Goal: Information Seeking & Learning: Learn about a topic

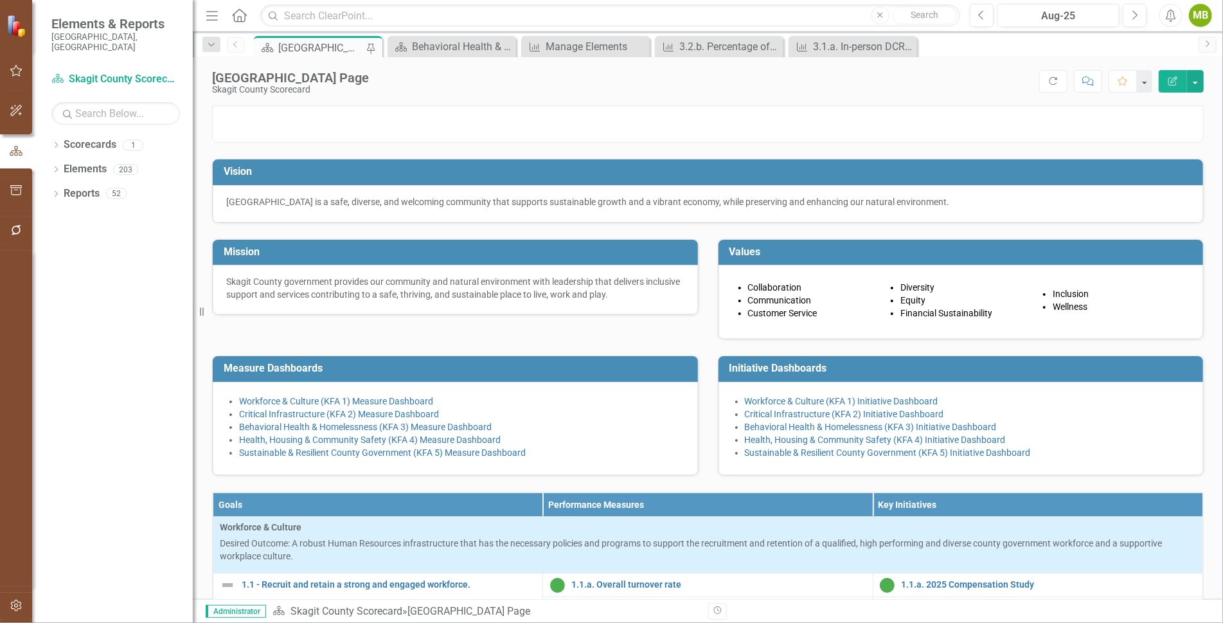
scroll to position [695, 0]
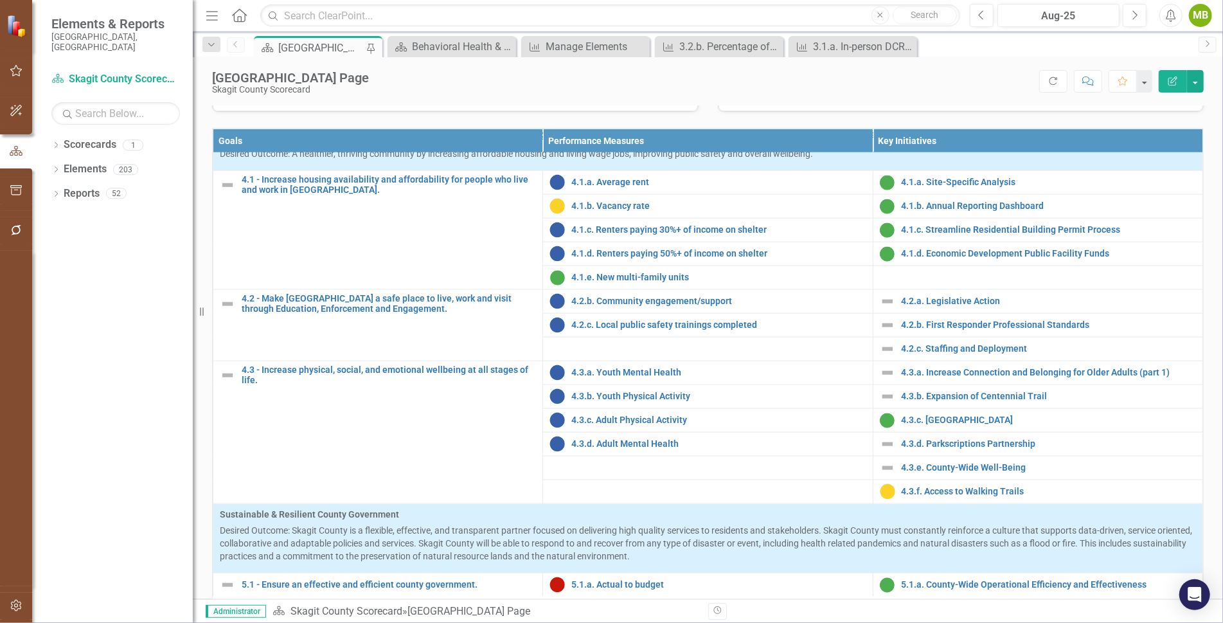
scroll to position [1197, 0]
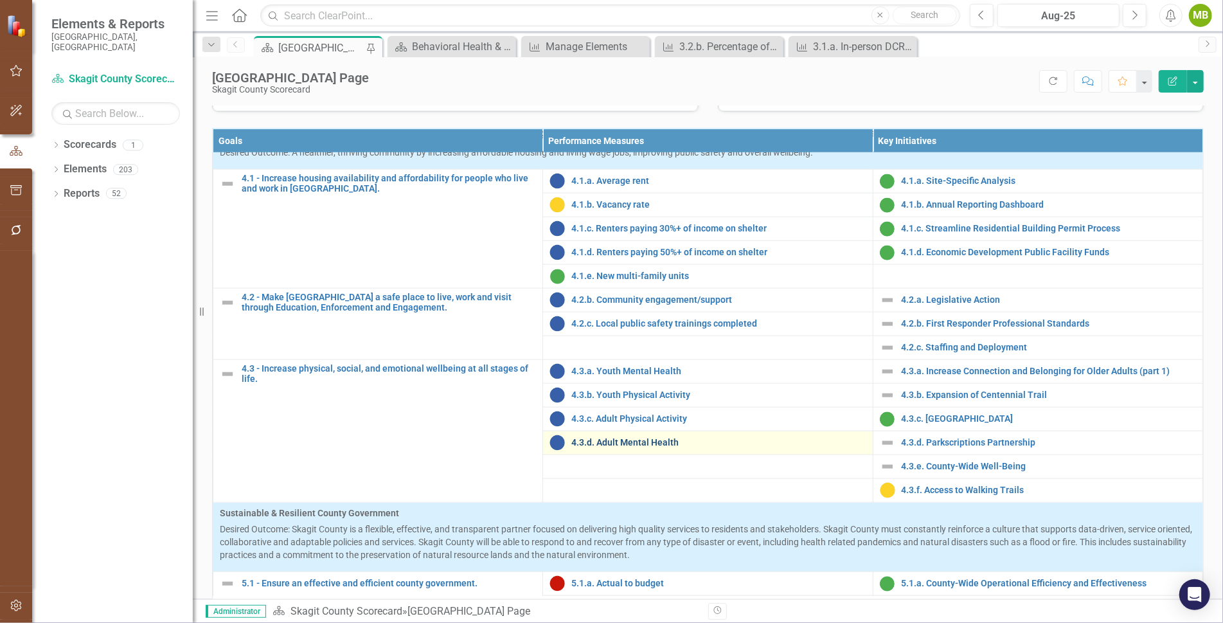
click at [597, 447] on link "4.3.d. Adult Mental Health" at bounding box center [718, 443] width 294 height 10
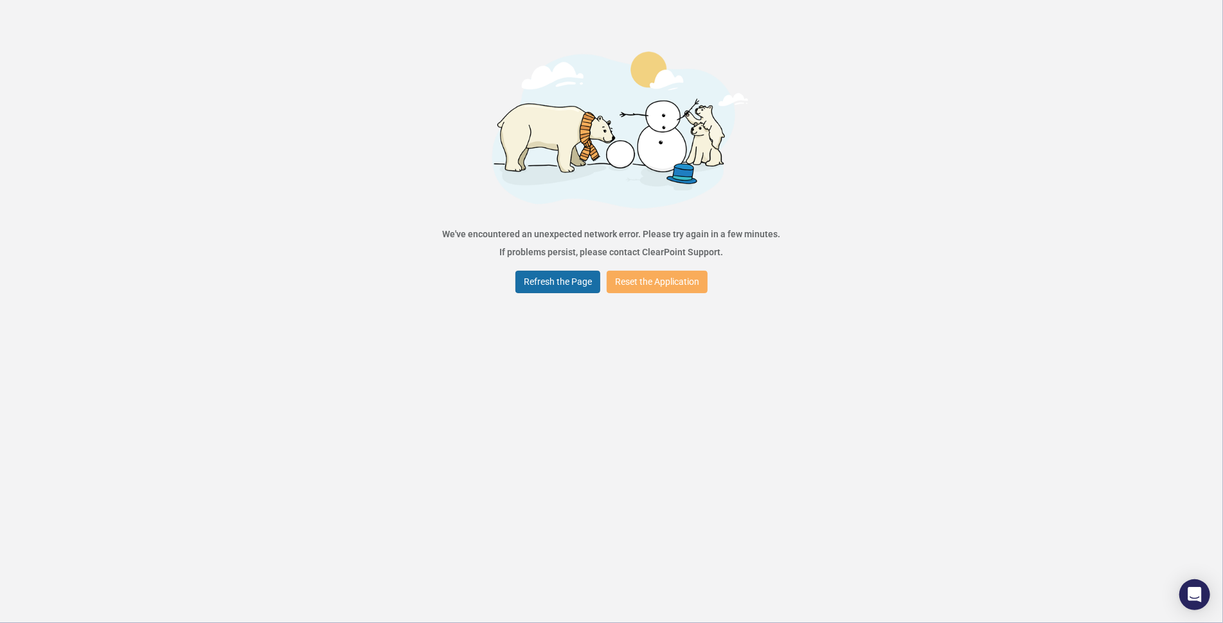
click at [572, 283] on button "Refresh the Page" at bounding box center [557, 282] width 85 height 22
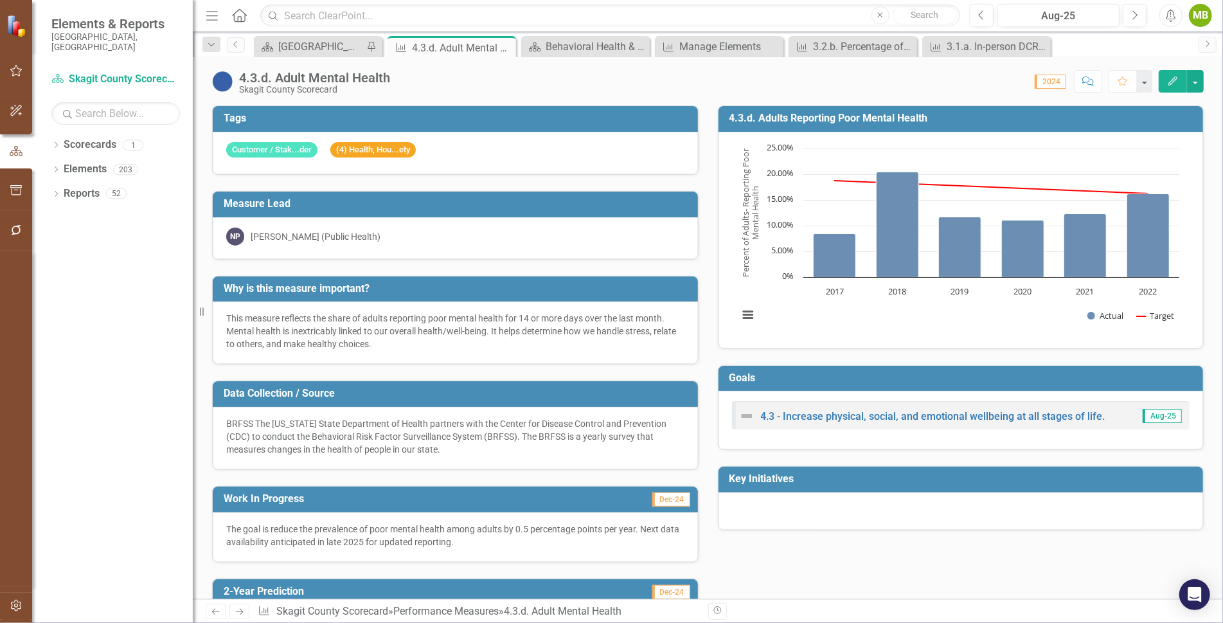
click at [801, 76] on div "Score: 0.00 2024 Completed Comment Favorite Edit" at bounding box center [800, 81] width 807 height 22
click at [312, 46] on div "[GEOGRAPHIC_DATA] Page" at bounding box center [320, 47] width 85 height 16
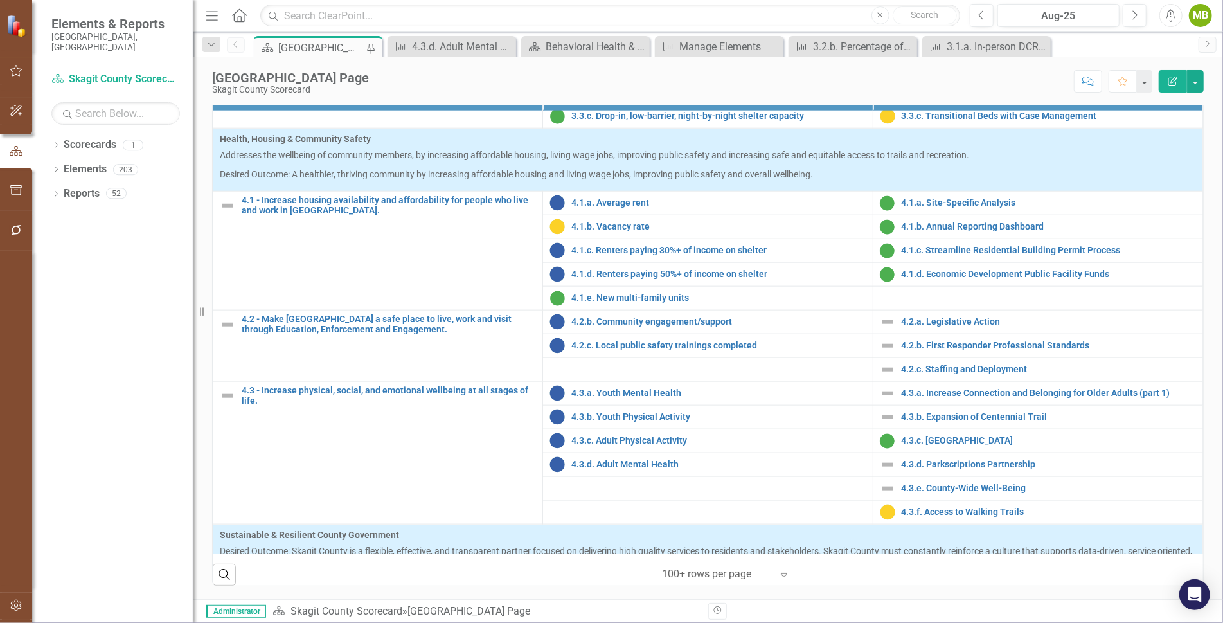
scroll to position [1136, 0]
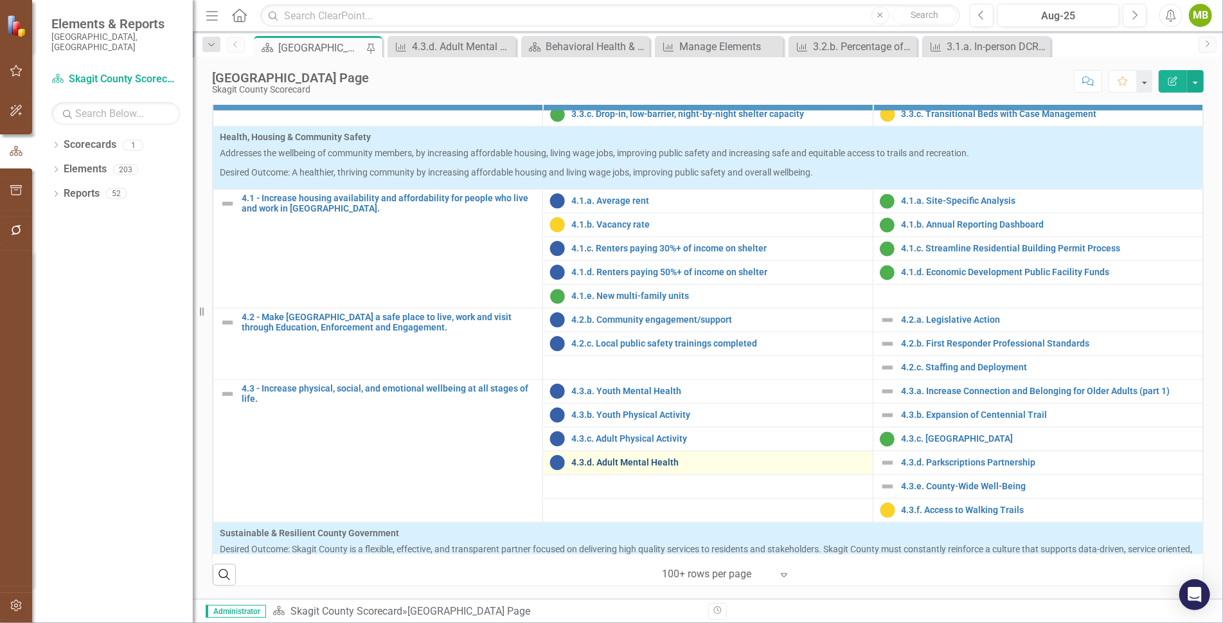
click at [604, 458] on link "4.3.d. Adult Mental Health" at bounding box center [718, 463] width 294 height 10
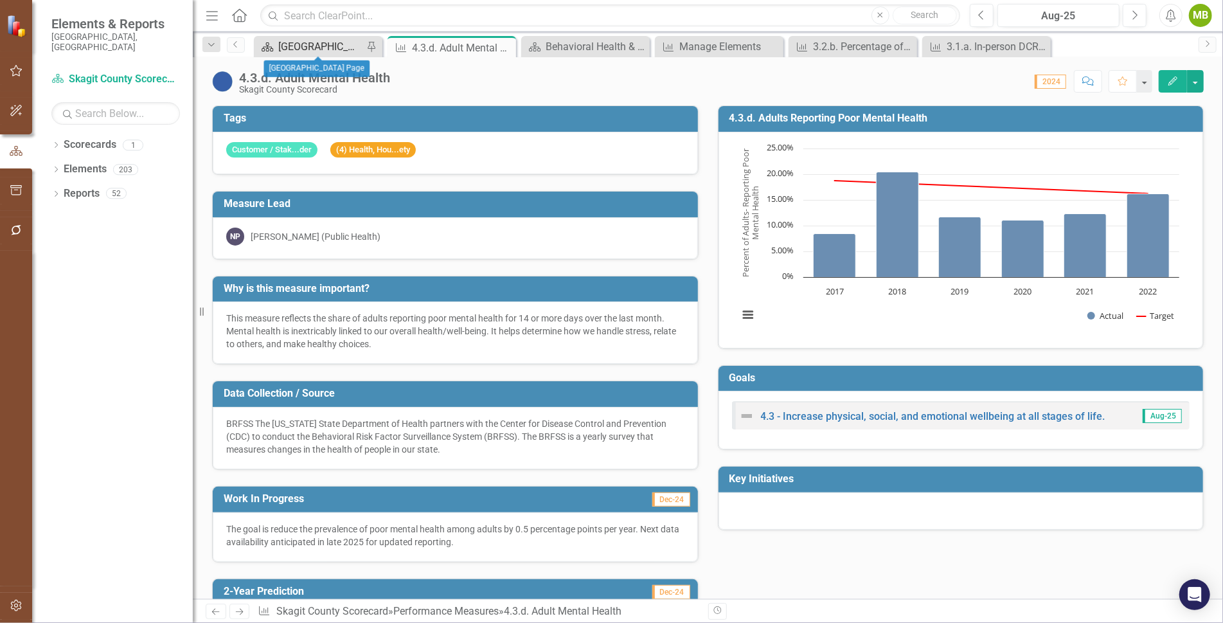
click at [340, 44] on div "[GEOGRAPHIC_DATA] Page" at bounding box center [320, 47] width 85 height 16
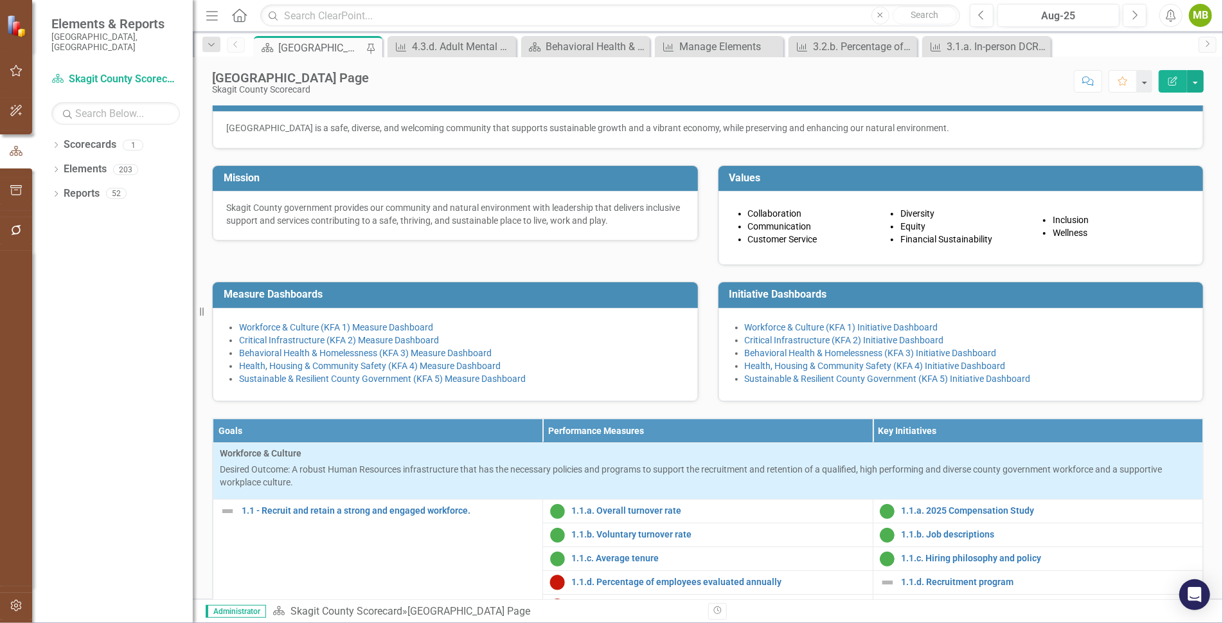
scroll to position [77, 0]
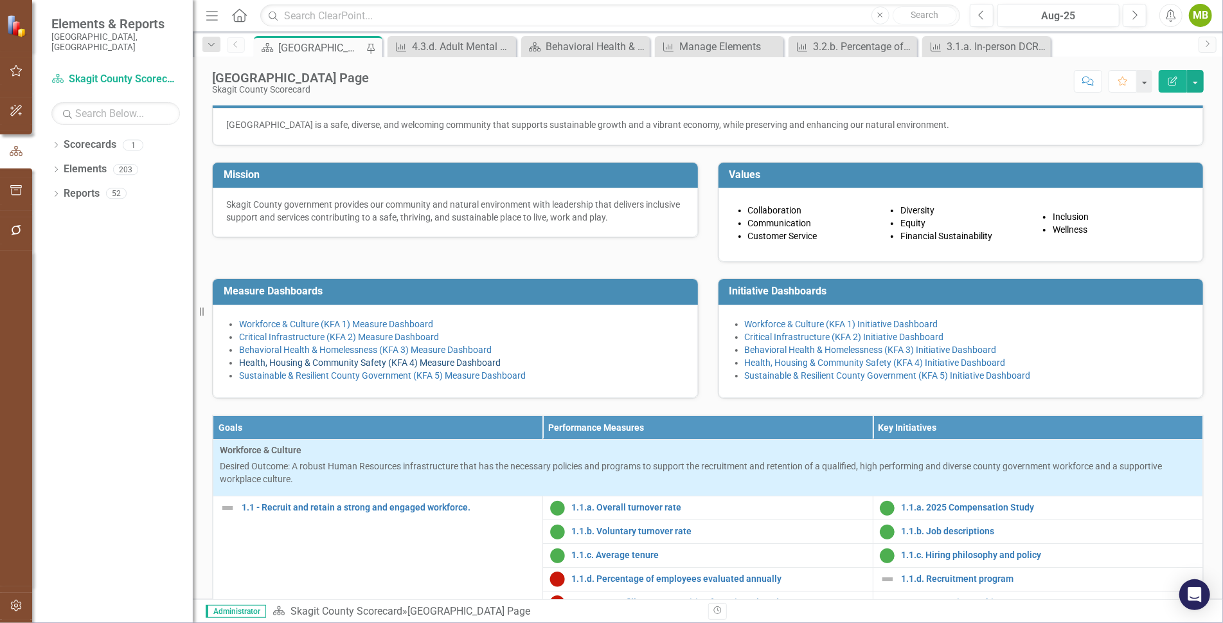
click at [368, 368] on link "Health, Housing & Community Safety (KFA 4) Measure Dashboard" at bounding box center [370, 362] width 262 height 10
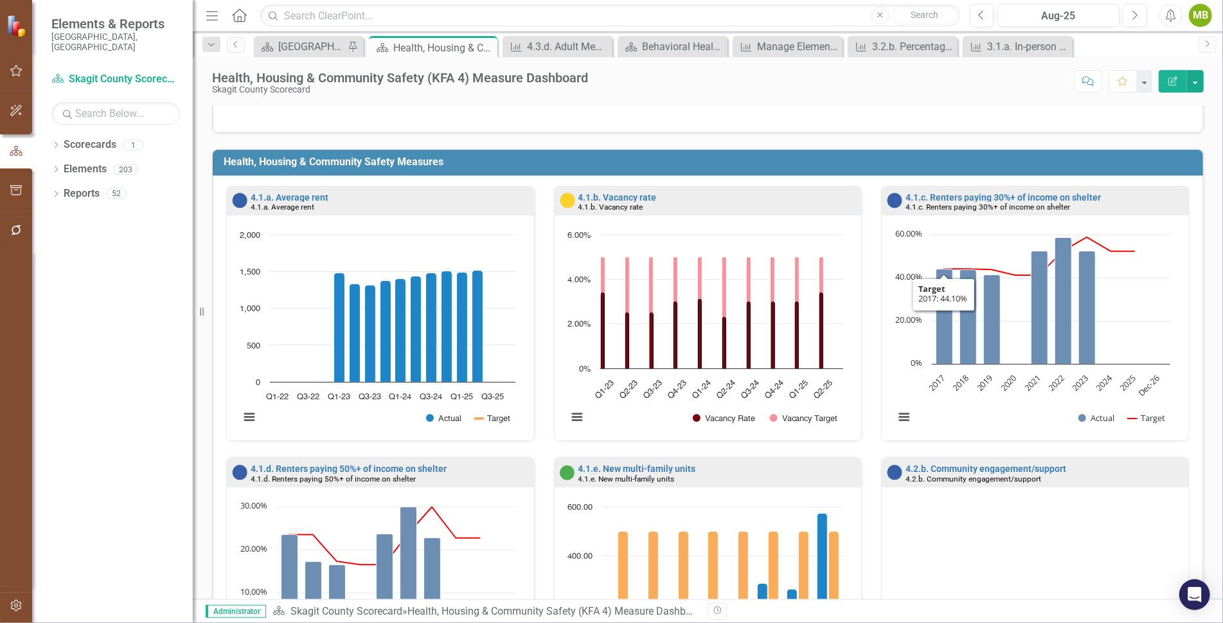
scroll to position [248, 0]
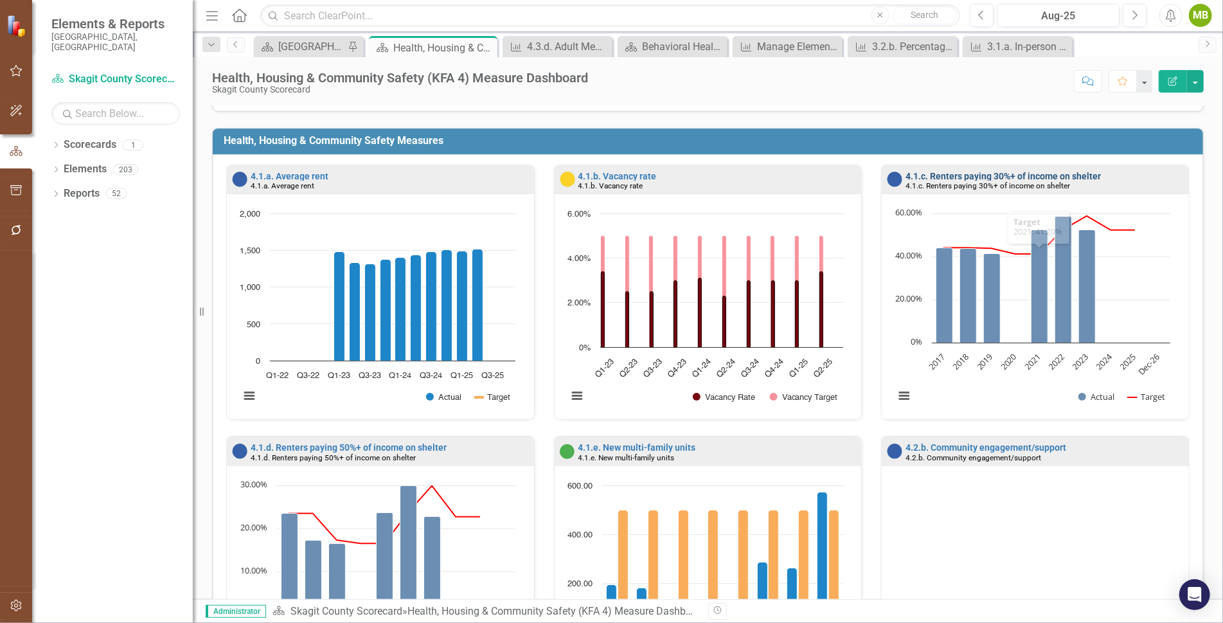
click at [1014, 173] on link "4.1.c. Renters paying 30%+ of income on shelter" at bounding box center [1002, 176] width 195 height 10
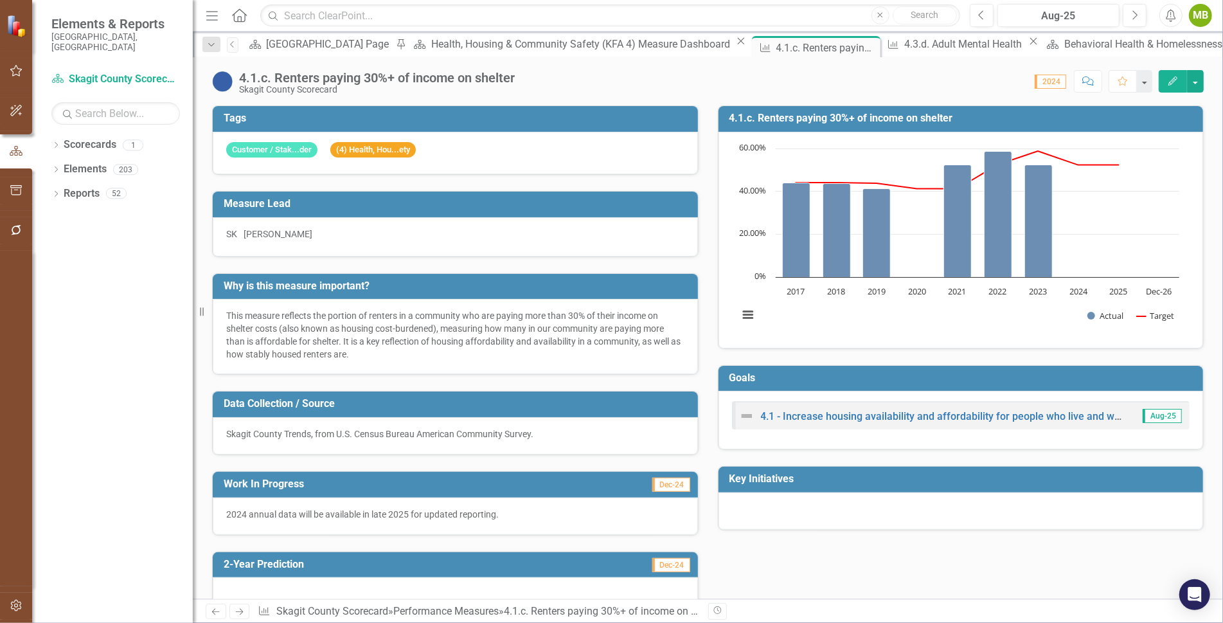
click at [883, 117] on h3 "4.1.c. Renters paying 30%+ of income on shelter" at bounding box center [963, 118] width 468 height 12
click at [1173, 80] on icon "Edit" at bounding box center [1173, 80] width 12 height 9
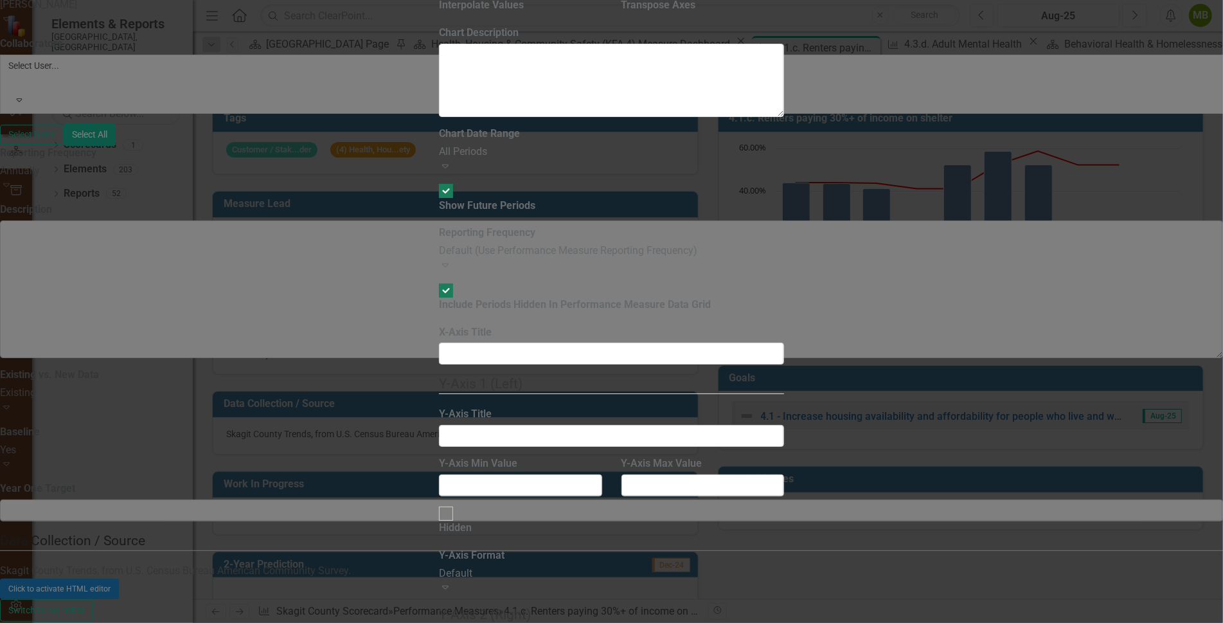
click at [709, 244] on div "Default (Use Performance Measure Reporting Frequency)" at bounding box center [611, 251] width 345 height 15
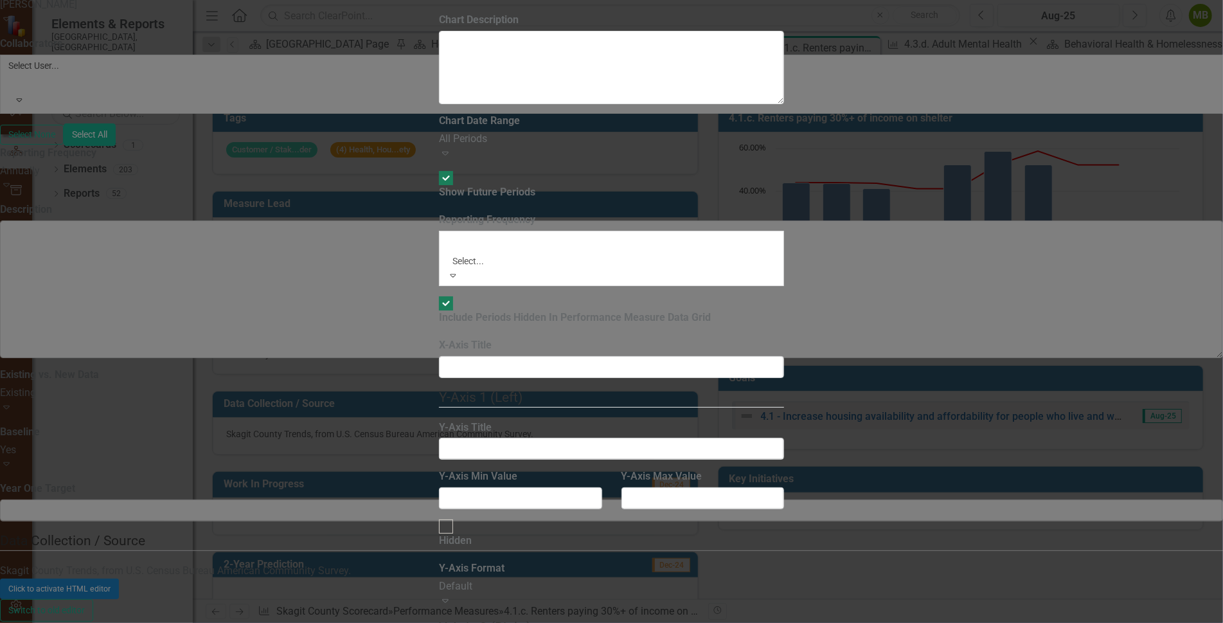
click at [535, 213] on label "Reporting Frequency" at bounding box center [487, 220] width 96 height 15
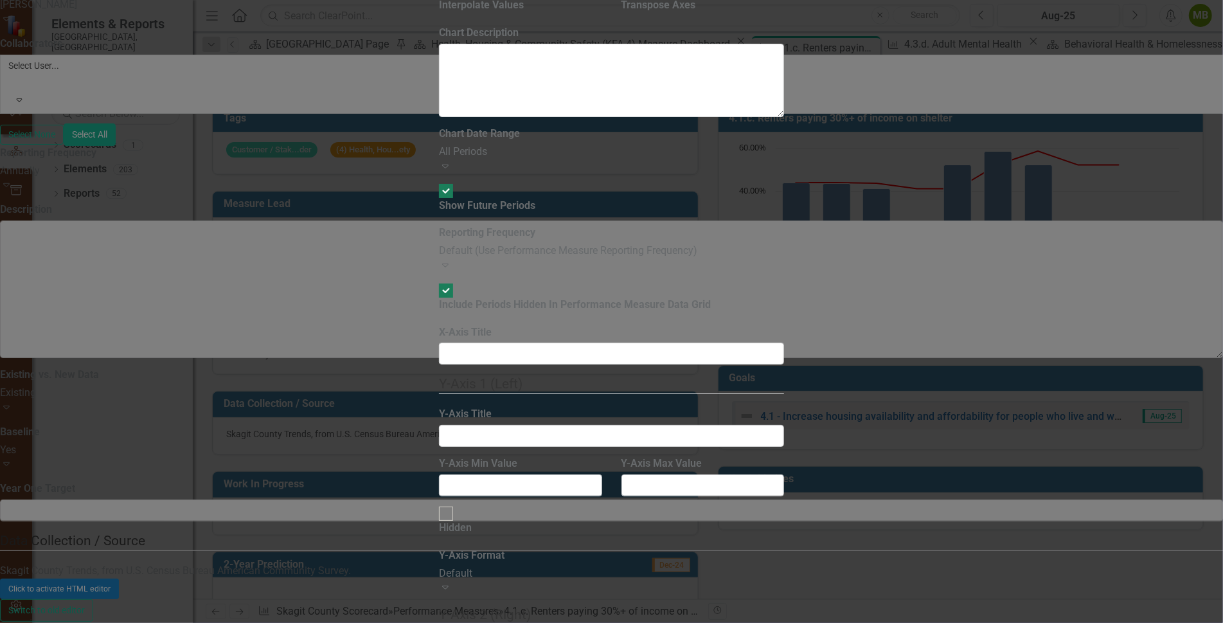
click at [542, 244] on div "Default (Use Performance Measure Reporting Frequency)" at bounding box center [611, 251] width 345 height 15
click at [535, 226] on label "Reporting Frequency" at bounding box center [487, 233] width 96 height 15
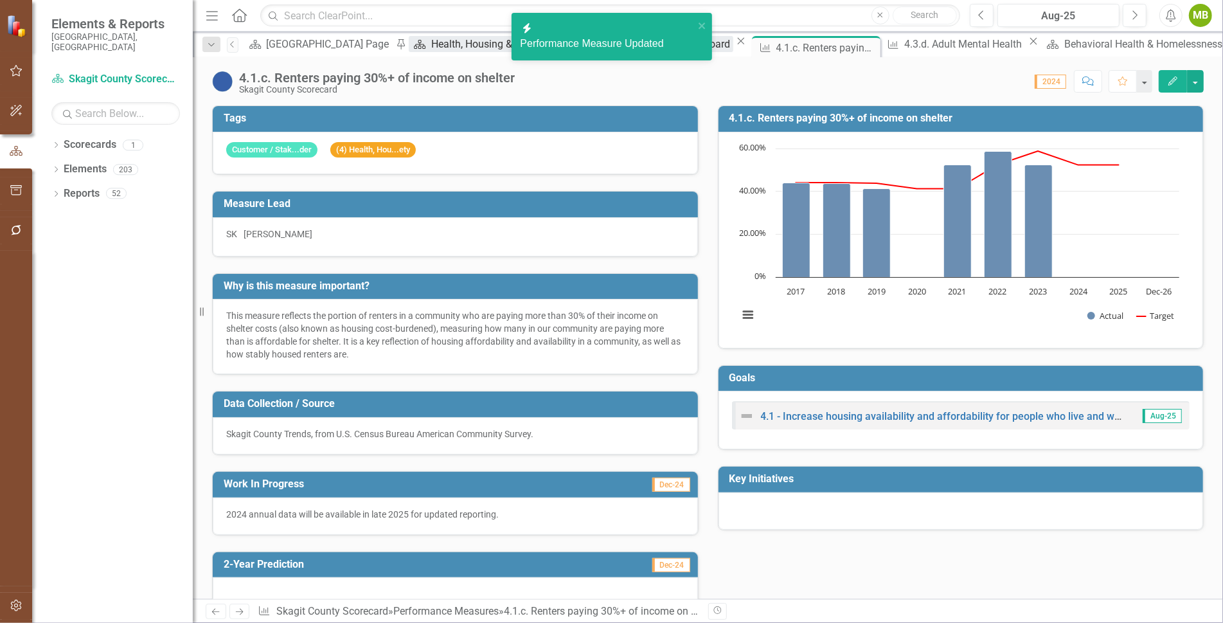
click at [431, 44] on div "Health, Housing & Community Safety (KFA 4) Measure Dashboard" at bounding box center [581, 44] width 301 height 16
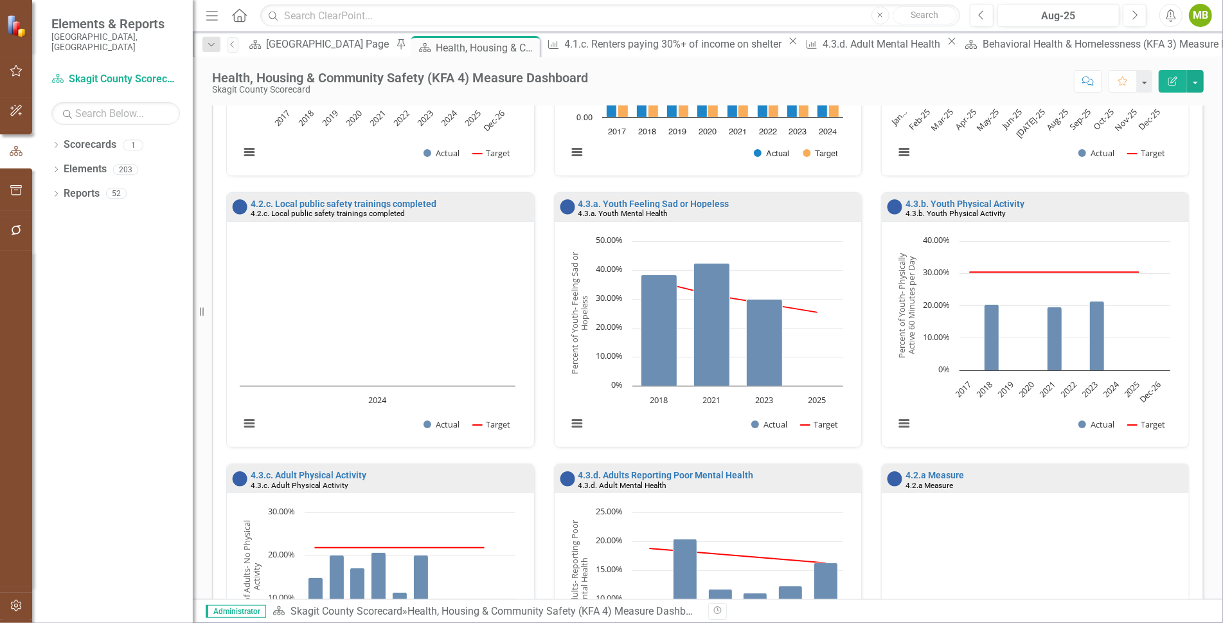
scroll to position [762, 0]
click at [299, 52] on div "[GEOGRAPHIC_DATA] Page" at bounding box center [329, 44] width 127 height 16
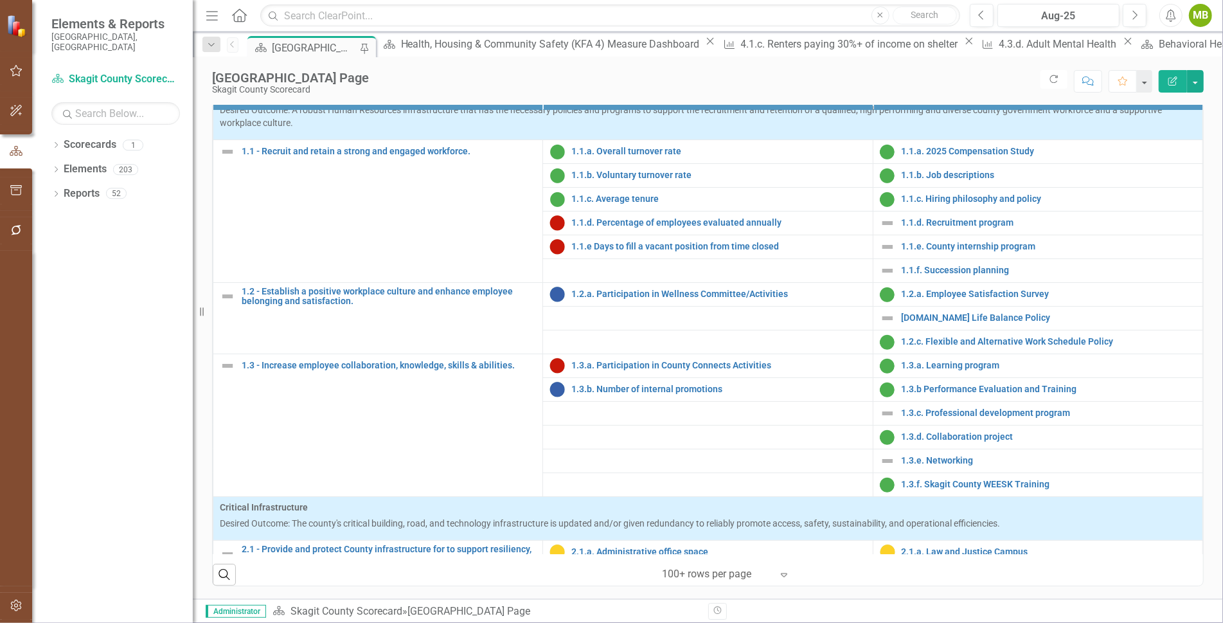
scroll to position [32, 0]
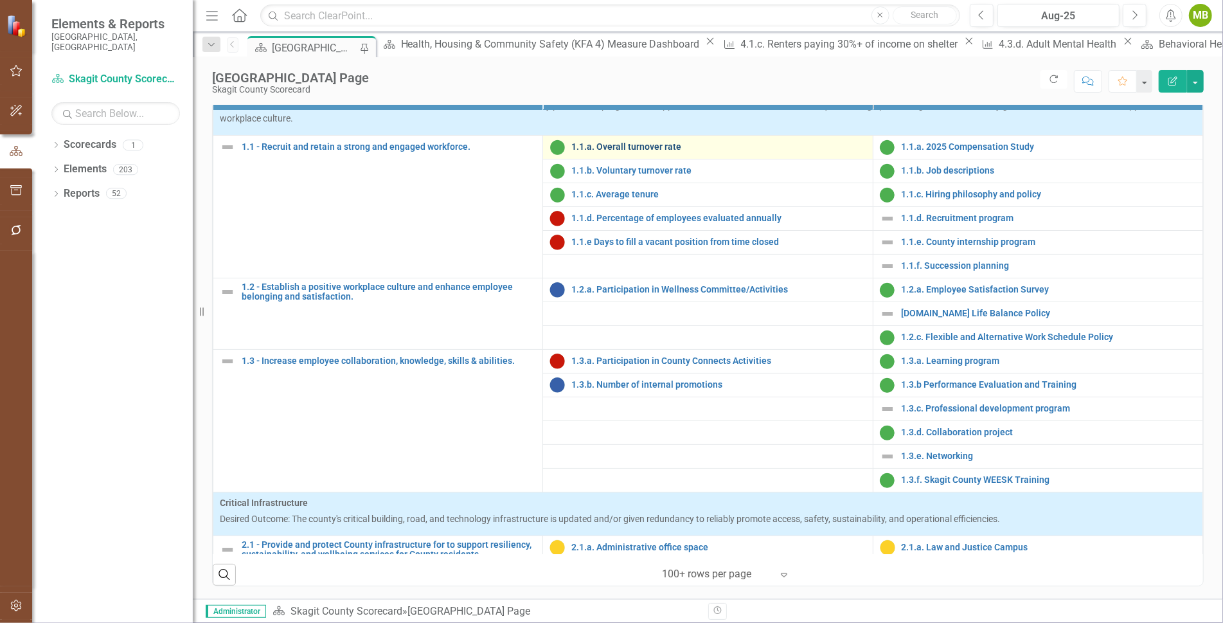
click at [617, 152] on link "1.1.a. Overall turnover rate" at bounding box center [718, 147] width 294 height 10
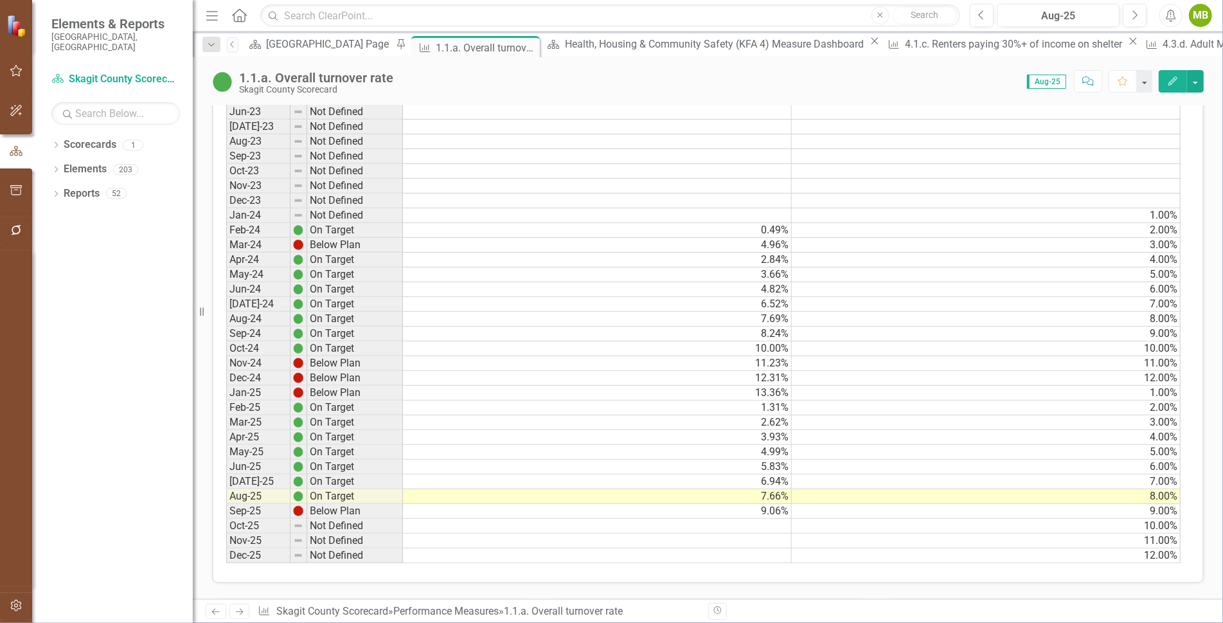
scroll to position [677, 0]
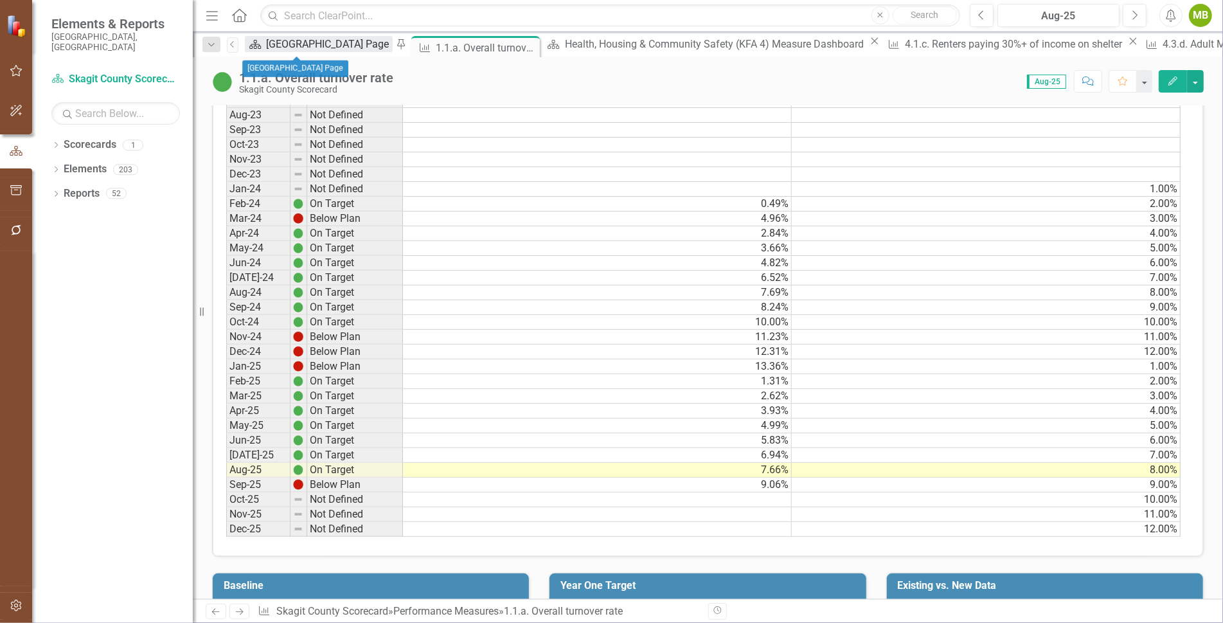
click at [298, 48] on div "[GEOGRAPHIC_DATA] Page" at bounding box center [329, 44] width 127 height 16
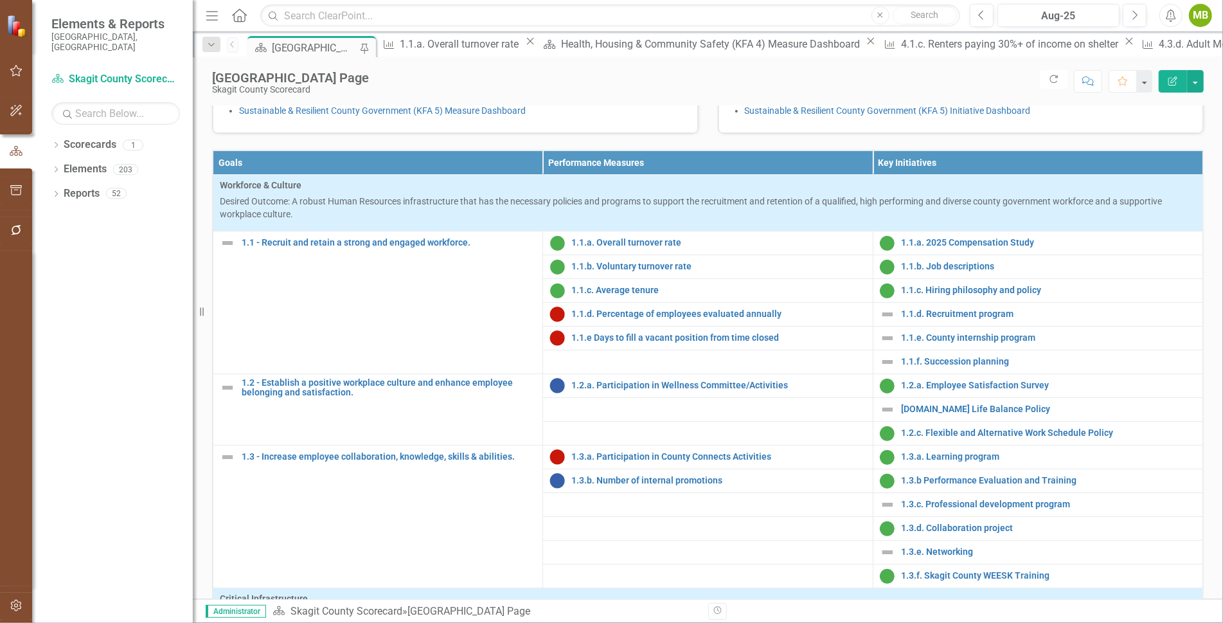
scroll to position [344, 0]
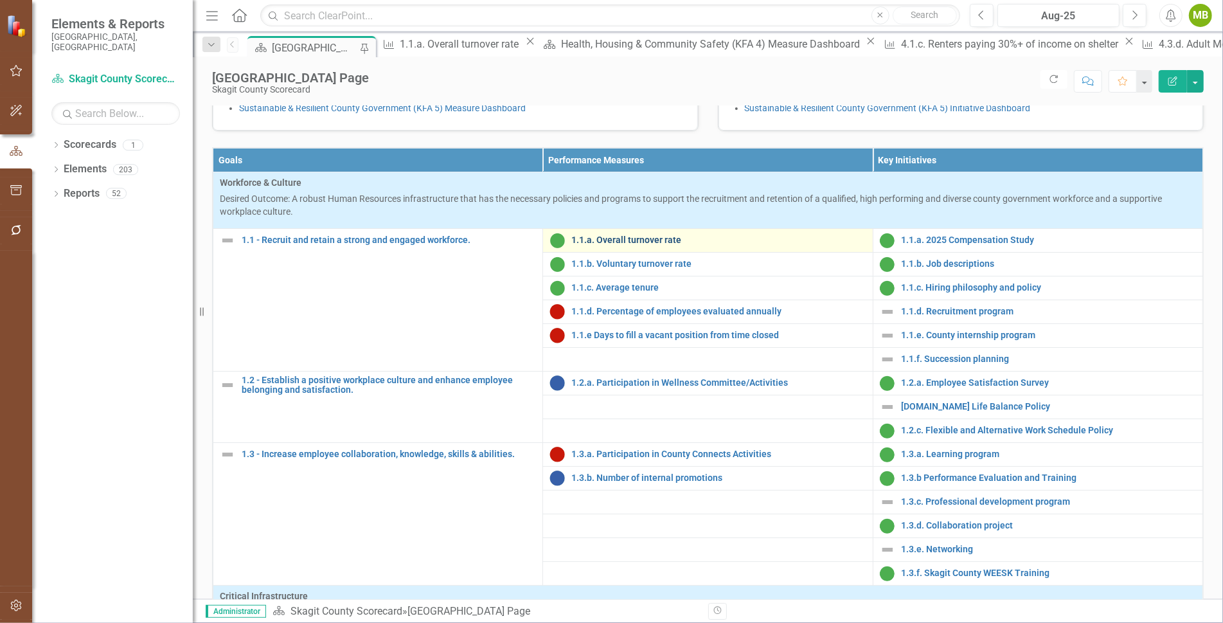
click at [633, 245] on link "1.1.a. Overall turnover rate" at bounding box center [718, 240] width 294 height 10
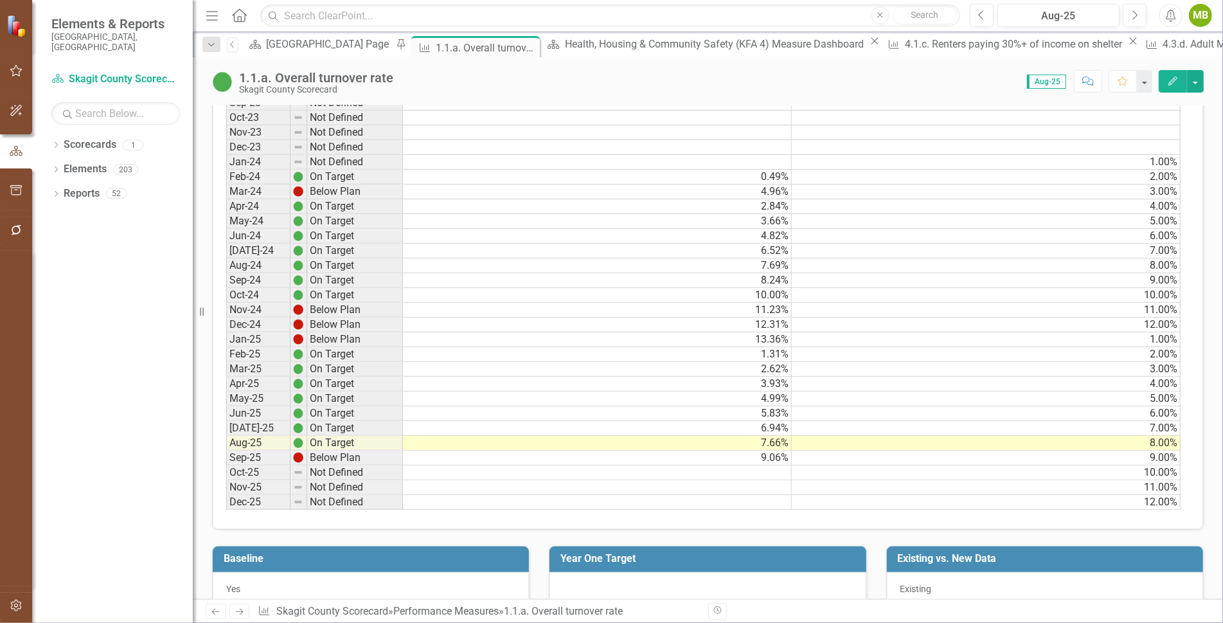
scroll to position [706, 0]
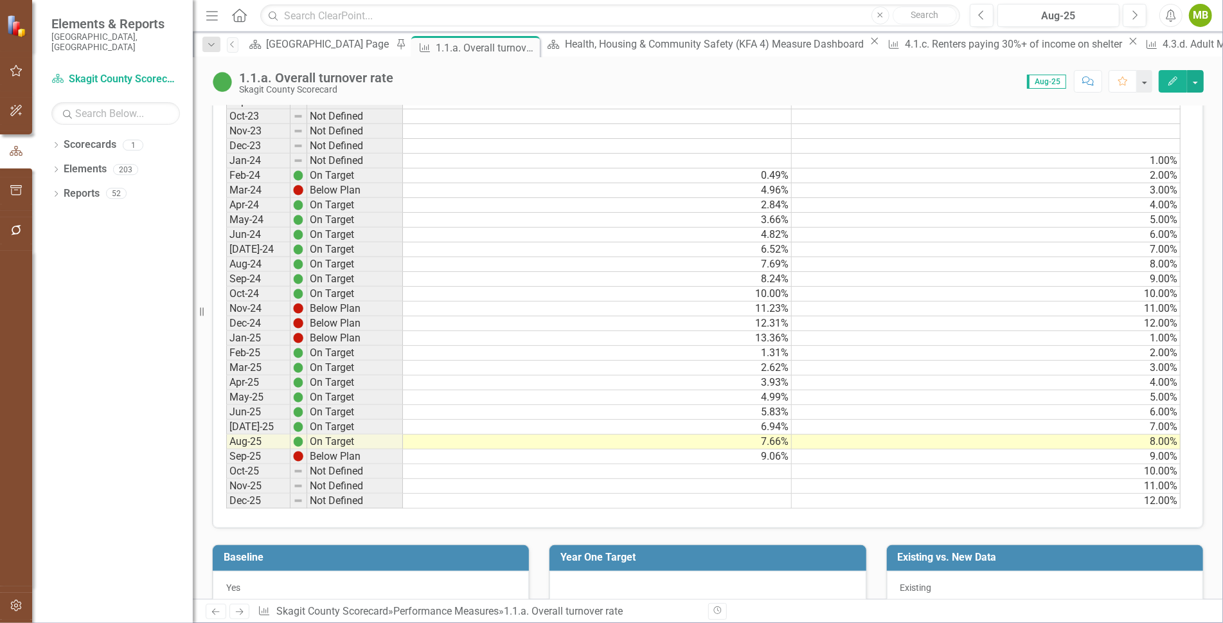
click at [226, 455] on div "Period Status Actual Target Jan-23 Not Defined Feb-23 Not Defined Mar-23 Not De…" at bounding box center [226, 235] width 0 height 548
click at [491, 449] on td "9.06%" at bounding box center [597, 456] width 389 height 15
click at [314, 50] on div "[GEOGRAPHIC_DATA] Page" at bounding box center [329, 44] width 127 height 16
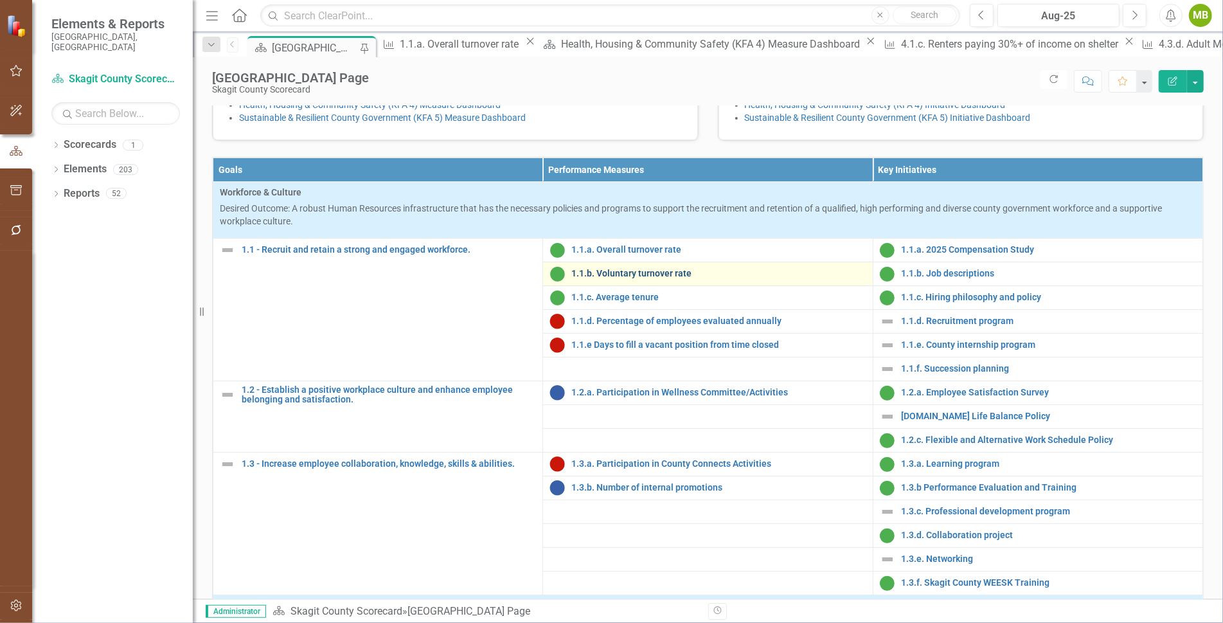
click at [611, 278] on link "1.1.b. Voluntary turnover rate" at bounding box center [718, 274] width 294 height 10
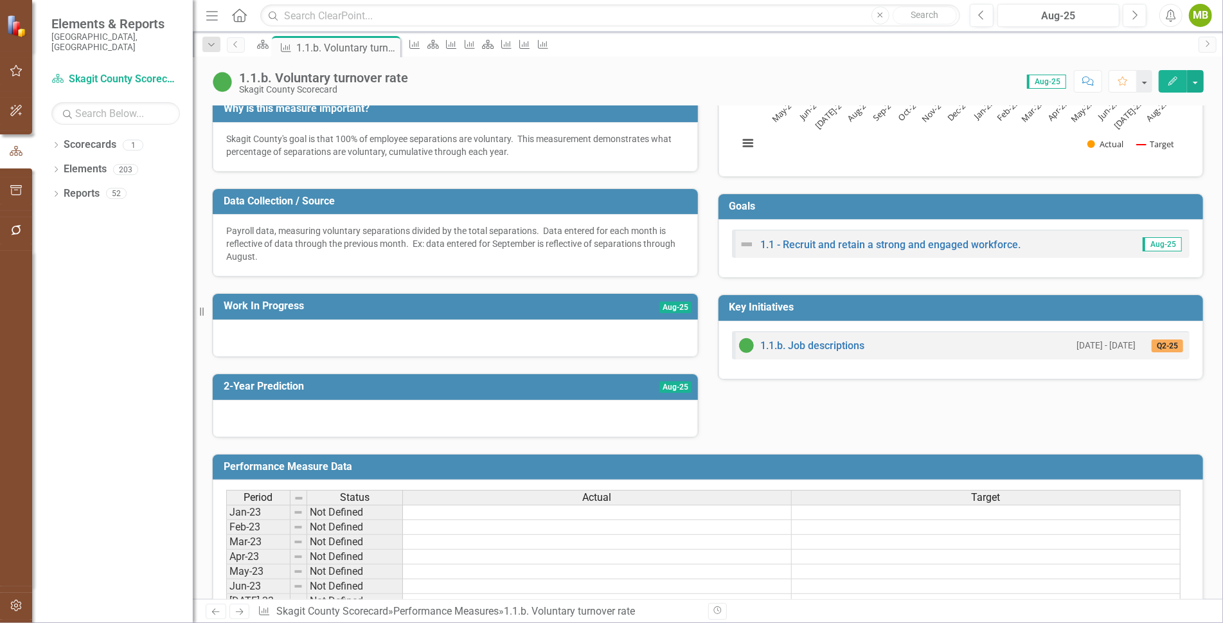
scroll to position [188, 0]
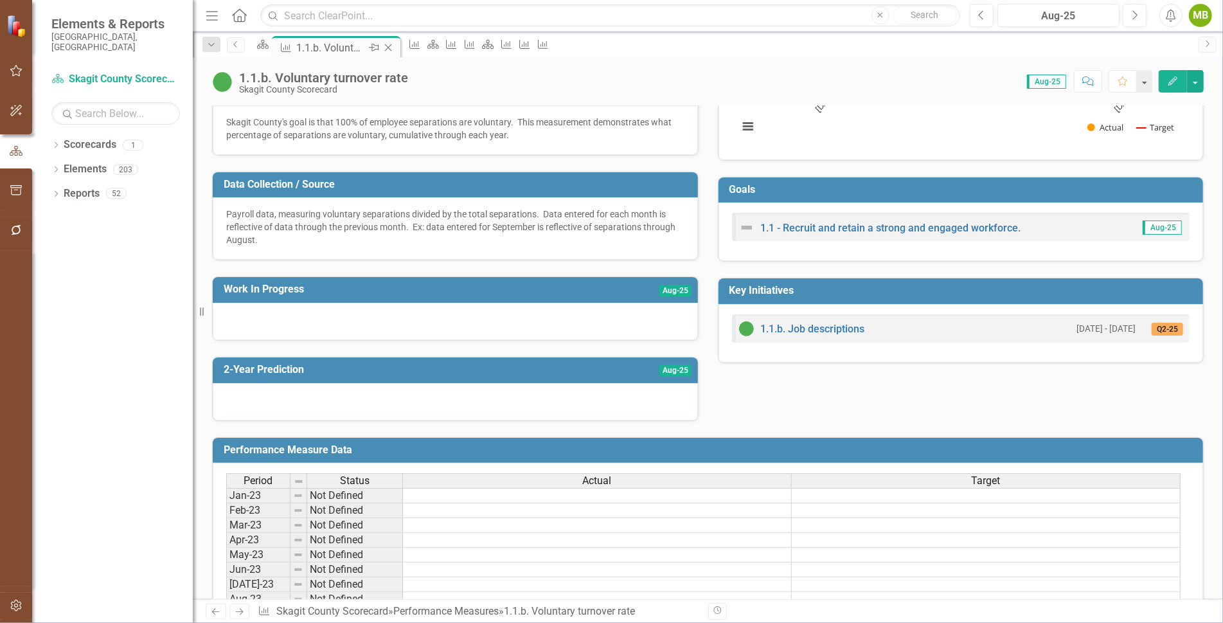
click at [395, 46] on icon "Close" at bounding box center [388, 47] width 13 height 10
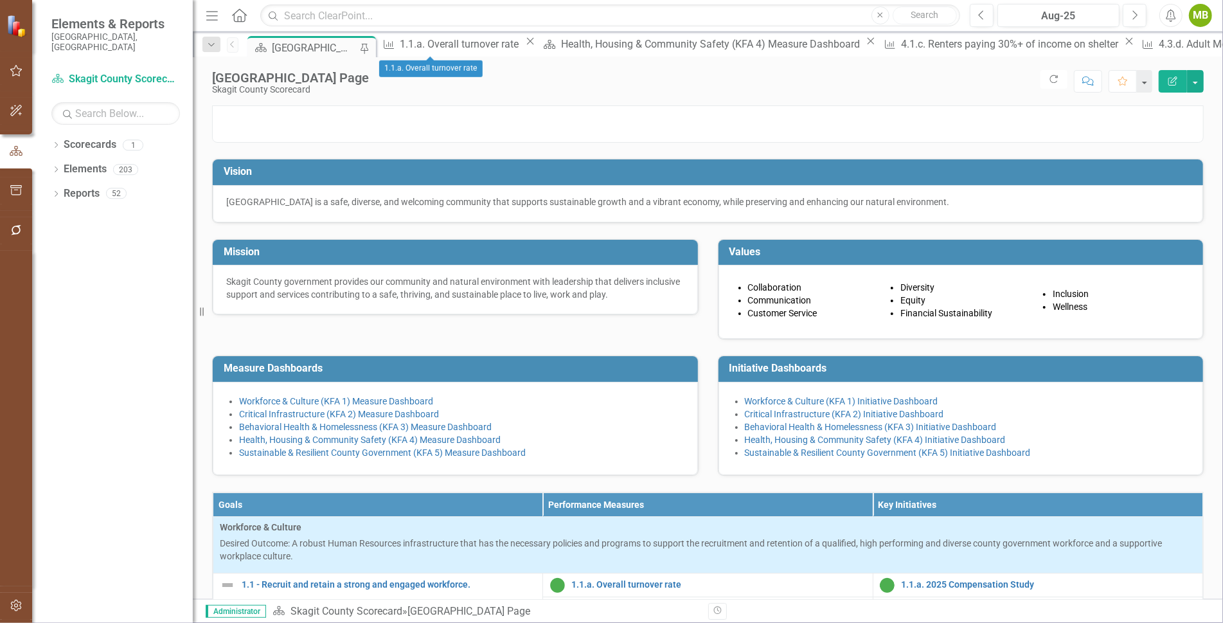
click at [524, 44] on icon "Close" at bounding box center [530, 41] width 13 height 10
click at [704, 44] on icon "Close" at bounding box center [710, 41] width 13 height 10
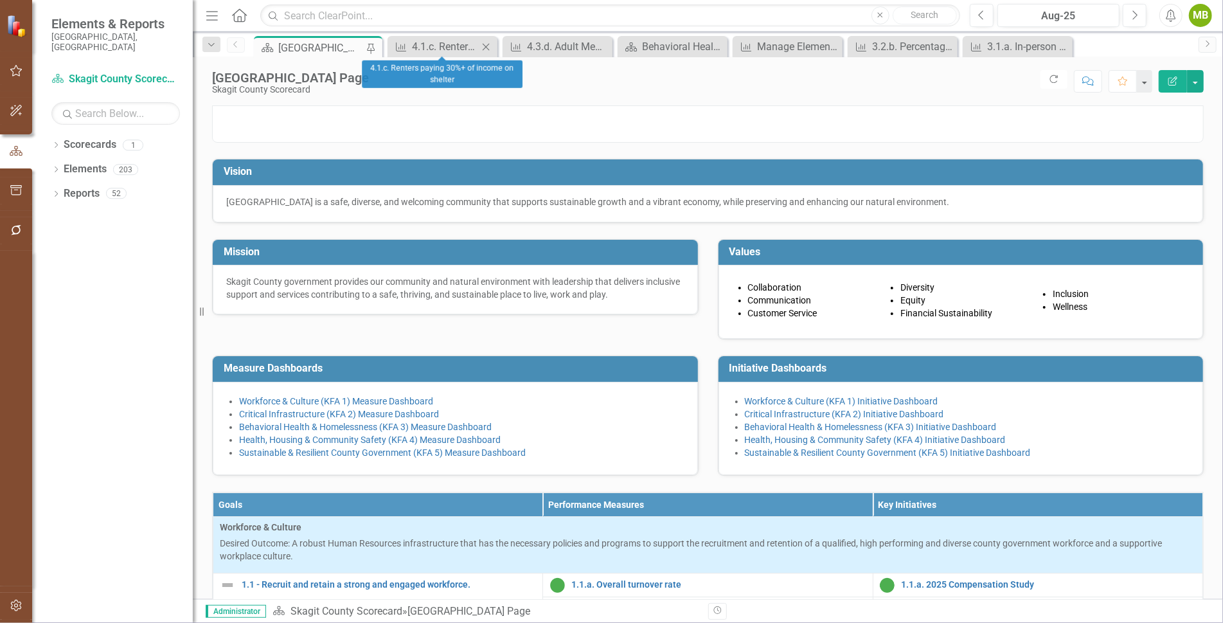
click at [488, 44] on icon at bounding box center [486, 46] width 7 height 7
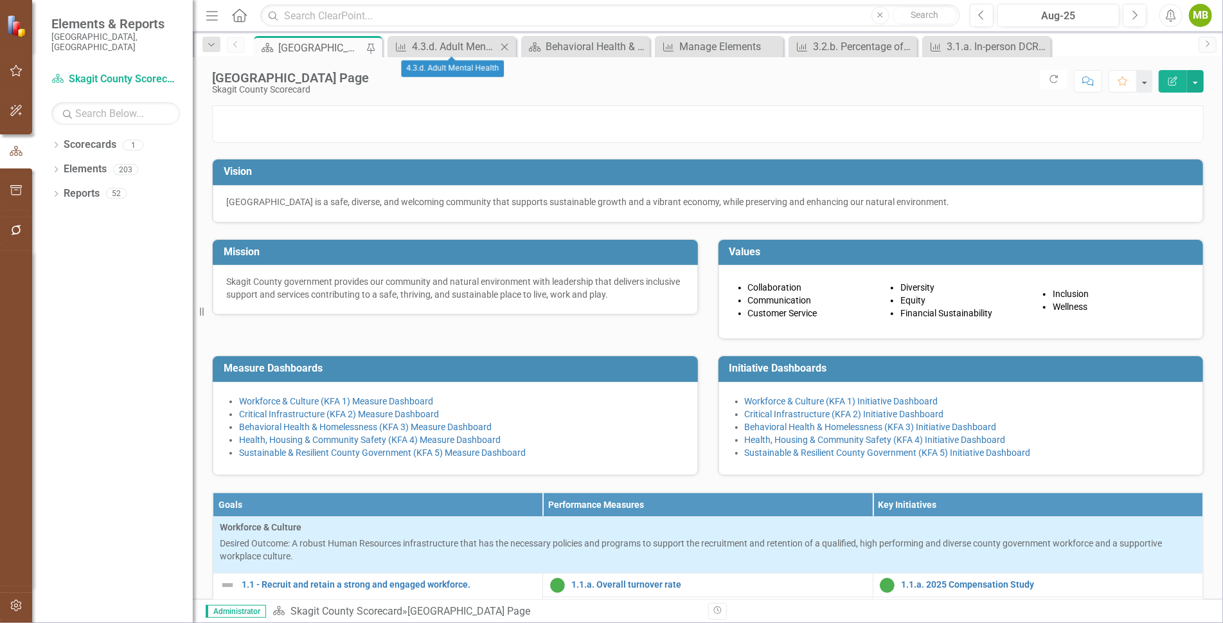
click at [503, 44] on icon at bounding box center [504, 46] width 7 height 7
click at [323, 45] on div "[GEOGRAPHIC_DATA] Page" at bounding box center [320, 48] width 85 height 16
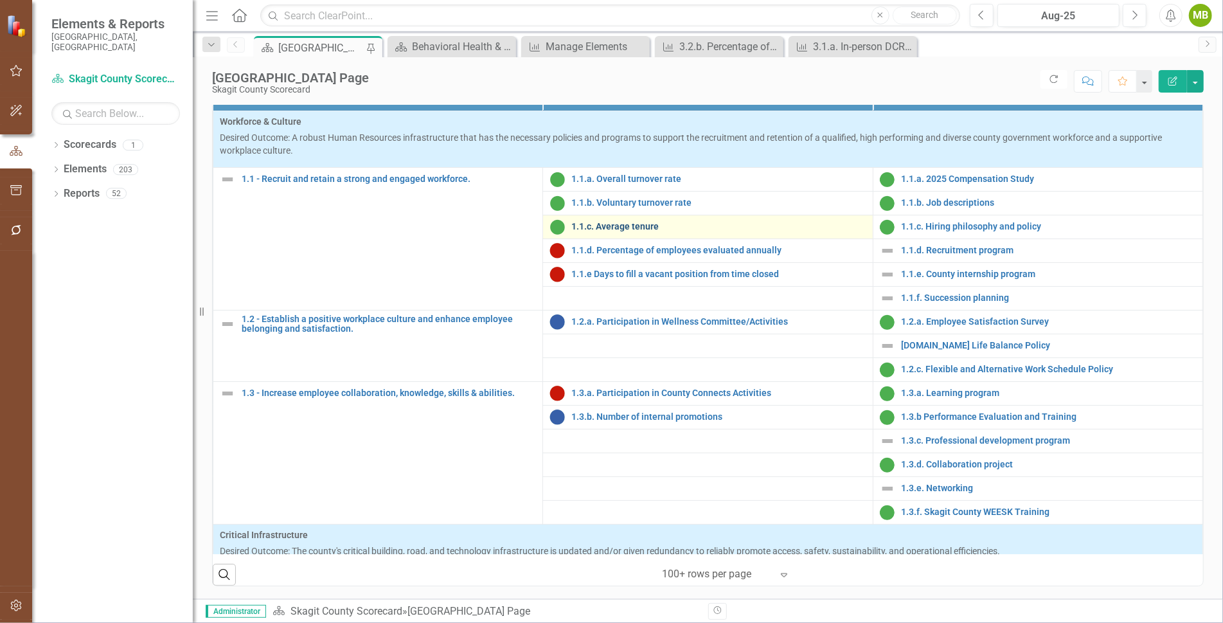
click at [599, 231] on link "1.1.c. Average tenure" at bounding box center [718, 227] width 294 height 10
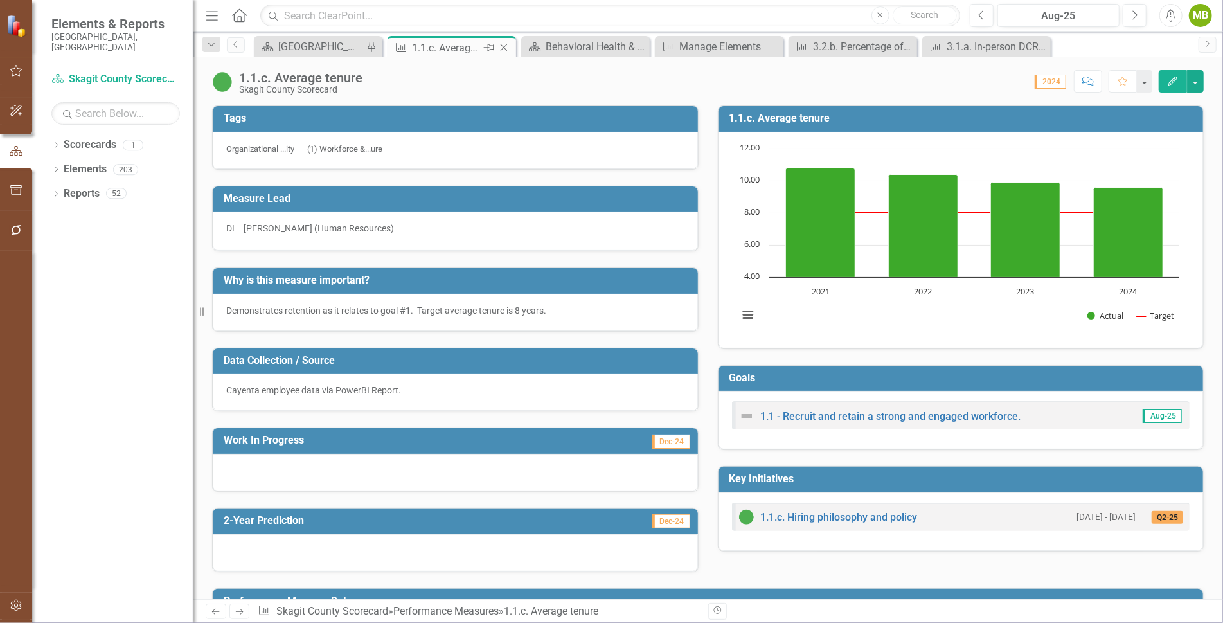
click at [504, 46] on icon "Close" at bounding box center [503, 47] width 13 height 10
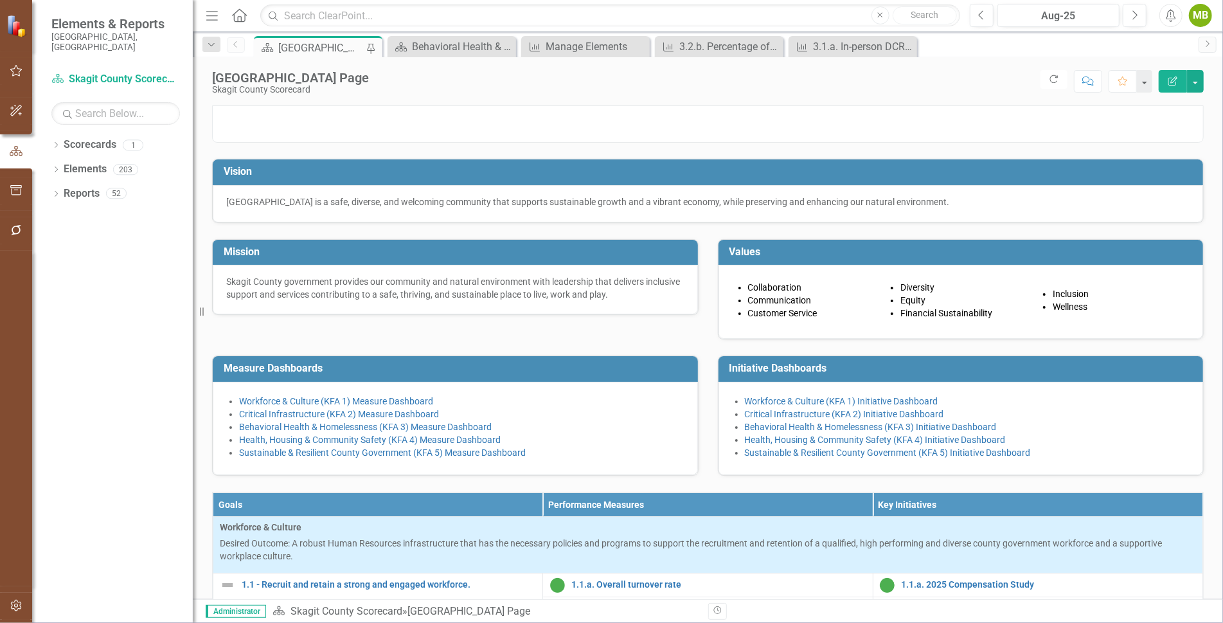
click at [302, 43] on div "[GEOGRAPHIC_DATA] Page" at bounding box center [320, 48] width 85 height 16
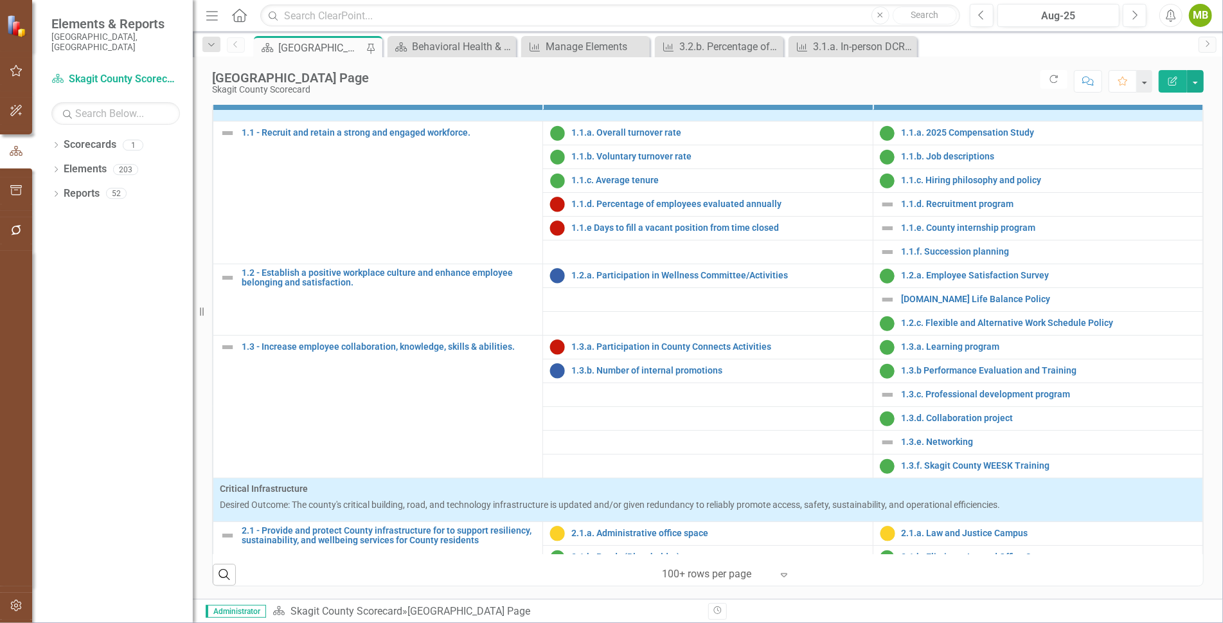
scroll to position [47, 0]
click at [598, 208] on link "1.1.d. Percentage of employees evaluated annually" at bounding box center [718, 204] width 294 height 10
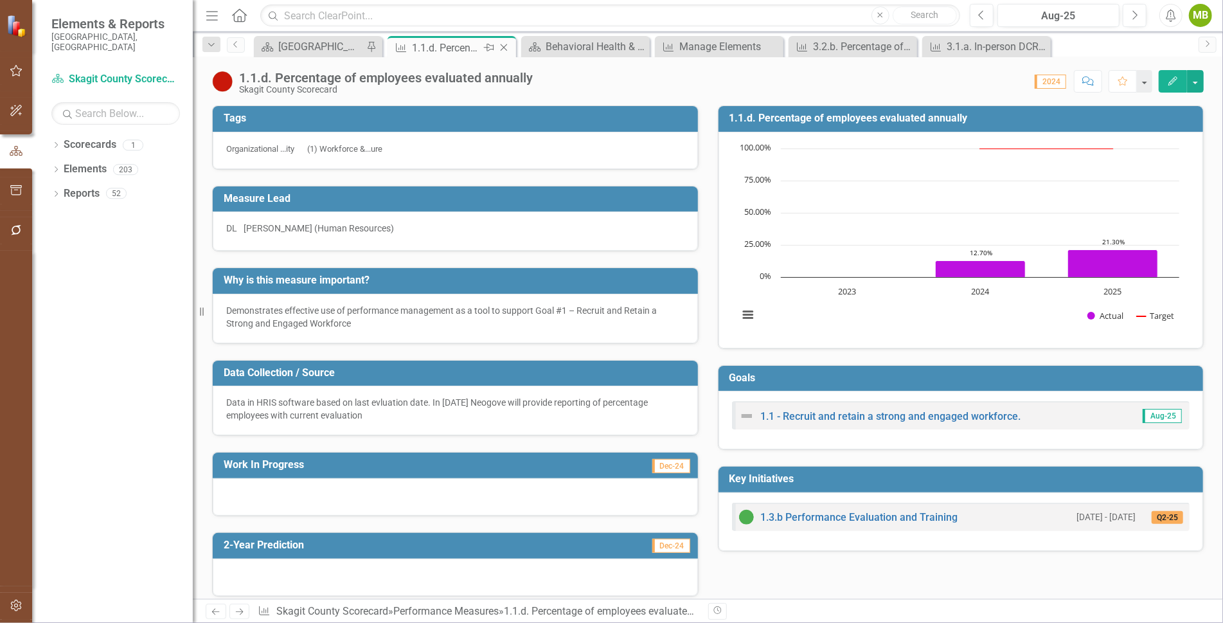
click at [506, 44] on icon at bounding box center [504, 47] width 7 height 7
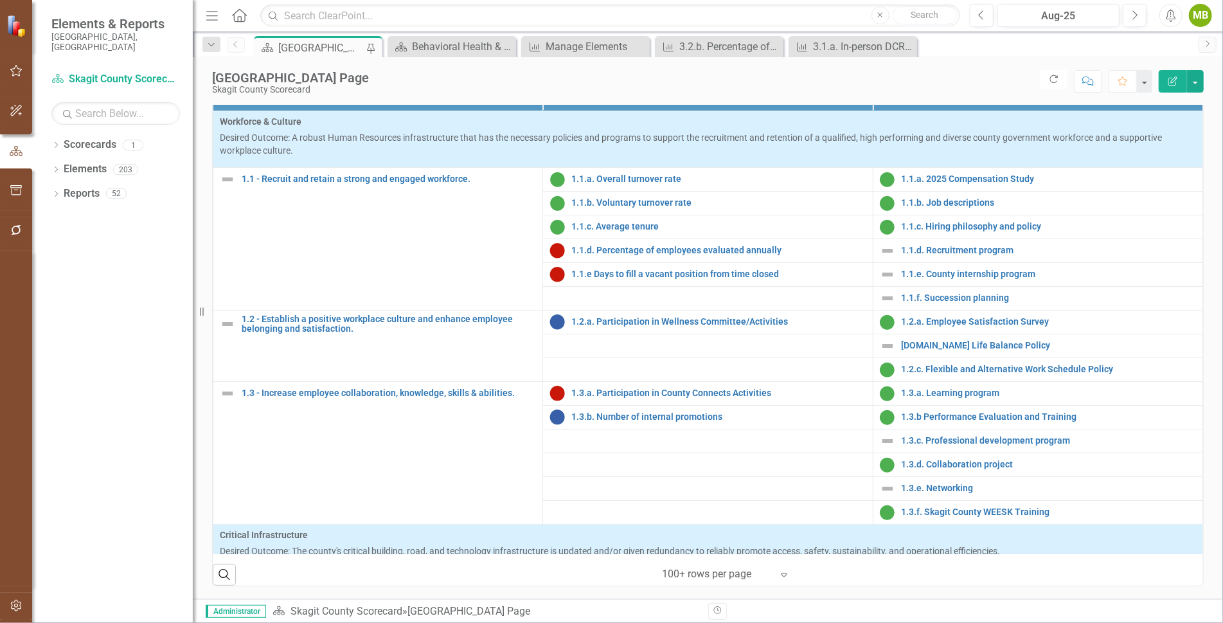
scroll to position [412, 0]
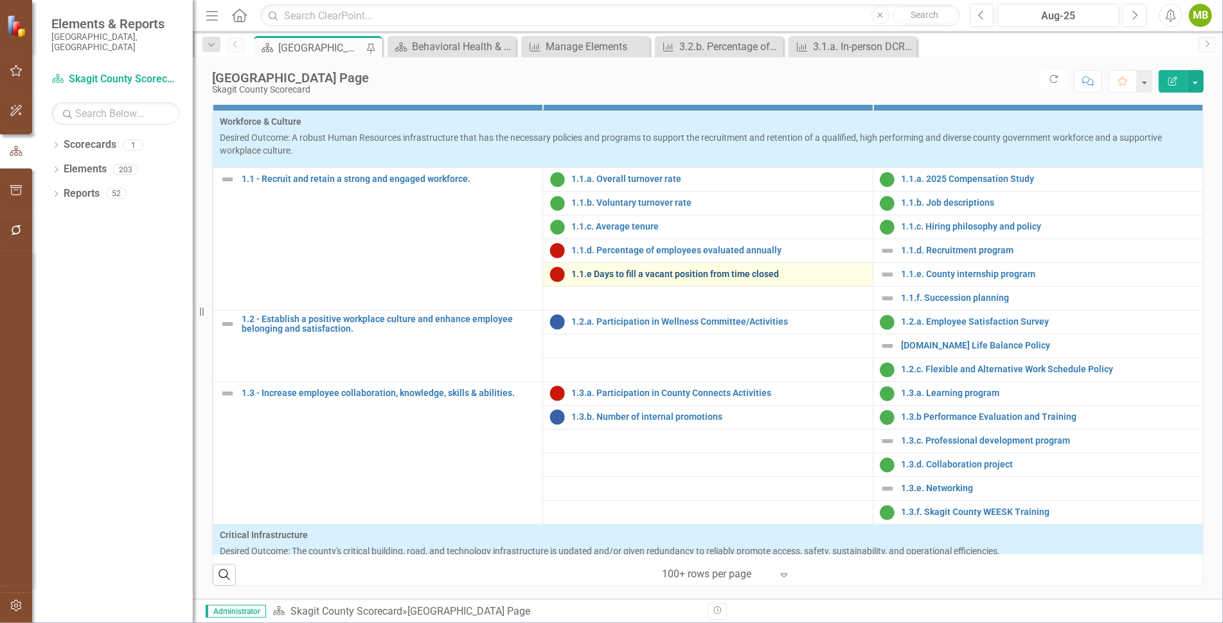
click at [605, 279] on link "1.1.e Days to fill a vacant position from time closed" at bounding box center [718, 274] width 294 height 10
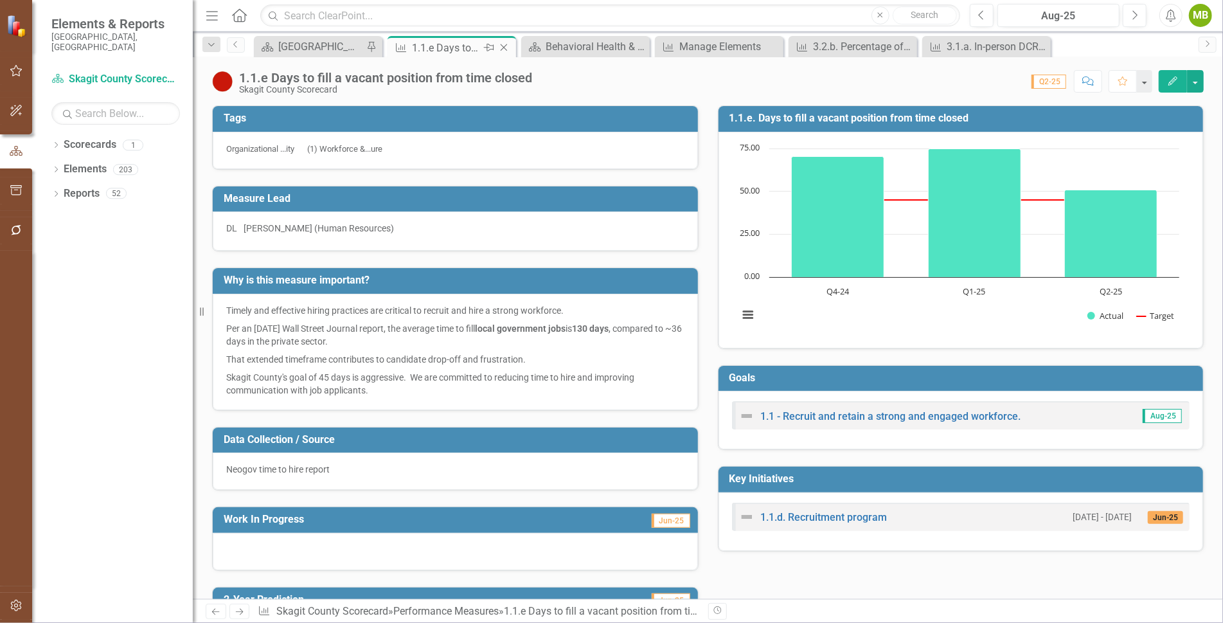
click at [507, 44] on icon "Close" at bounding box center [503, 47] width 13 height 10
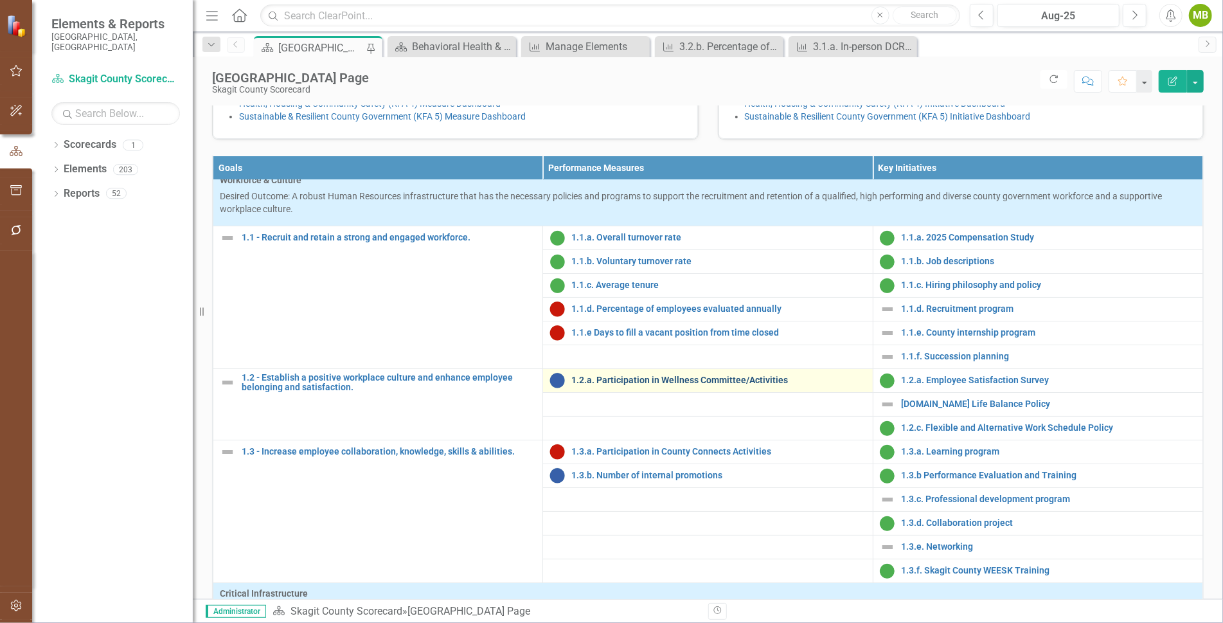
scroll to position [15, 0]
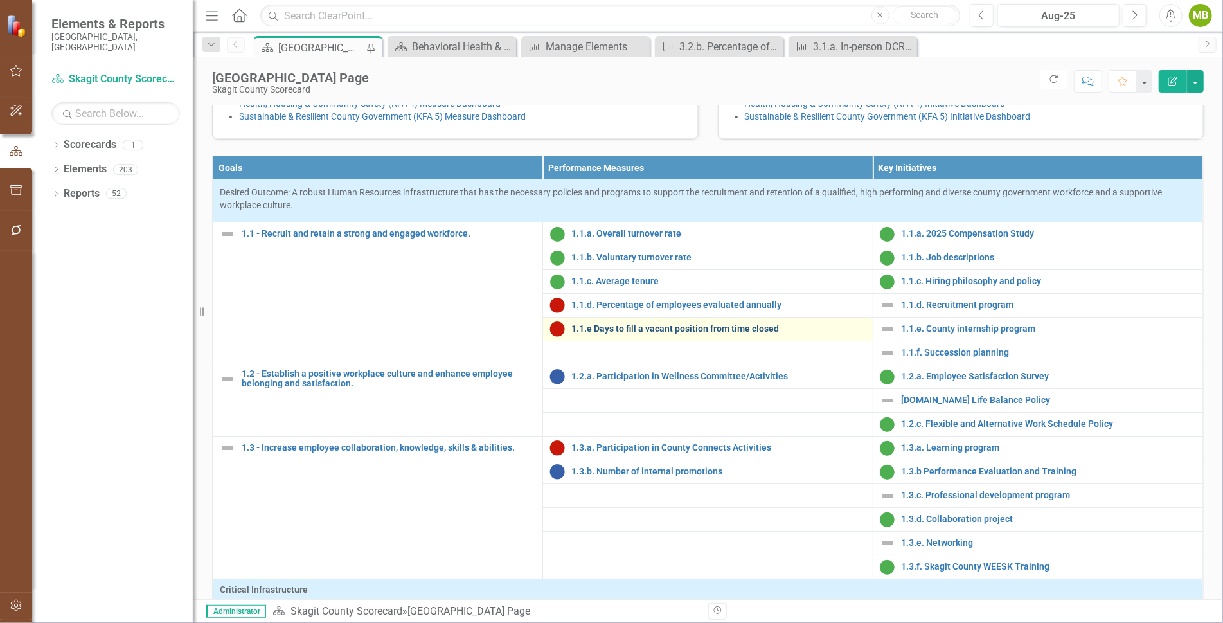
click at [609, 334] on link "1.1.e Days to fill a vacant position from time closed" at bounding box center [718, 329] width 294 height 10
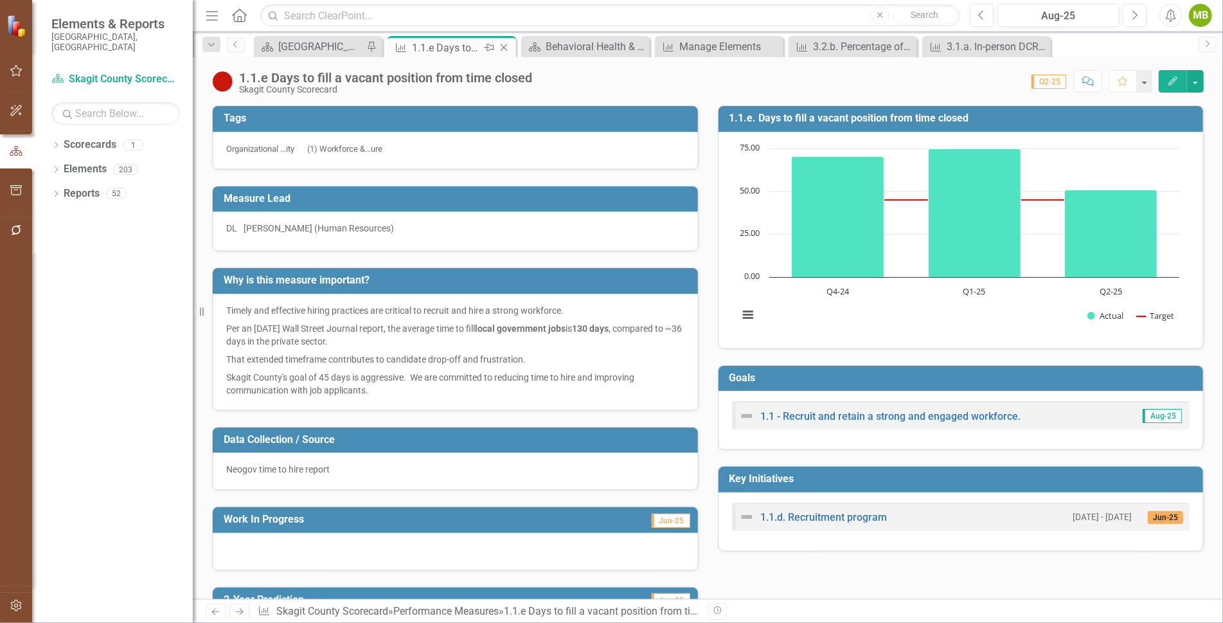
click at [505, 48] on icon "Close" at bounding box center [503, 47] width 13 height 10
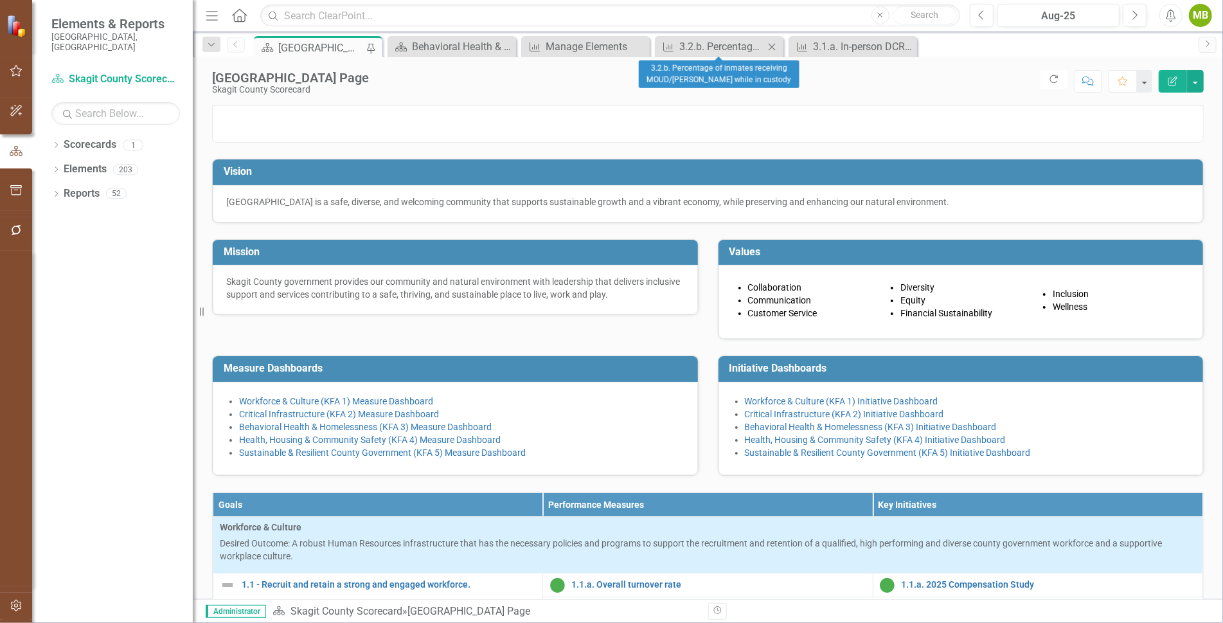
click at [773, 42] on icon "Close" at bounding box center [771, 47] width 13 height 10
click at [776, 44] on icon "Close" at bounding box center [771, 47] width 13 height 10
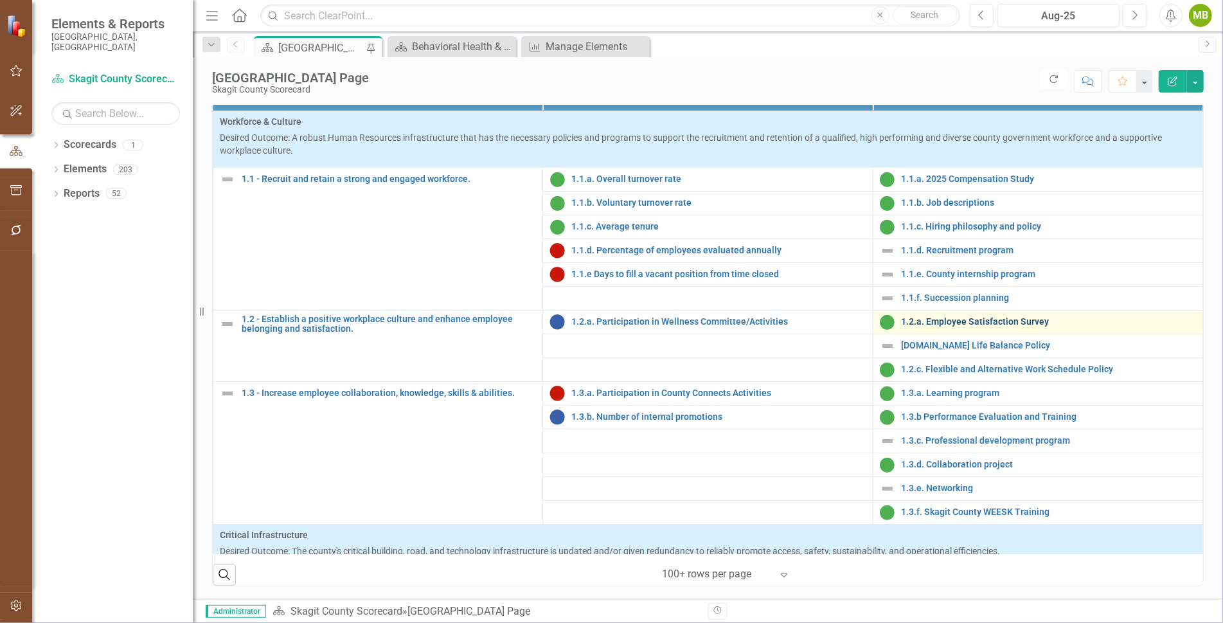
click at [940, 323] on link "1.2.a. Employee Satisfaction Survey" at bounding box center [1049, 322] width 294 height 10
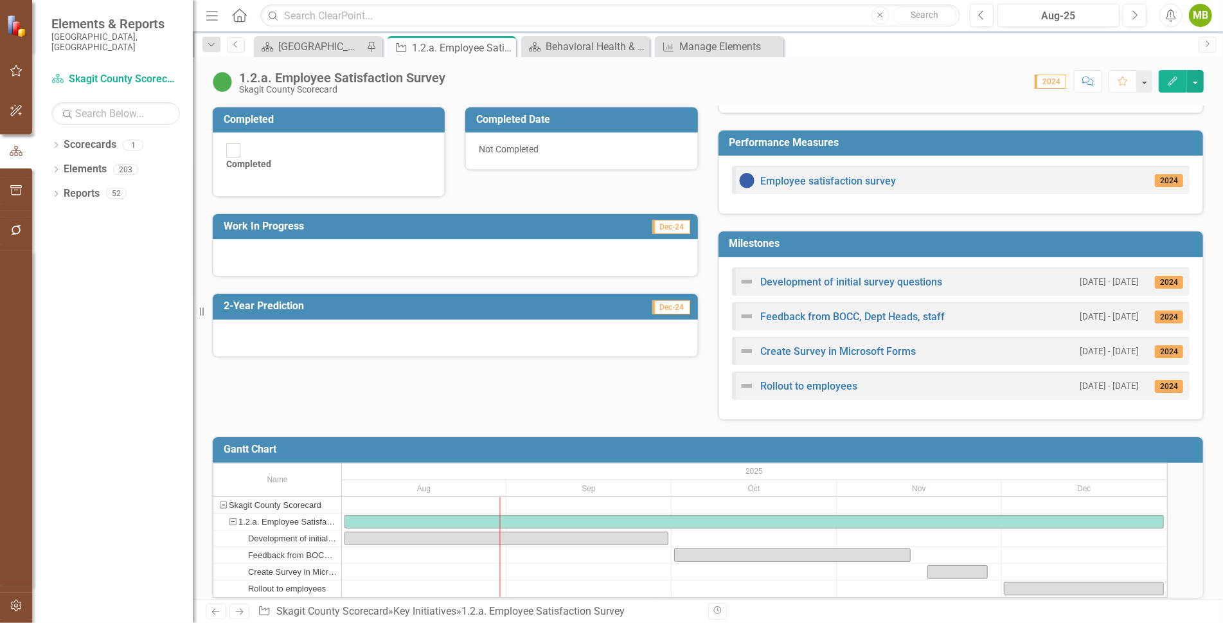
scroll to position [270, 0]
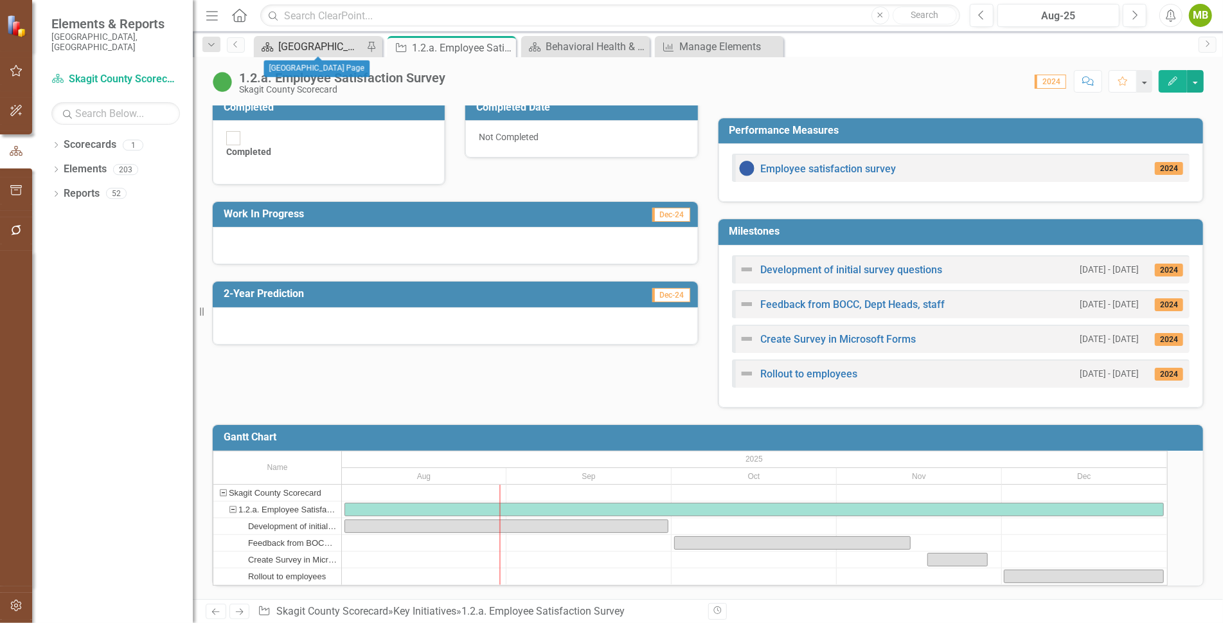
click at [322, 44] on div "[GEOGRAPHIC_DATA] Page" at bounding box center [320, 47] width 85 height 16
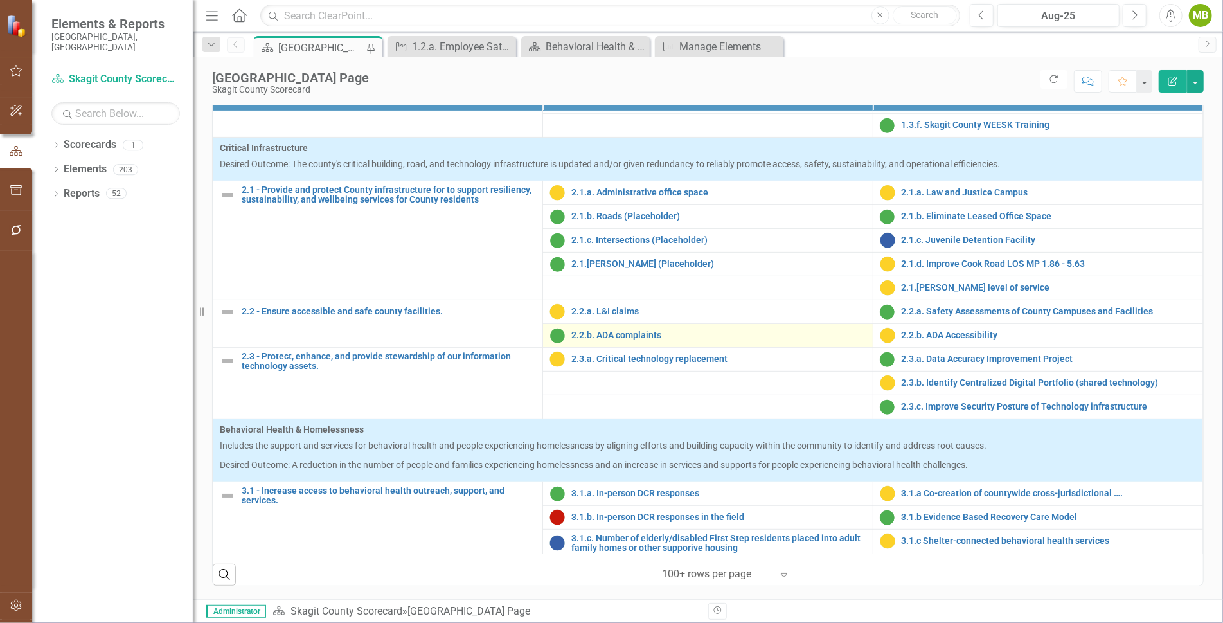
scroll to position [400, 0]
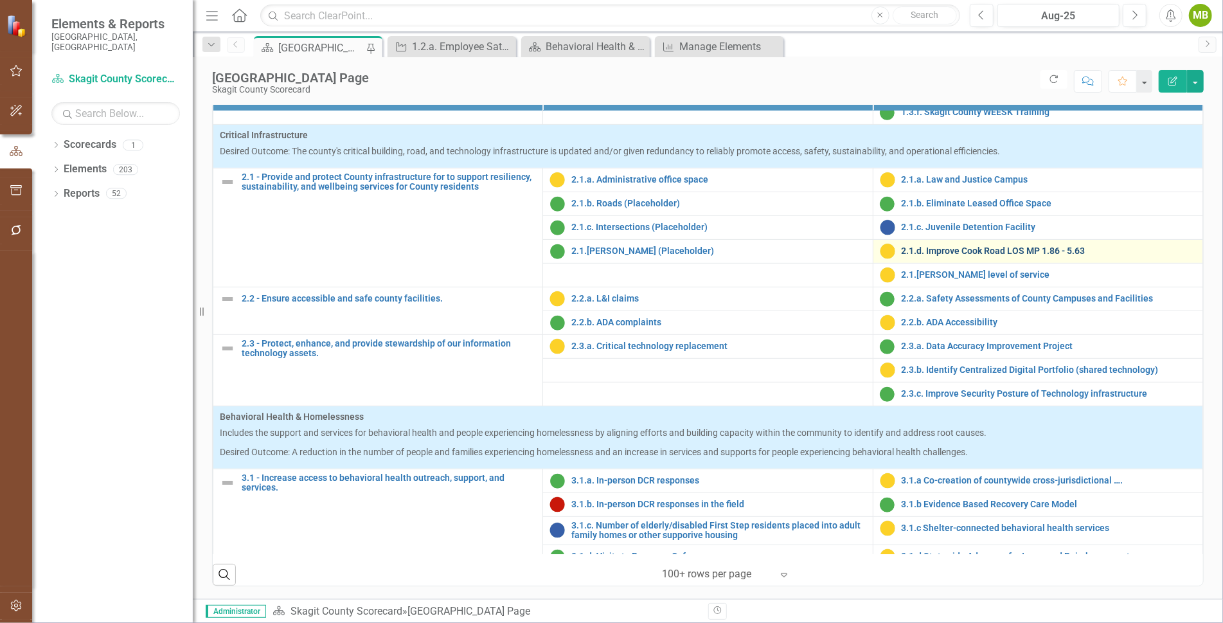
click at [976, 256] on link "2.1.d. Improve Cook Road LOS MP 1.86 - 5.63" at bounding box center [1049, 251] width 294 height 10
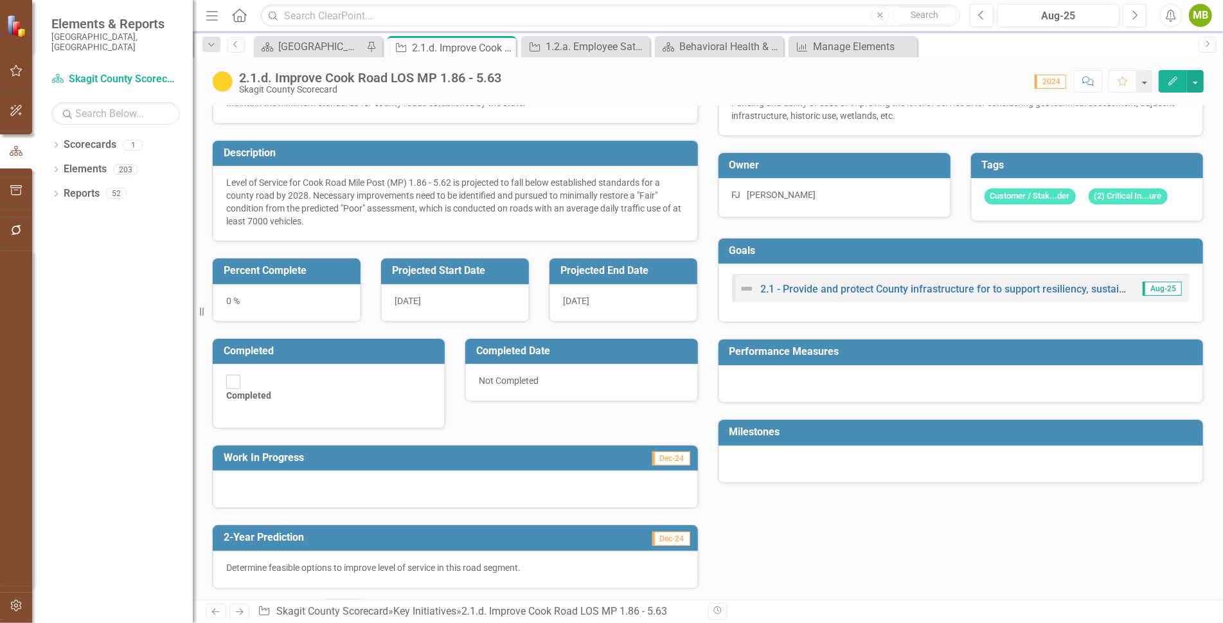
scroll to position [148, 0]
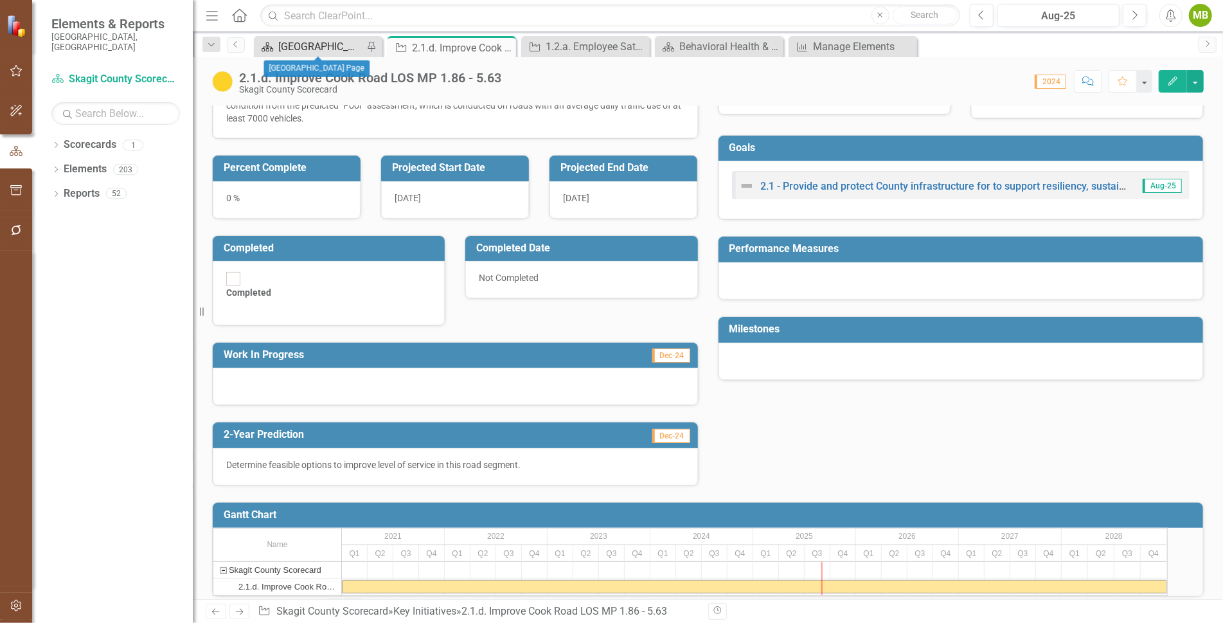
click at [335, 44] on div "[GEOGRAPHIC_DATA] Page" at bounding box center [320, 47] width 85 height 16
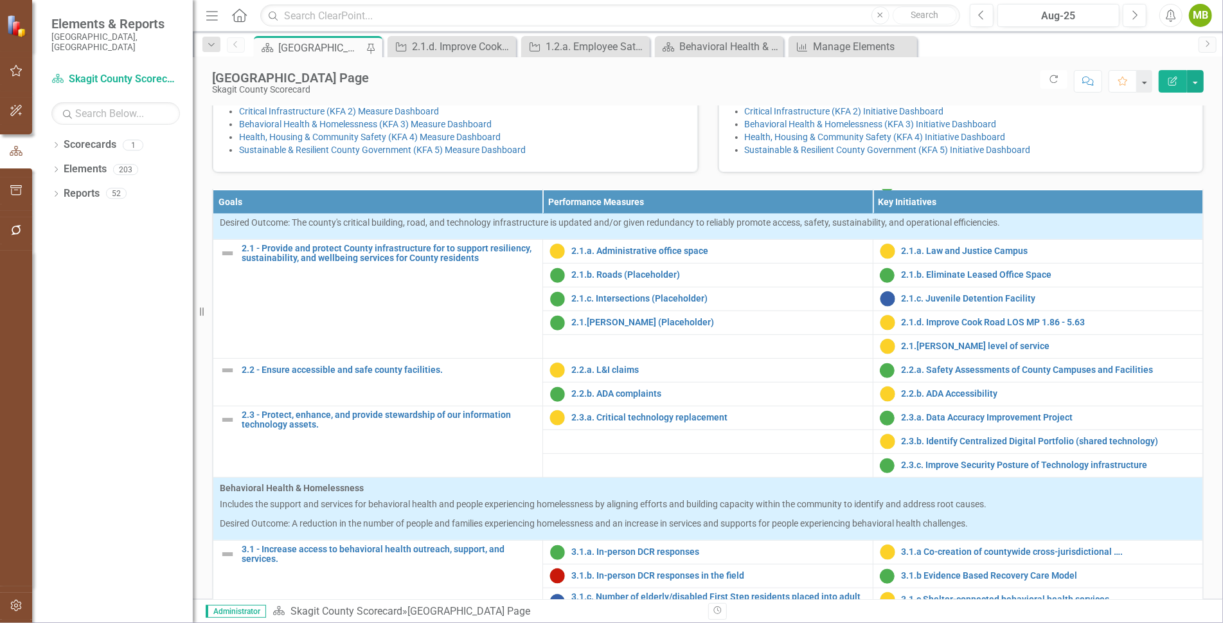
scroll to position [422, 0]
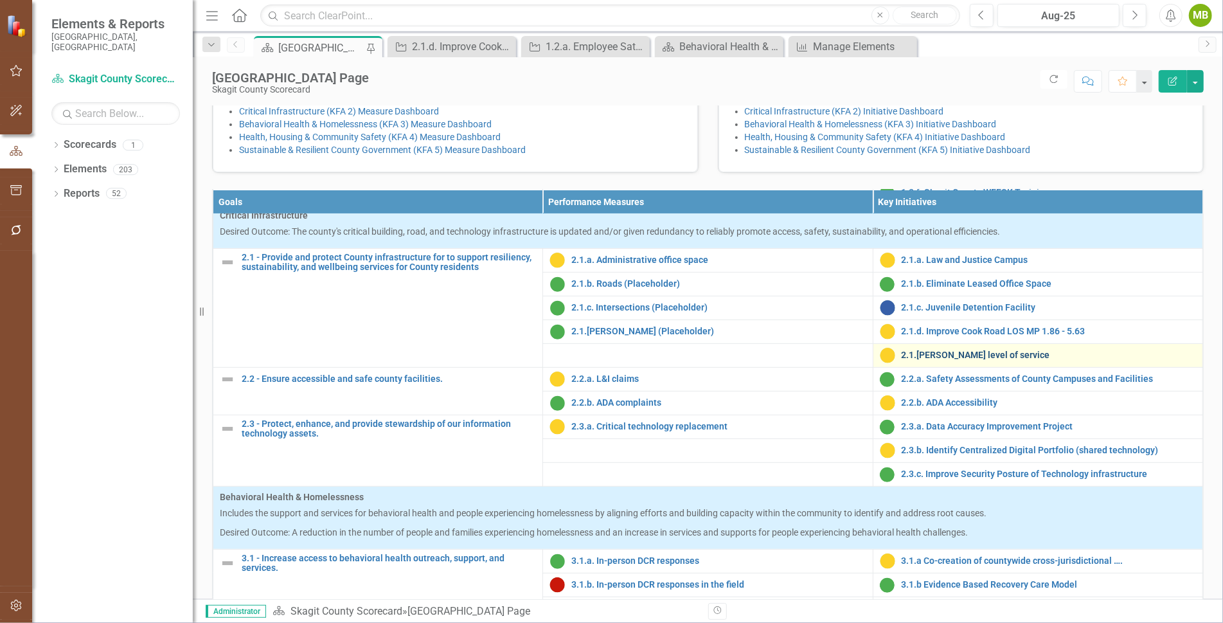
click at [932, 360] on link "2.1.[PERSON_NAME] level of service" at bounding box center [1049, 355] width 294 height 10
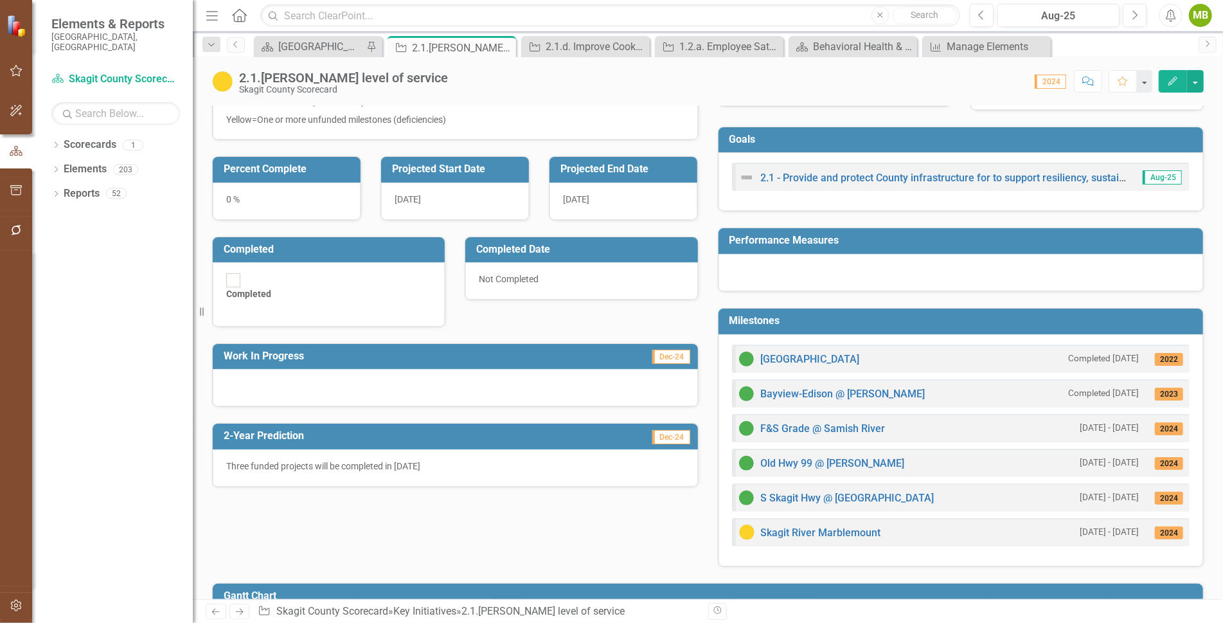
scroll to position [352, 0]
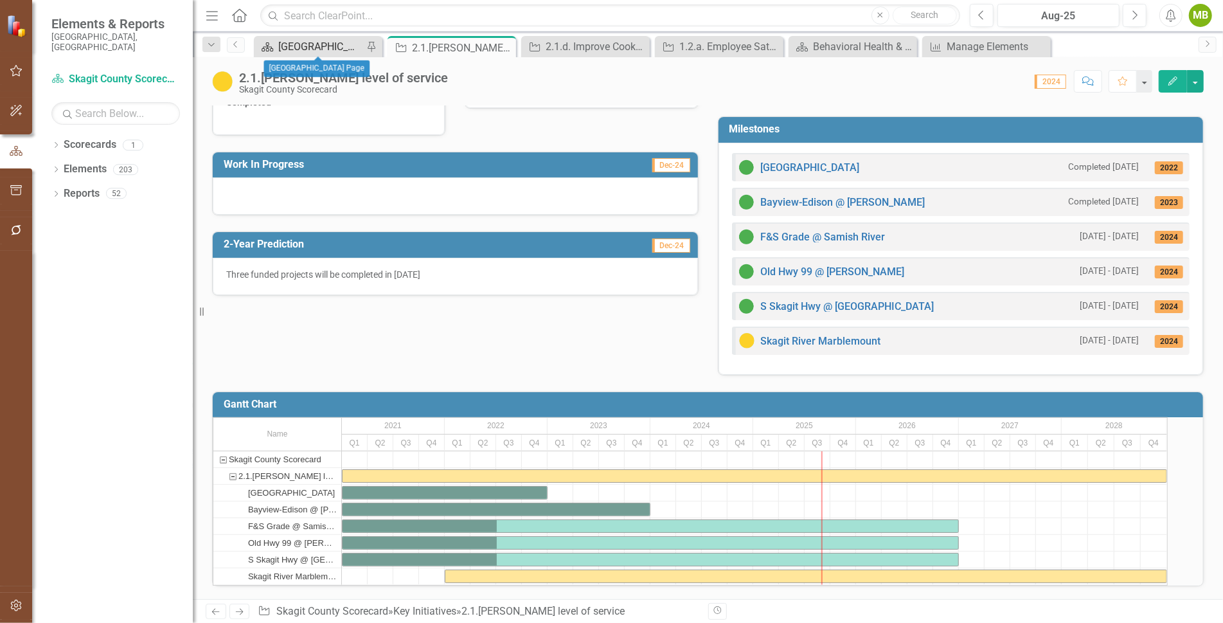
click at [333, 39] on div "[GEOGRAPHIC_DATA] Page" at bounding box center [320, 47] width 85 height 16
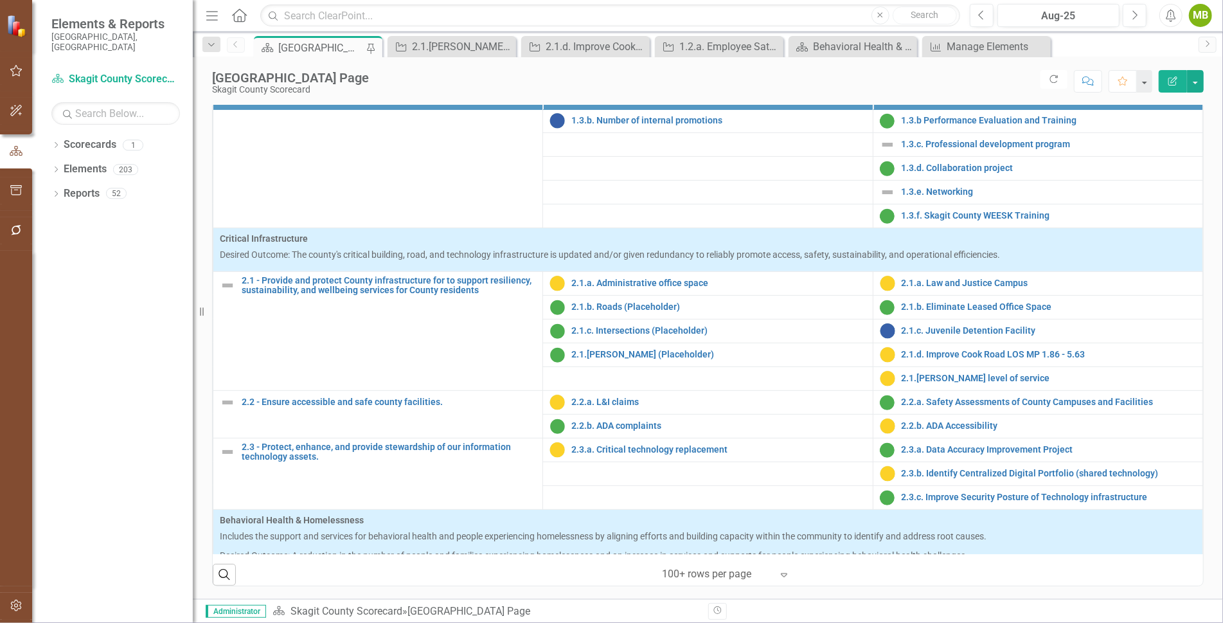
scroll to position [303, 0]
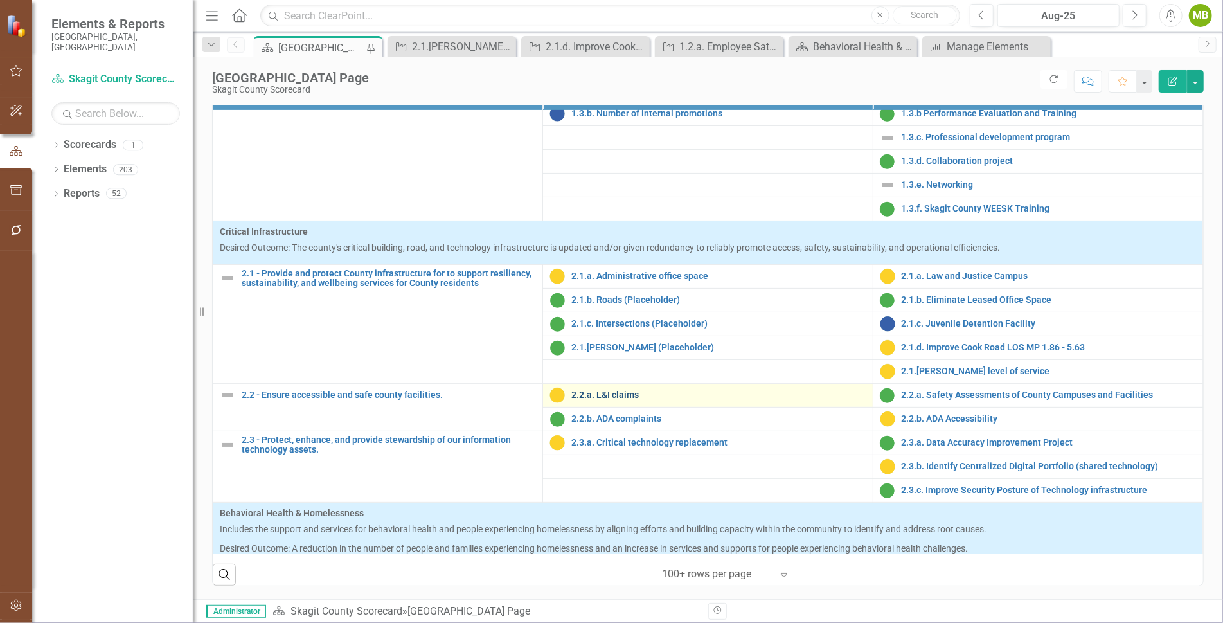
click at [596, 397] on link "2.2.a. L&I claims" at bounding box center [718, 395] width 294 height 10
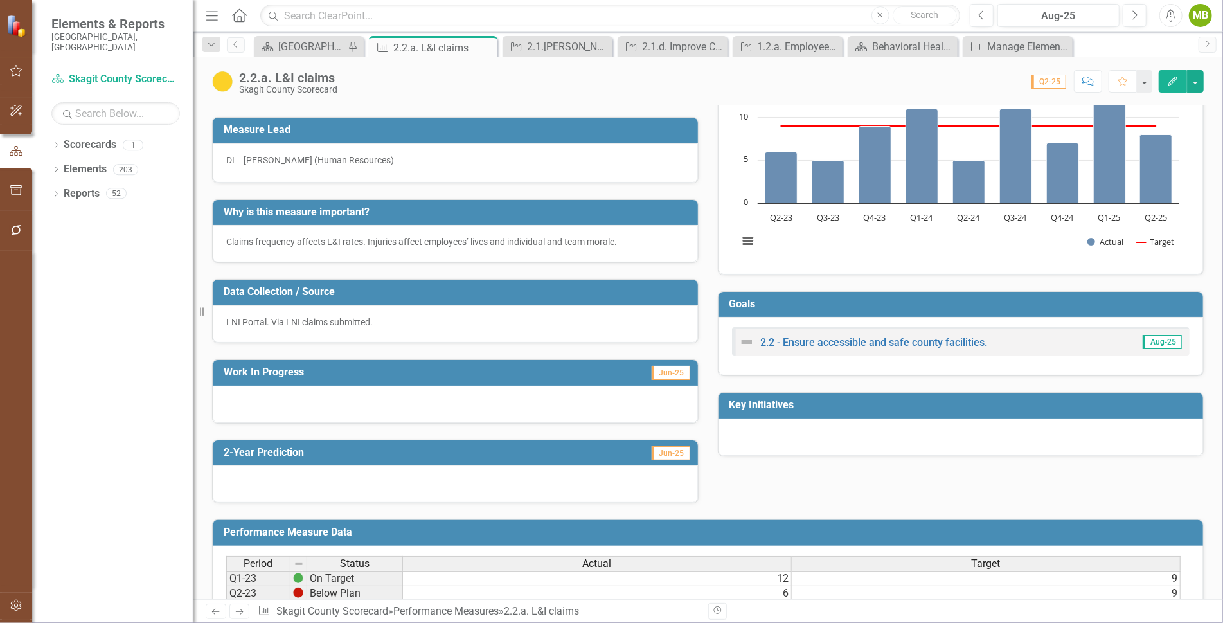
scroll to position [37, 0]
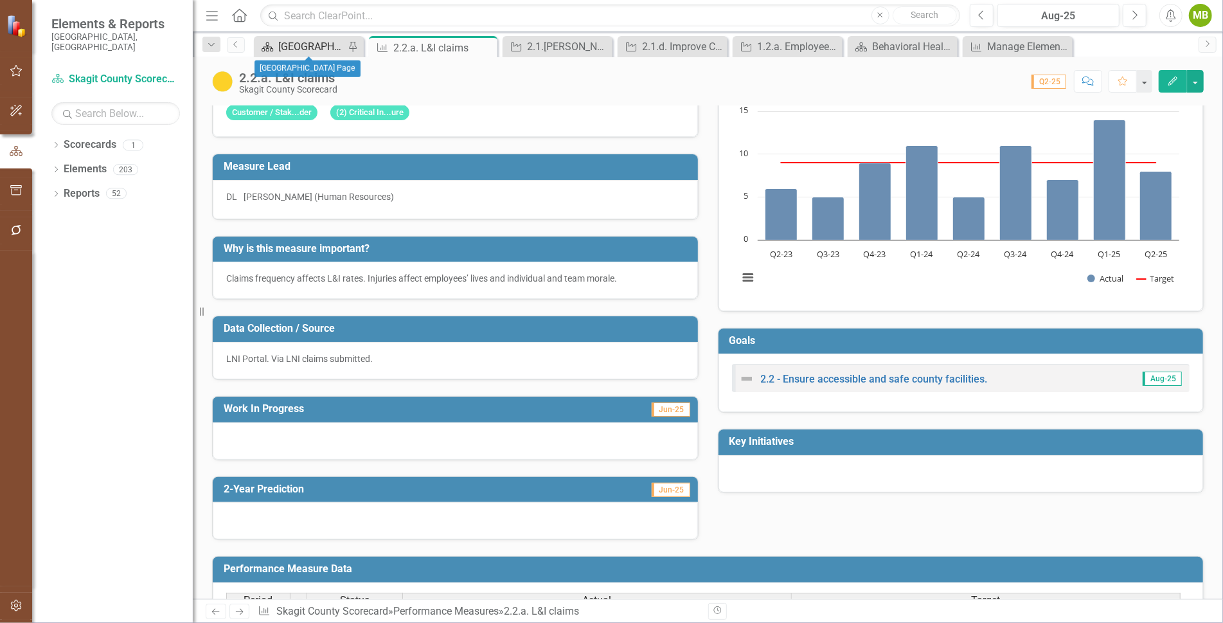
click at [325, 48] on div "[GEOGRAPHIC_DATA] Page" at bounding box center [311, 47] width 66 height 16
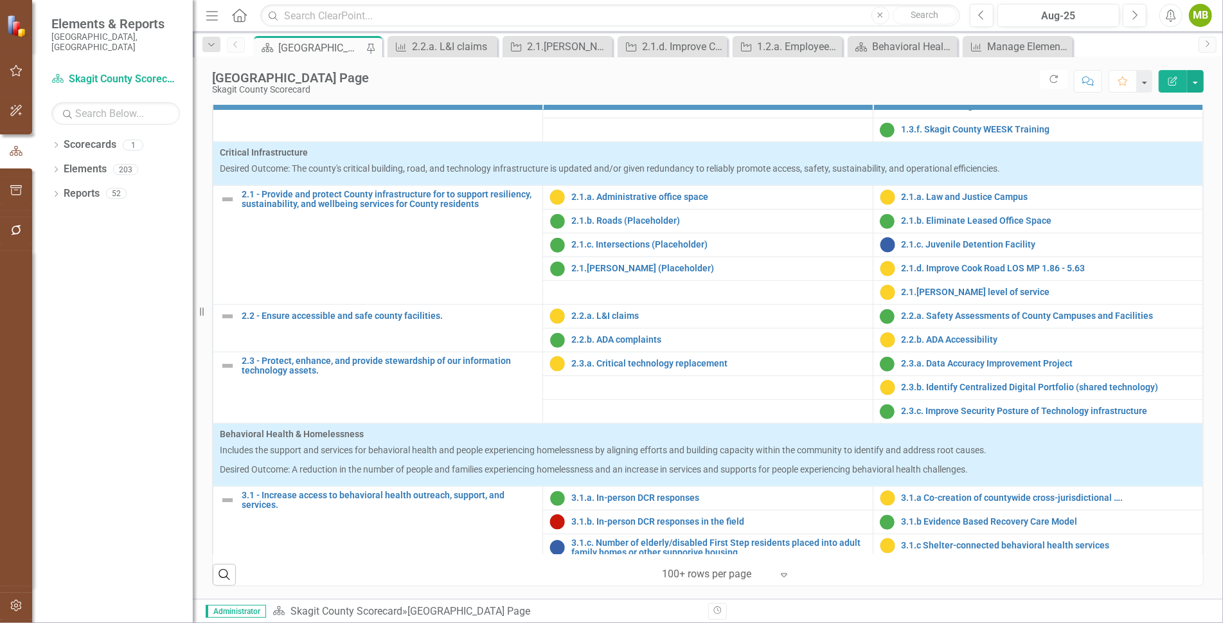
scroll to position [383, 0]
click at [602, 344] on link "2.2.b. ADA complaints" at bounding box center [718, 339] width 294 height 10
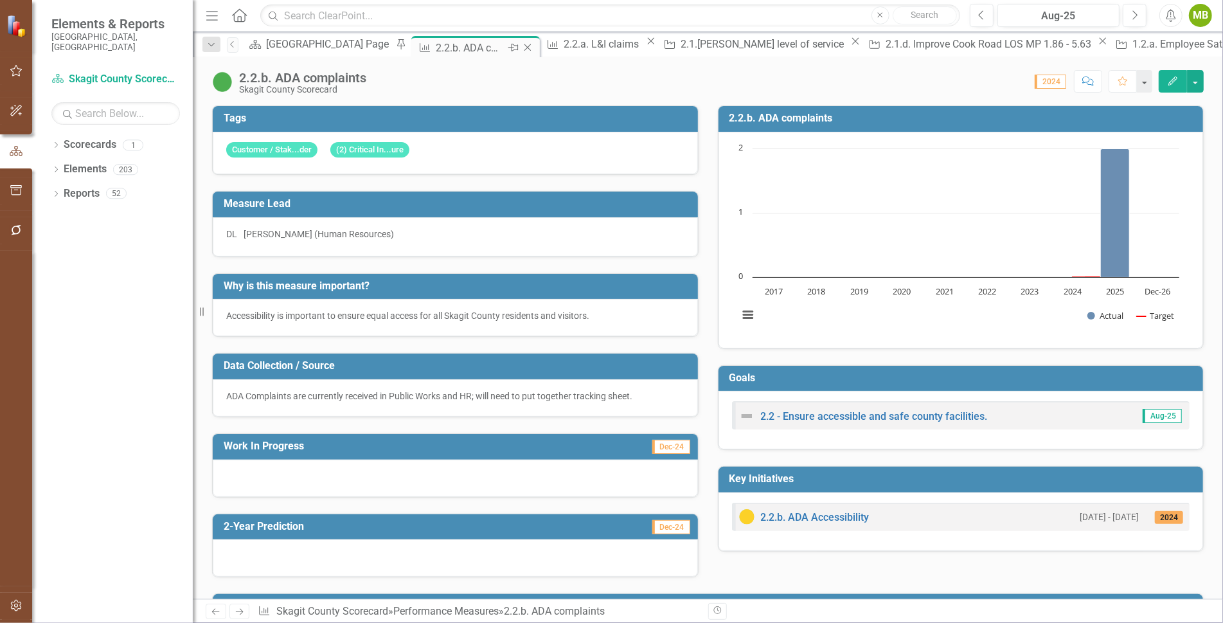
click at [521, 47] on icon "Close" at bounding box center [527, 47] width 13 height 10
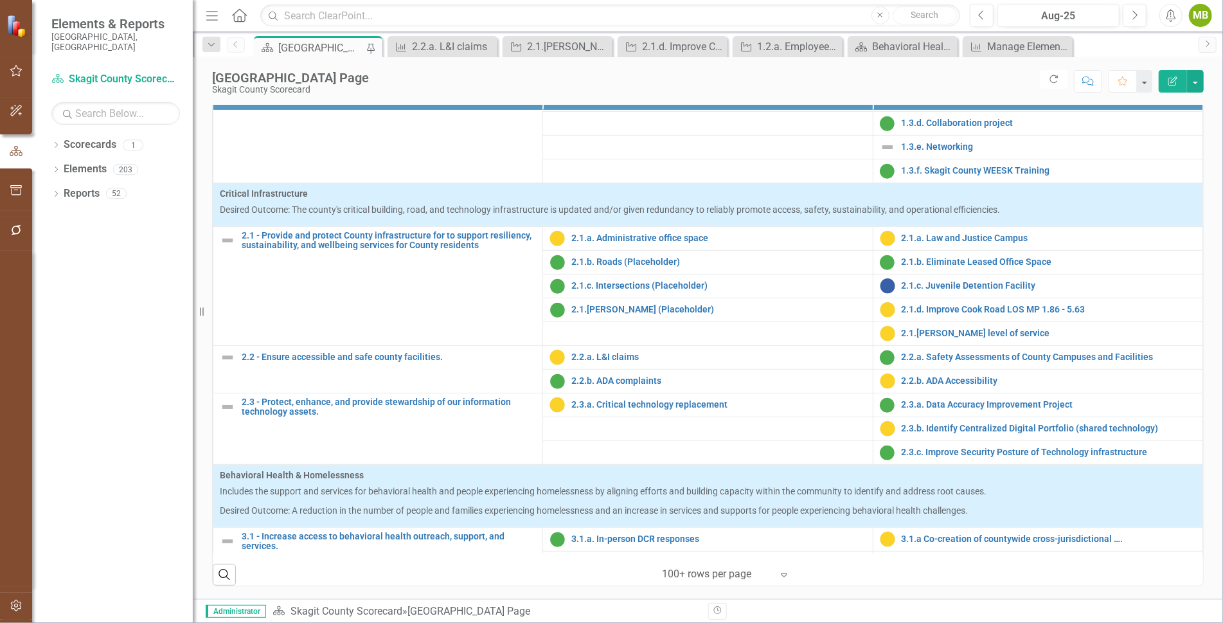
scroll to position [355, 0]
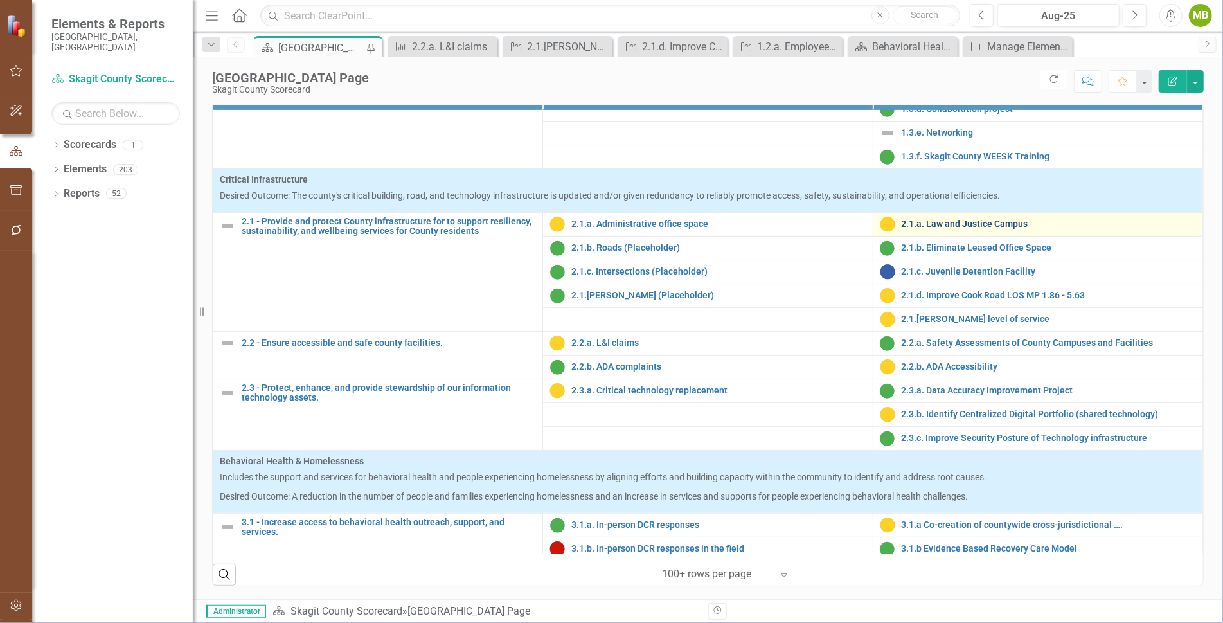
click at [938, 223] on link "2.1.a. Law and Justice Campus" at bounding box center [1049, 224] width 294 height 10
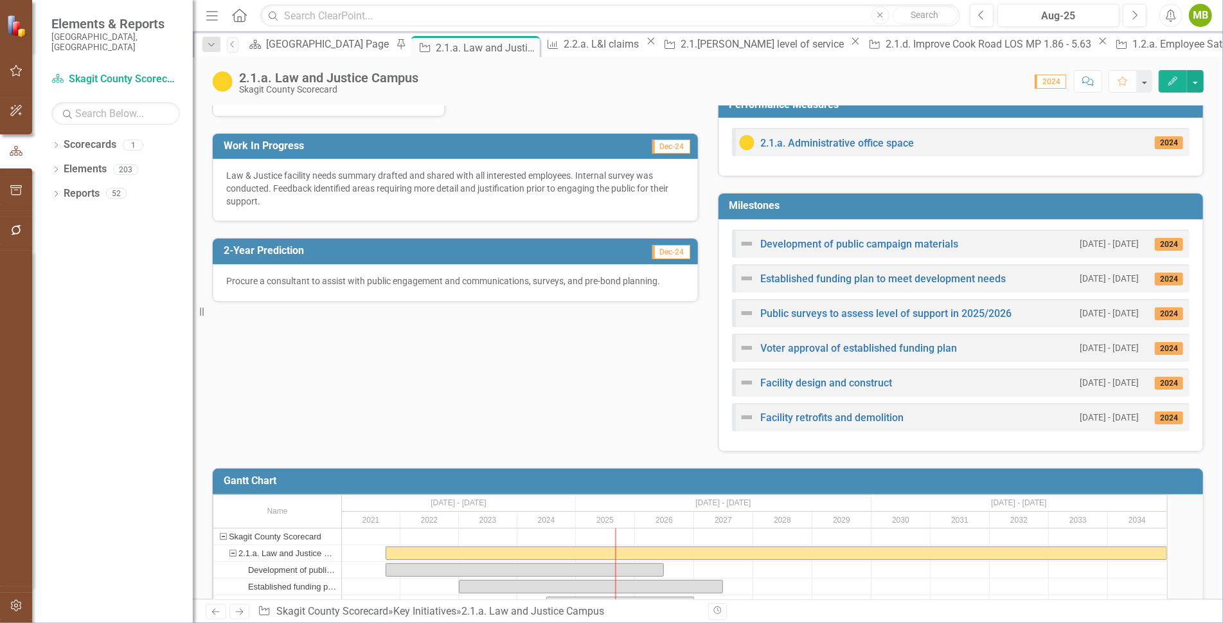
scroll to position [373, 0]
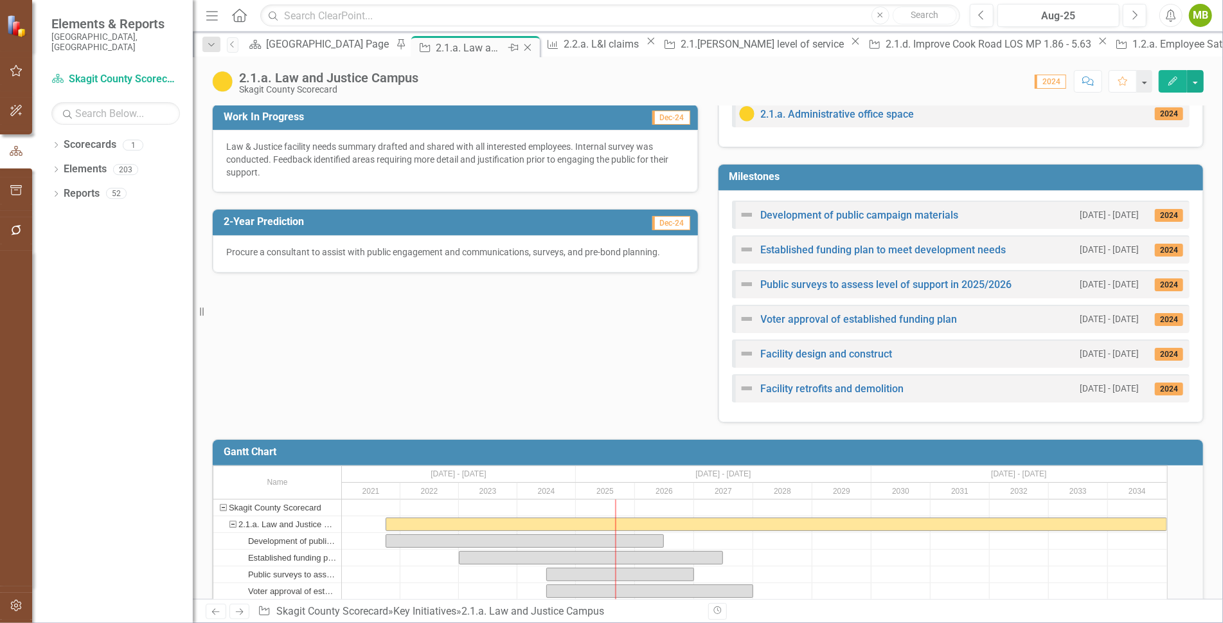
click at [521, 44] on icon "Close" at bounding box center [527, 47] width 13 height 10
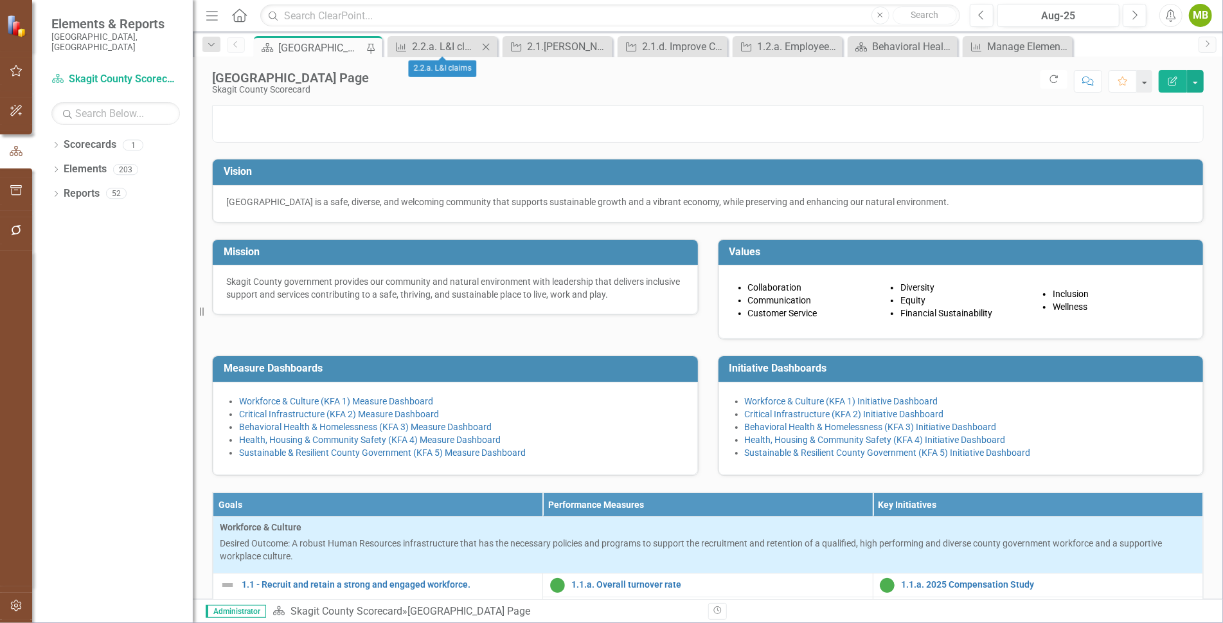
click at [484, 44] on icon at bounding box center [486, 46] width 7 height 7
click at [500, 46] on icon "Close" at bounding box center [504, 47] width 13 height 10
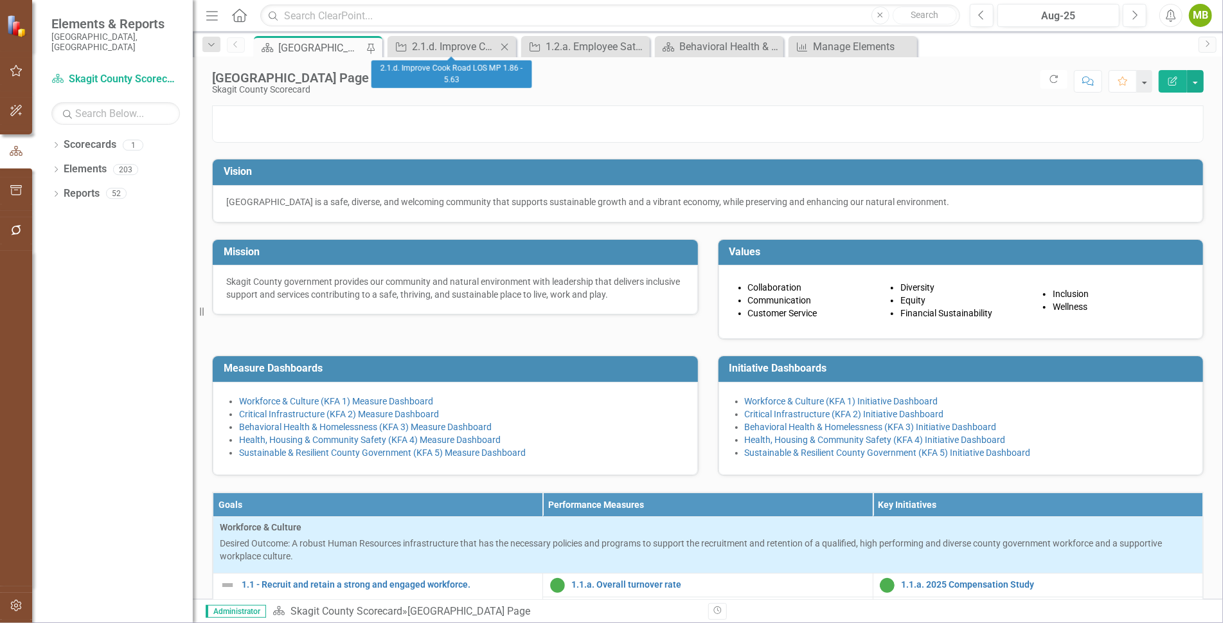
click at [508, 46] on icon "Close" at bounding box center [504, 47] width 13 height 10
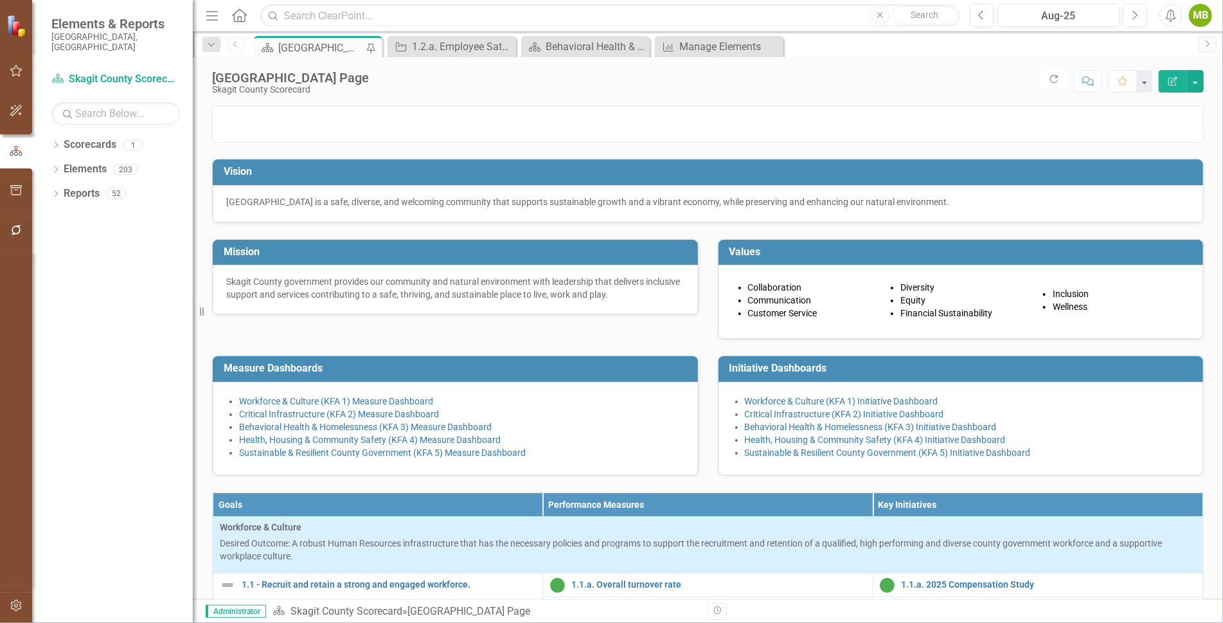
click at [337, 47] on div "[GEOGRAPHIC_DATA] Page" at bounding box center [320, 48] width 85 height 16
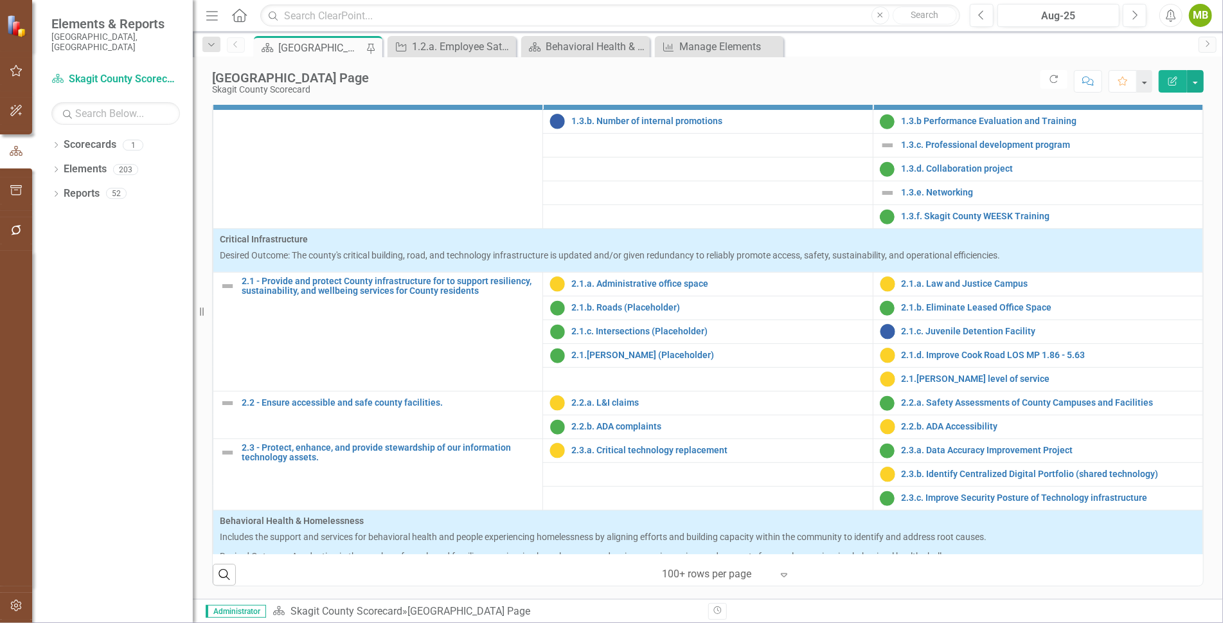
scroll to position [377, 0]
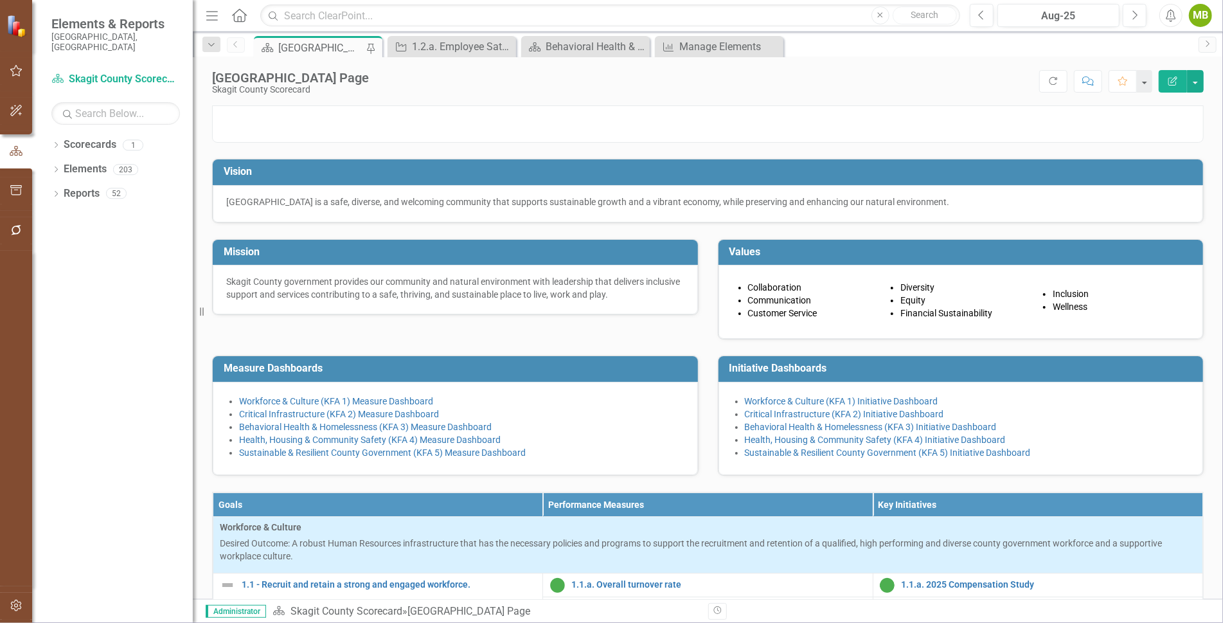
scroll to position [377, 0]
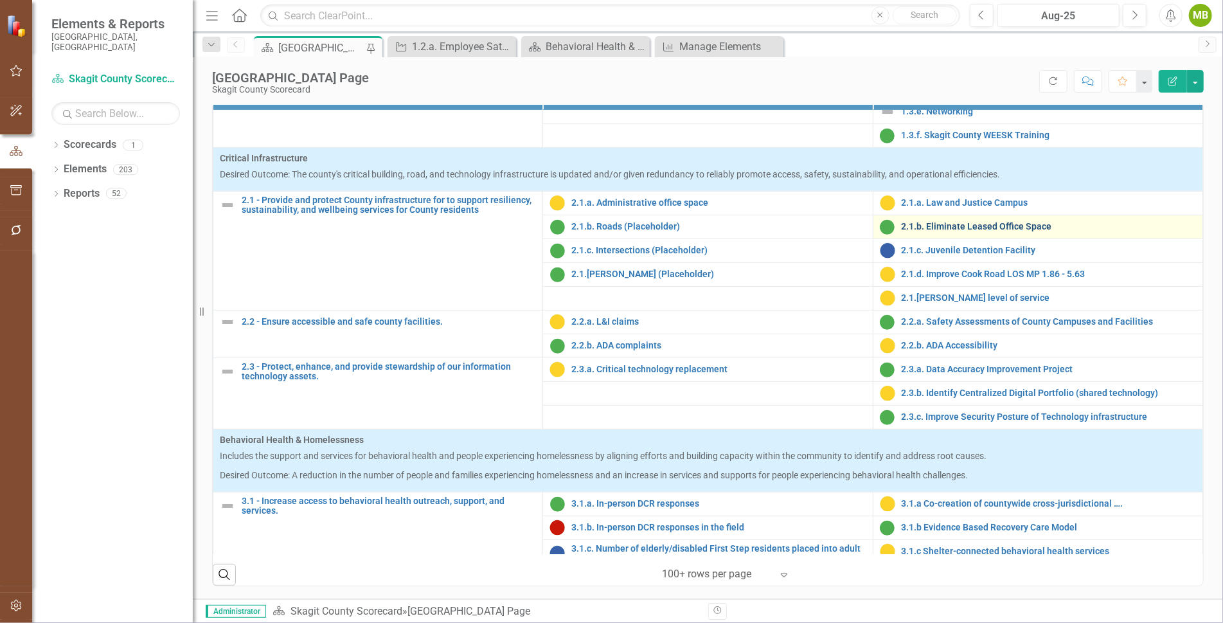
click at [939, 229] on link "2.1.b. Eliminate Leased Office Space" at bounding box center [1049, 227] width 294 height 10
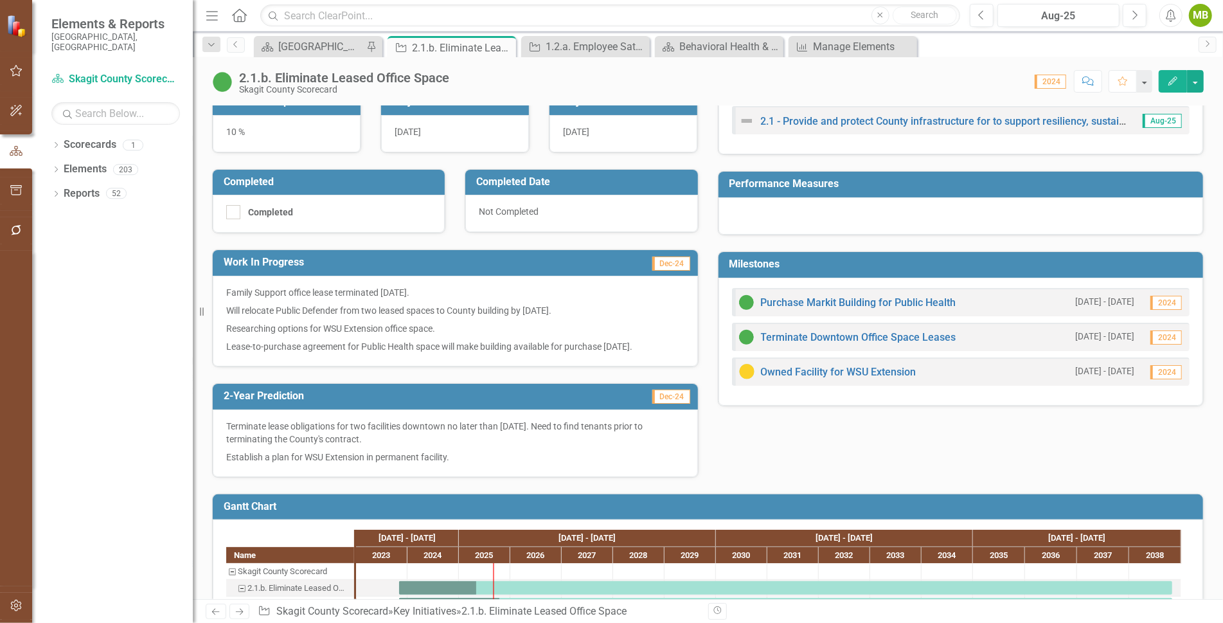
scroll to position [190, 0]
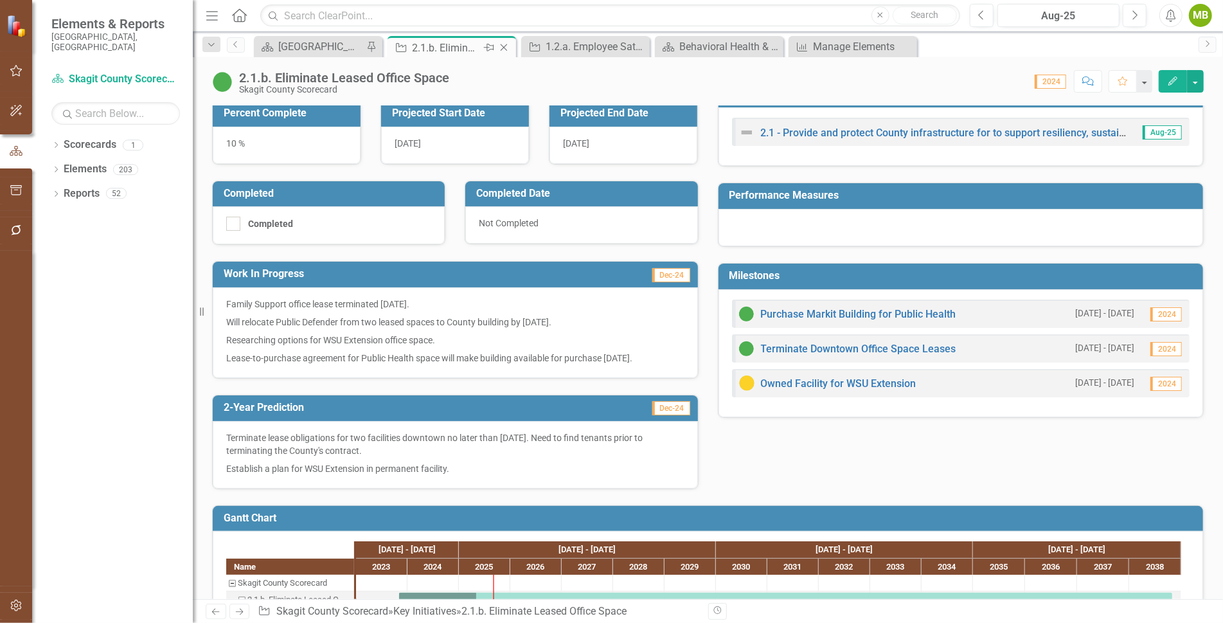
click at [504, 44] on icon "Close" at bounding box center [503, 47] width 13 height 10
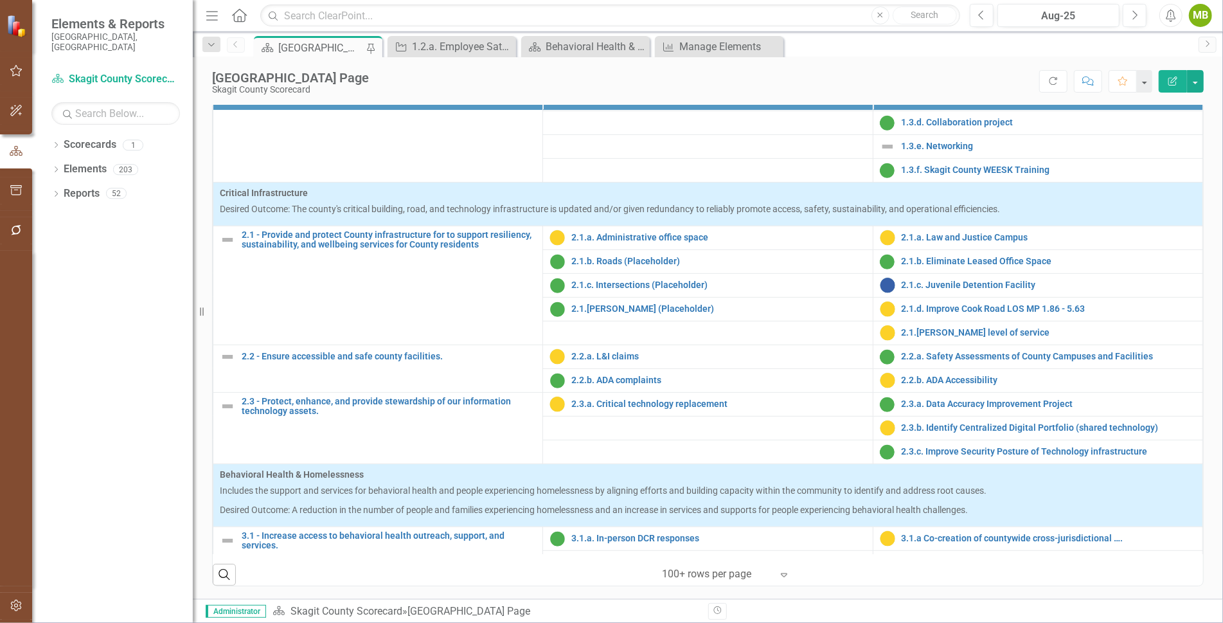
scroll to position [341, 0]
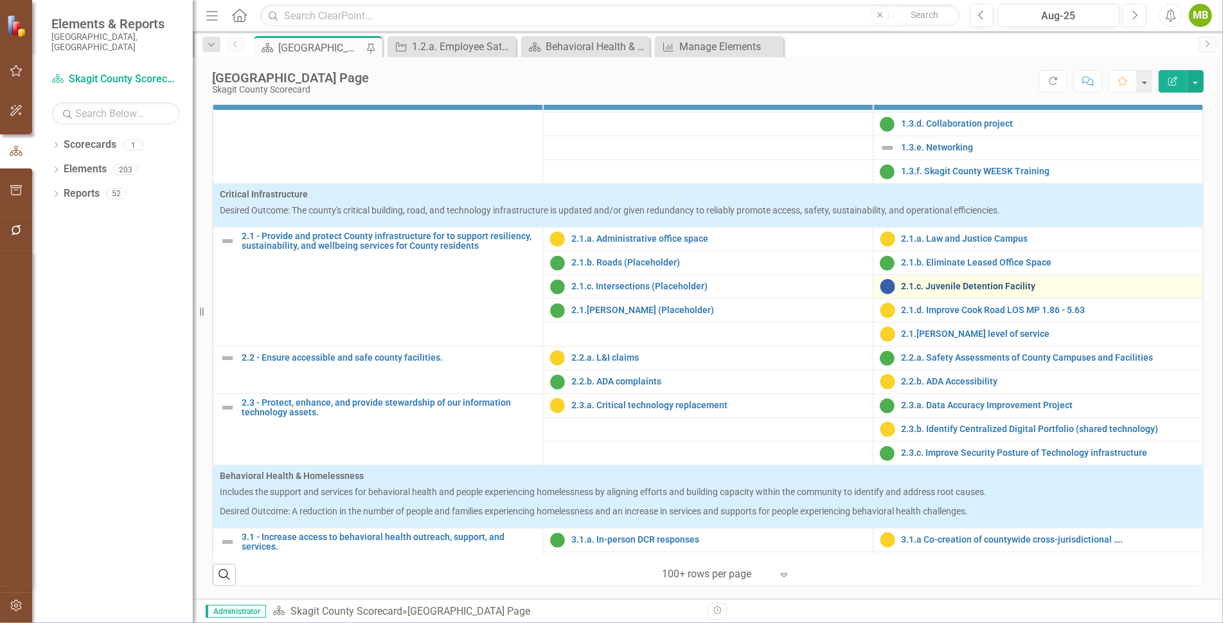
click at [934, 287] on link "2.1.c. Juvenile Detention Facility" at bounding box center [1049, 286] width 294 height 10
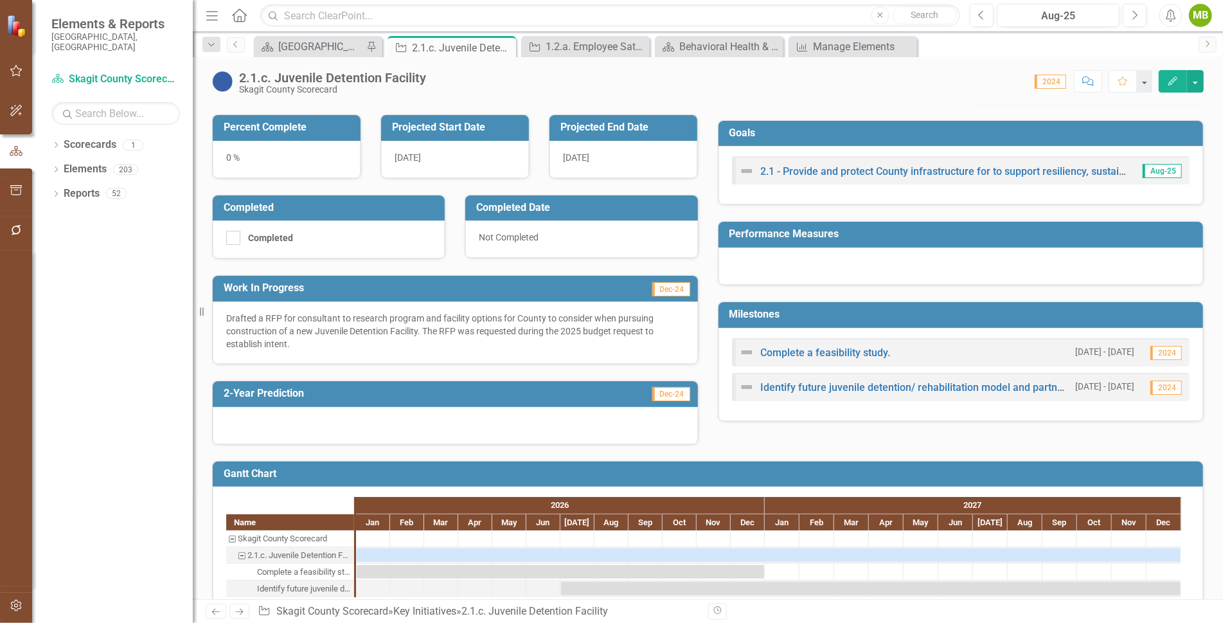
scroll to position [169, 0]
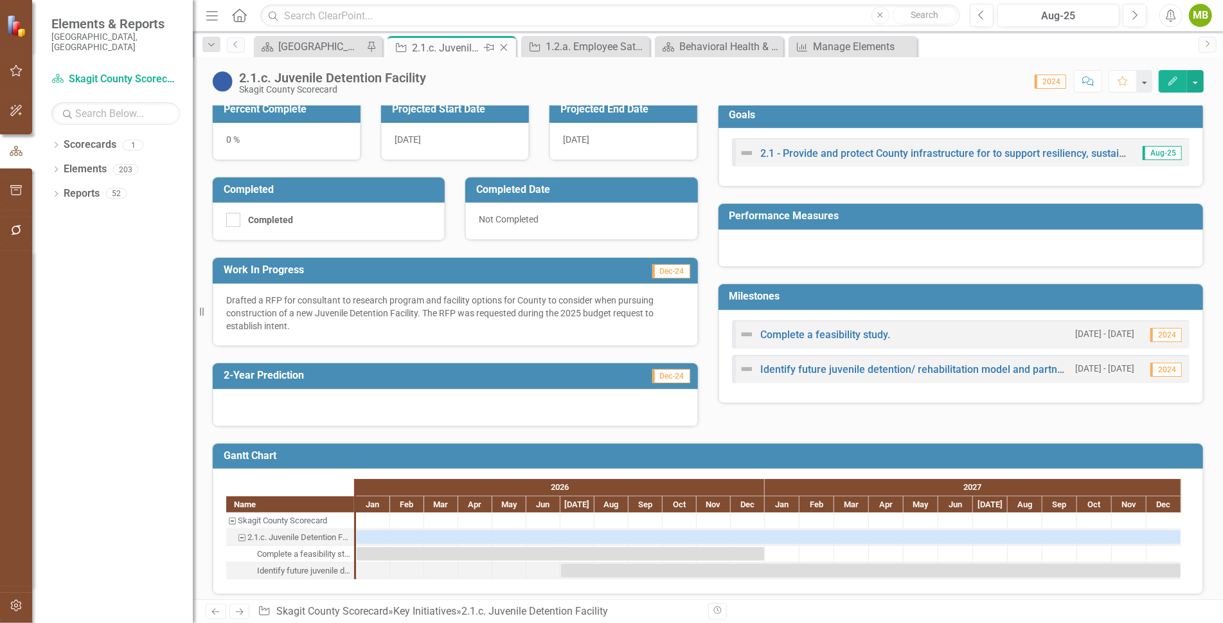
click at [507, 44] on icon "Close" at bounding box center [503, 47] width 13 height 10
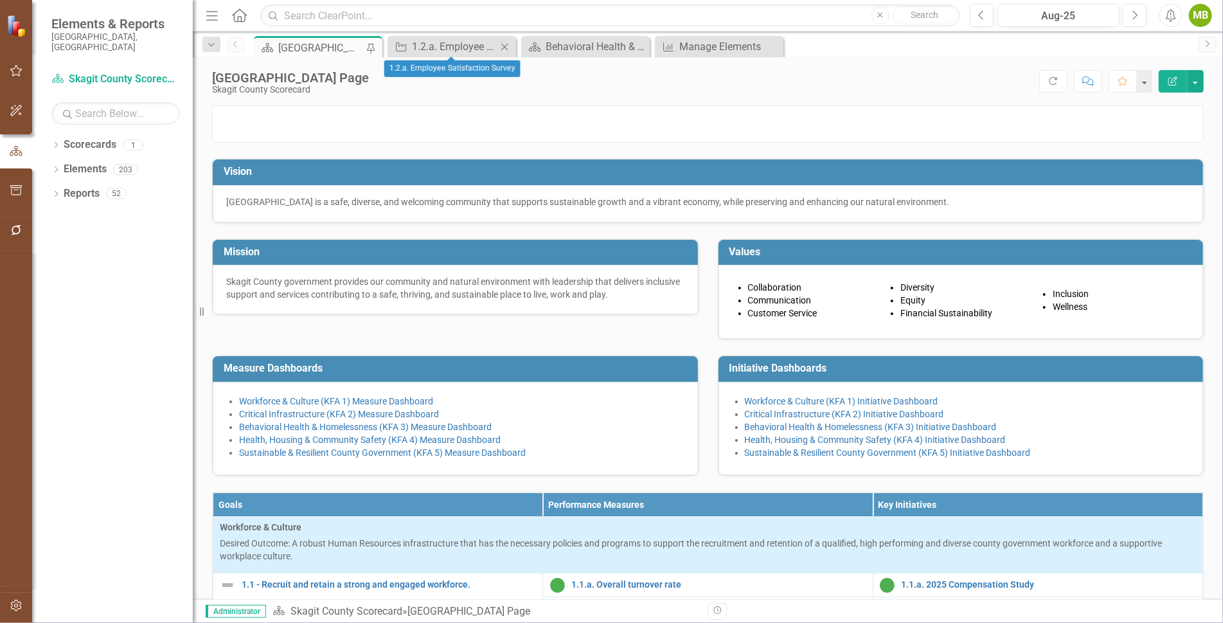
click at [503, 44] on icon "Close" at bounding box center [504, 47] width 13 height 10
click at [321, 46] on div "[GEOGRAPHIC_DATA] Page" at bounding box center [320, 48] width 85 height 16
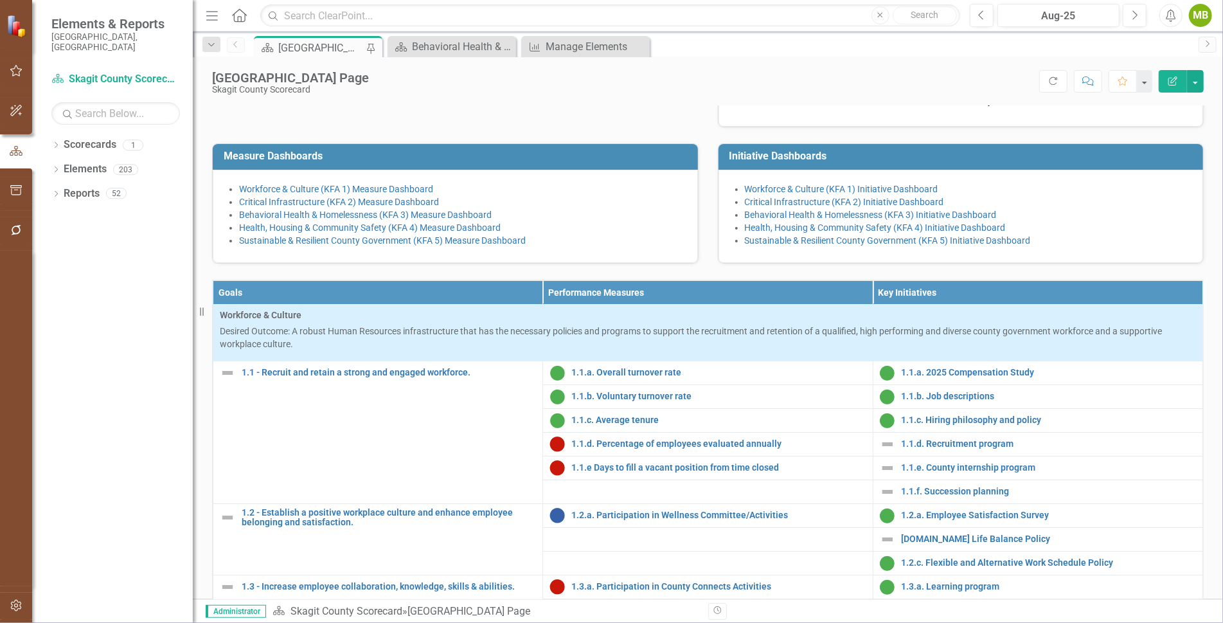
scroll to position [211, 0]
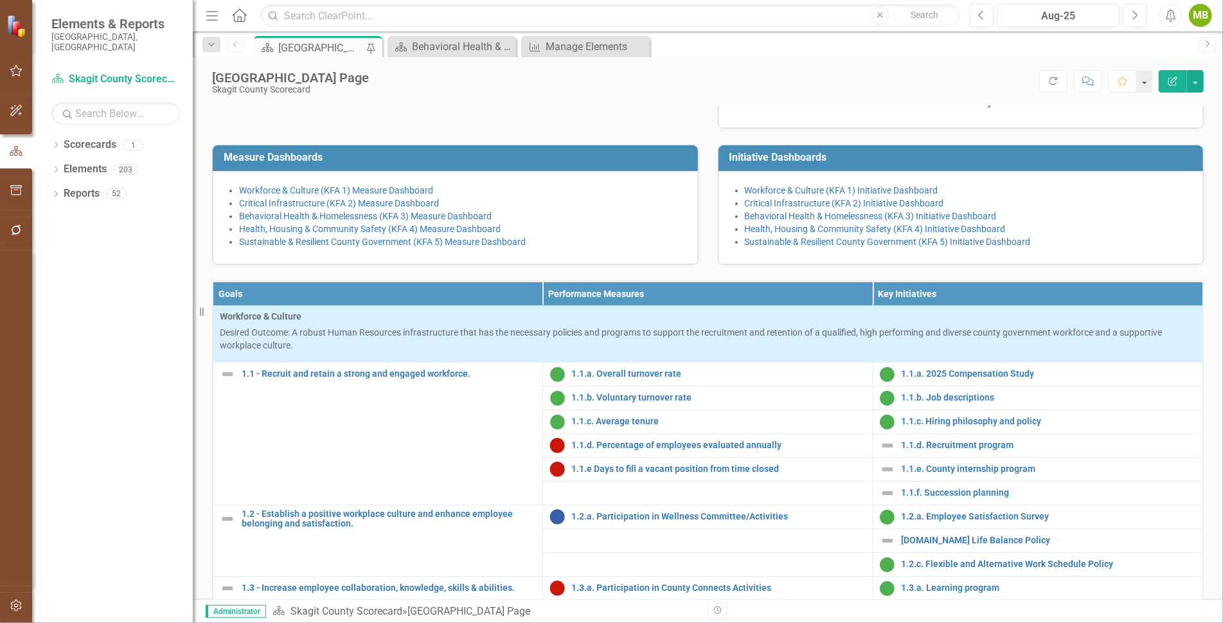
click at [305, 222] on li "Behavioral Health & Homelessness (KFA 3) Measure Dashboard" at bounding box center [461, 216] width 445 height 13
click at [308, 221] on link "Behavioral Health & Homelessness (KFA 3) Measure Dashboard" at bounding box center [365, 216] width 253 height 10
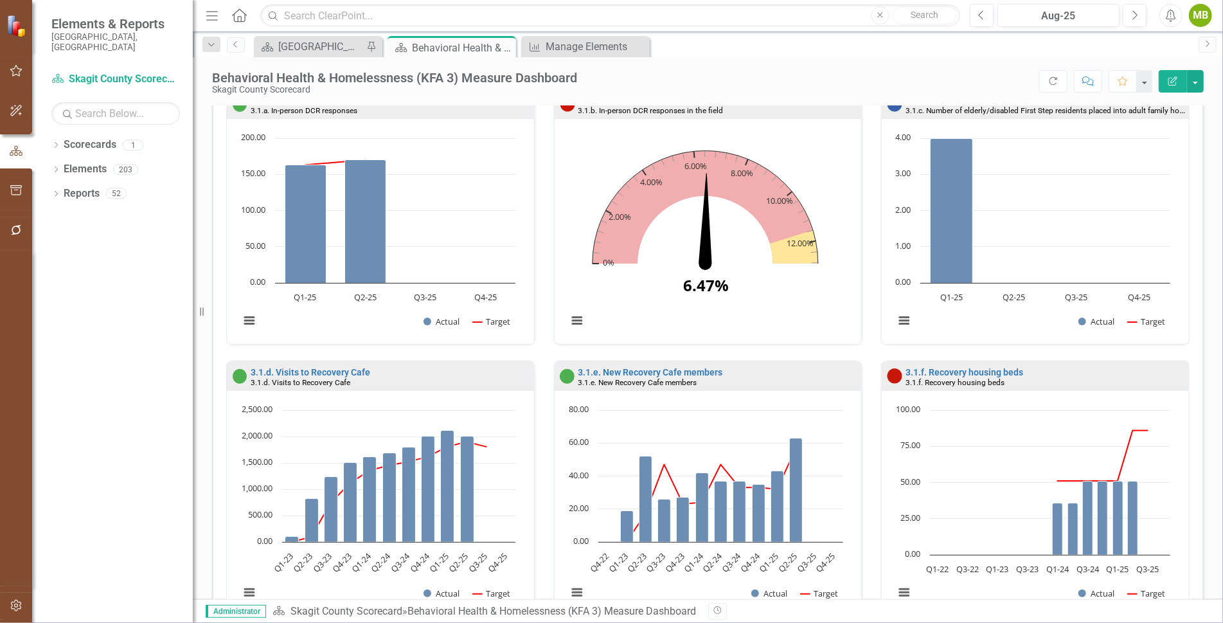
scroll to position [343, 0]
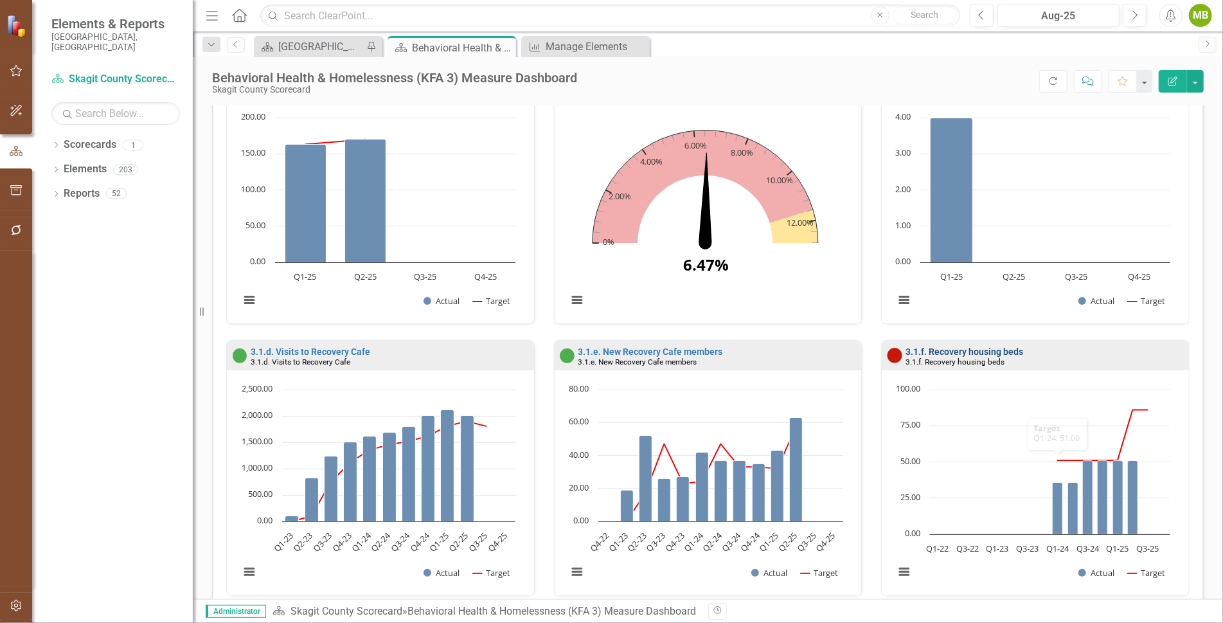
click at [959, 346] on link "3.1.f. Recovery housing beds" at bounding box center [964, 351] width 118 height 10
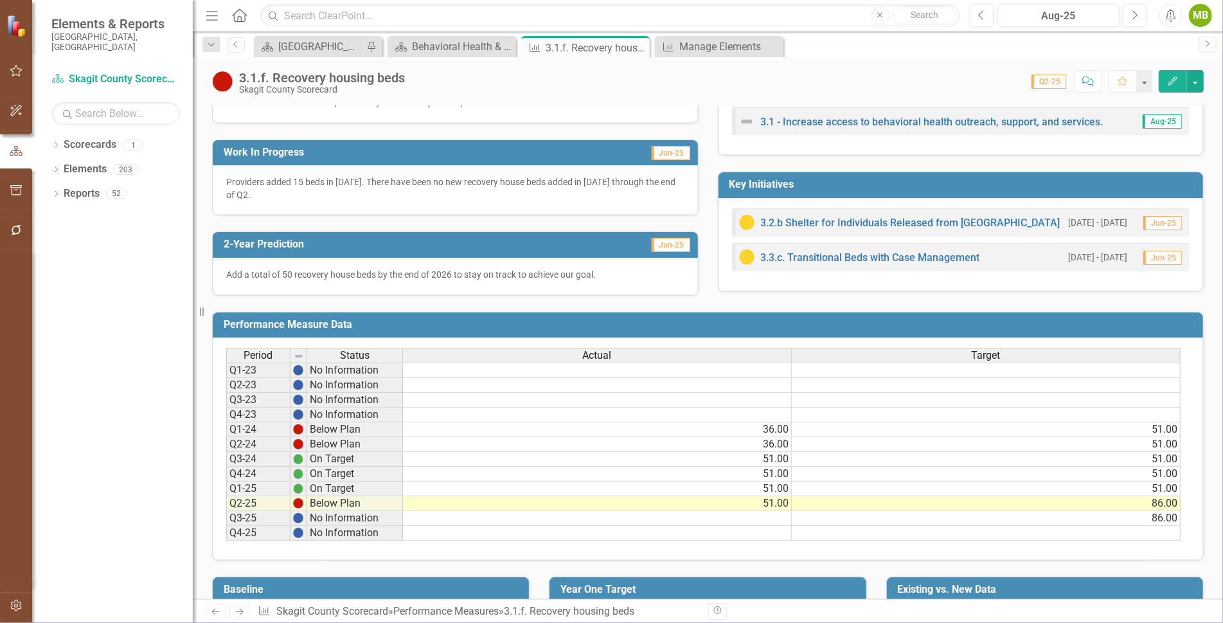
scroll to position [317, 0]
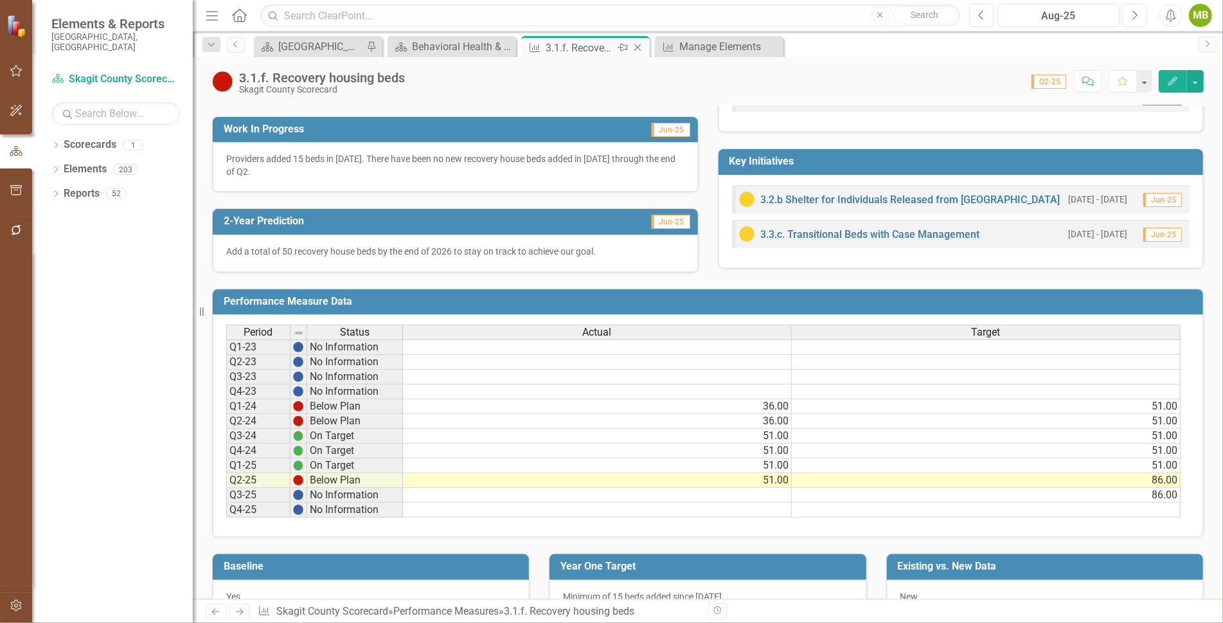
click at [637, 44] on icon "Close" at bounding box center [637, 47] width 13 height 10
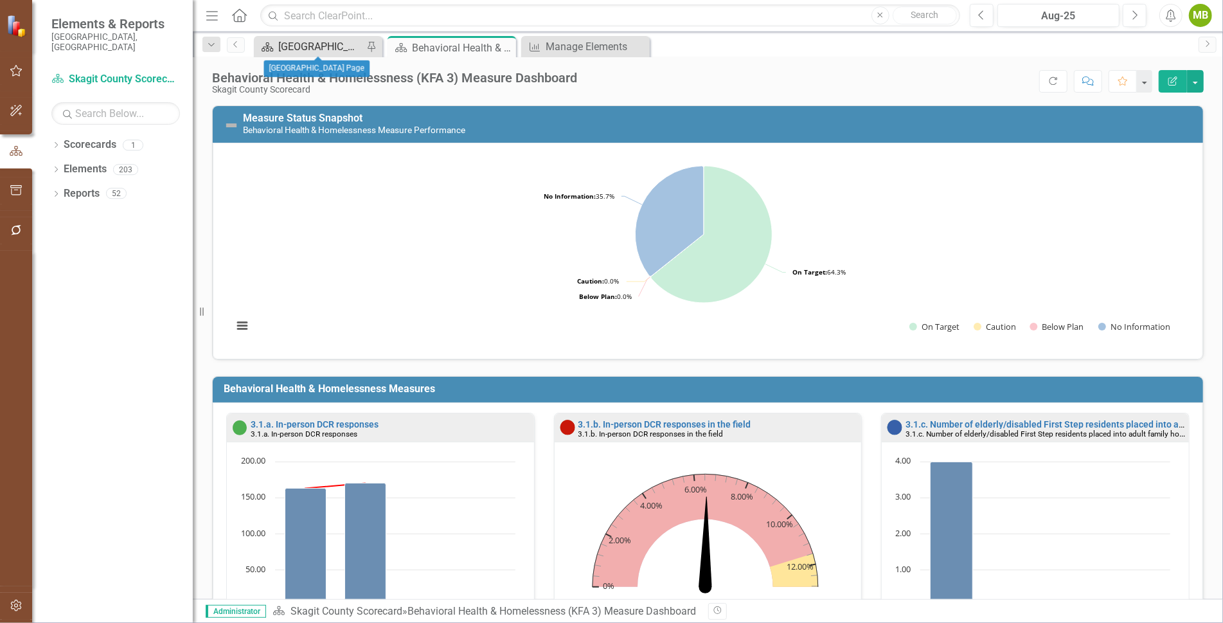
click at [319, 46] on div "[GEOGRAPHIC_DATA] Page" at bounding box center [320, 47] width 85 height 16
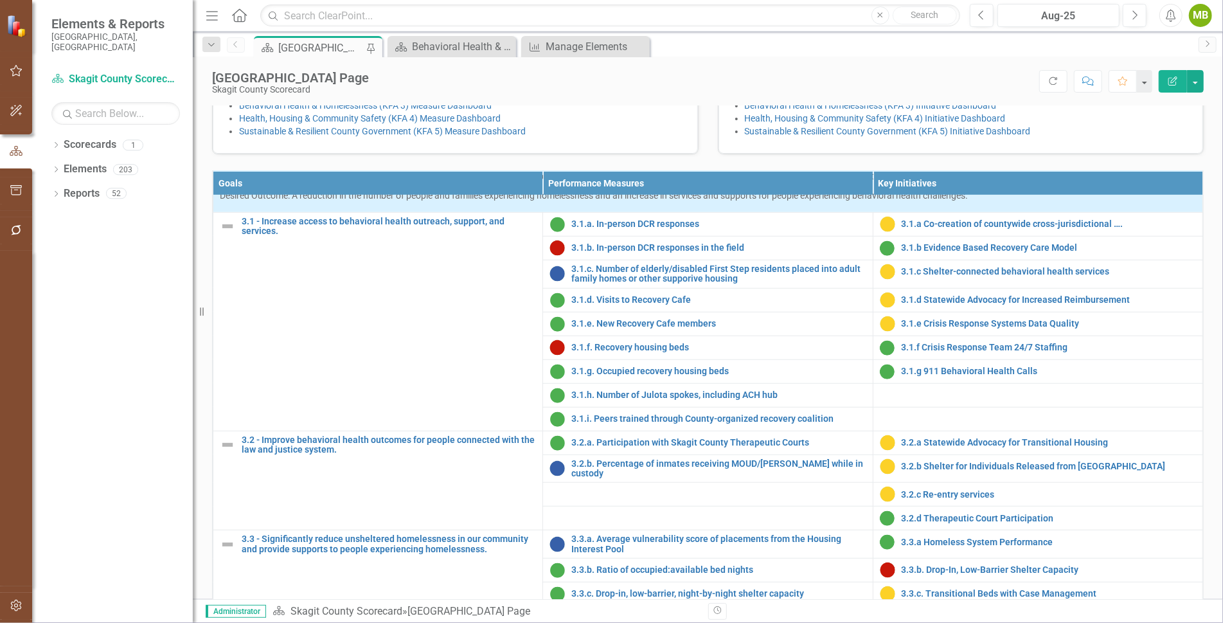
scroll to position [747, 0]
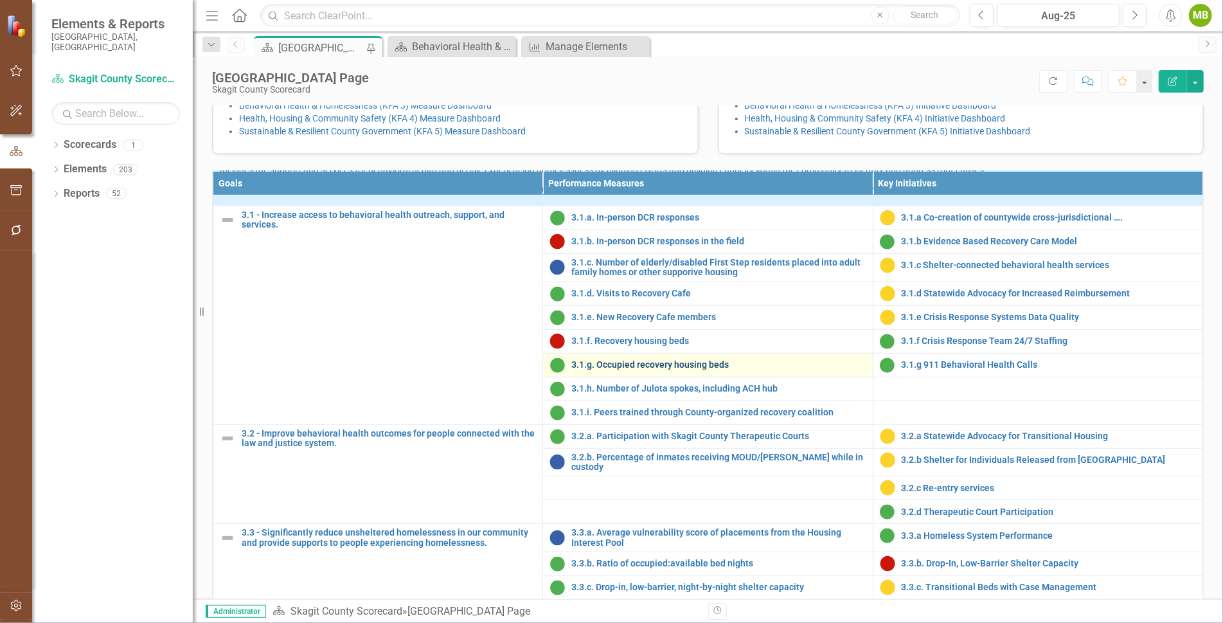
click at [632, 370] on link "3.1.g. Occupied recovery housing beds" at bounding box center [718, 365] width 294 height 10
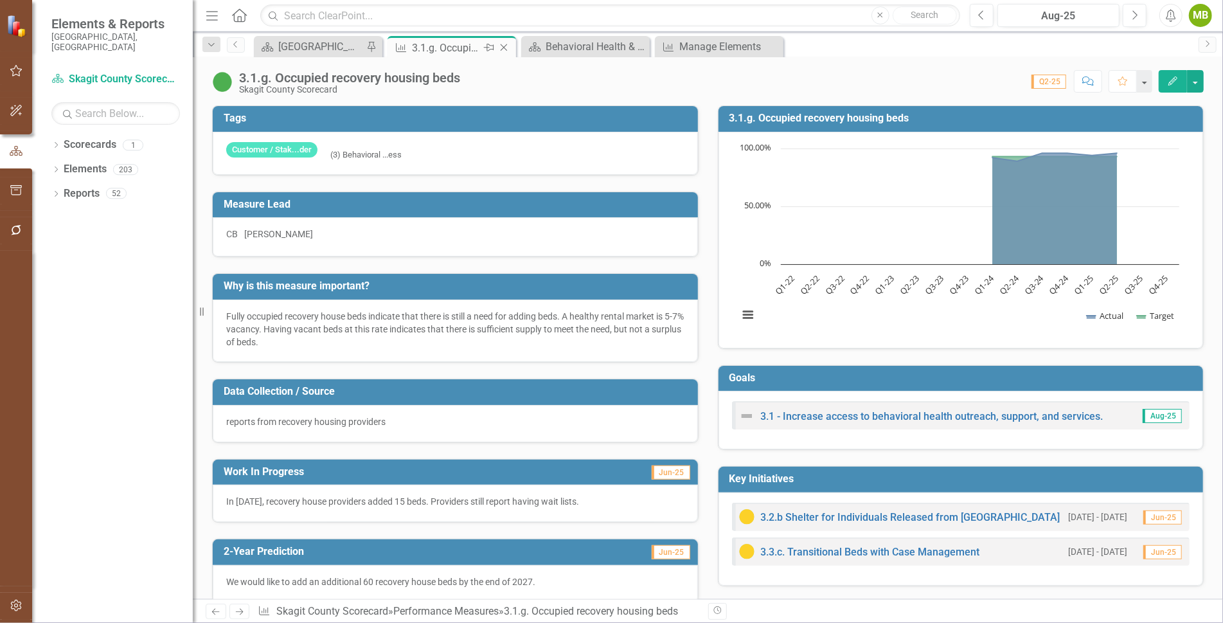
click at [504, 46] on icon at bounding box center [504, 47] width 7 height 7
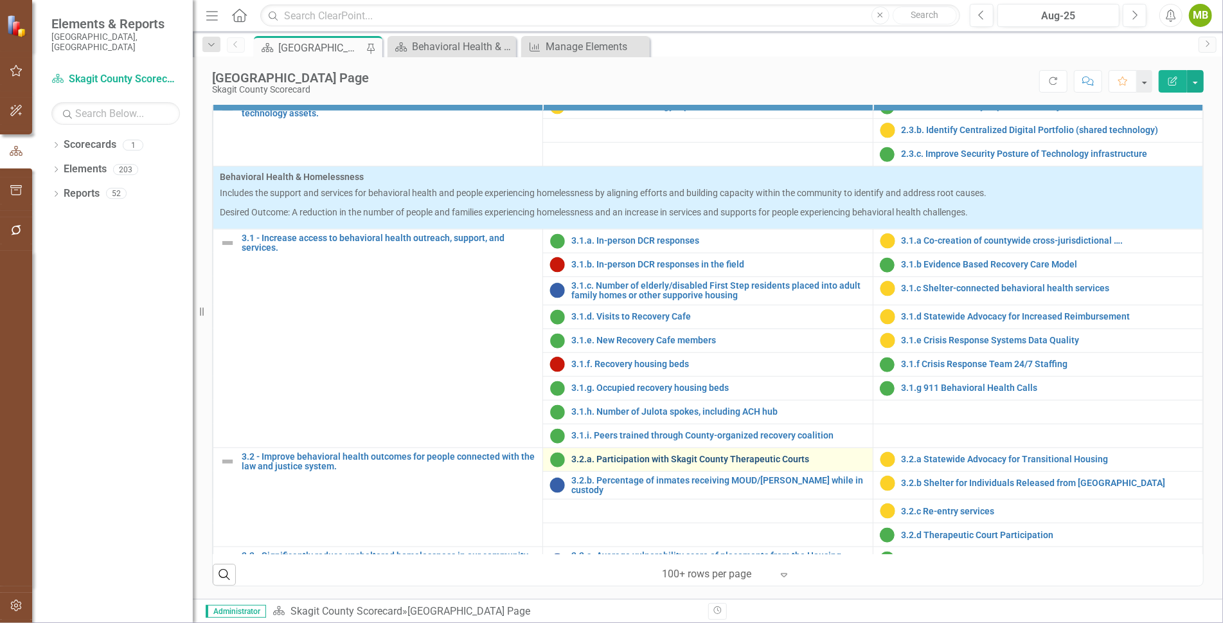
scroll to position [637, 0]
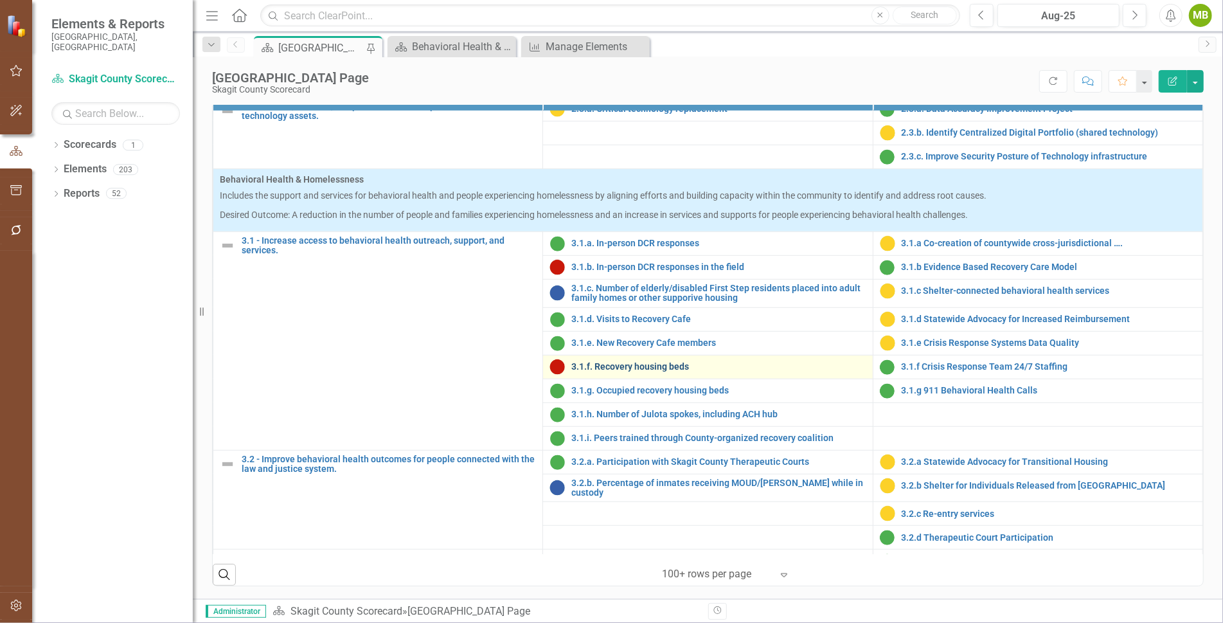
click at [644, 371] on link "3.1.f. Recovery housing beds" at bounding box center [718, 367] width 294 height 10
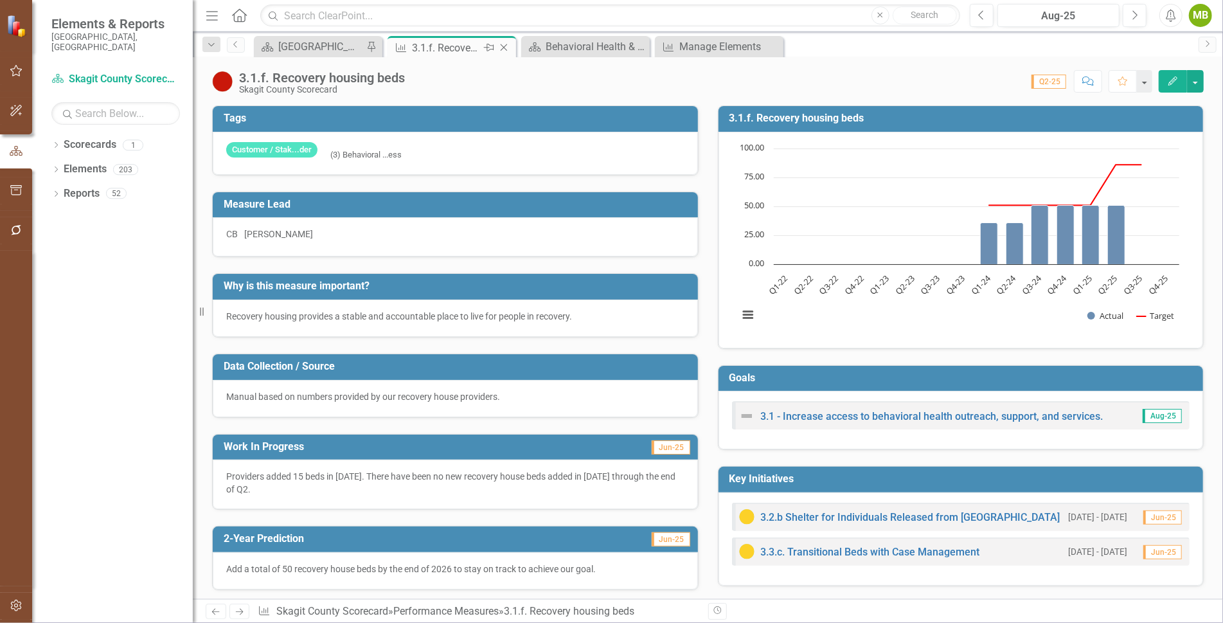
click at [505, 46] on icon "Close" at bounding box center [503, 47] width 13 height 10
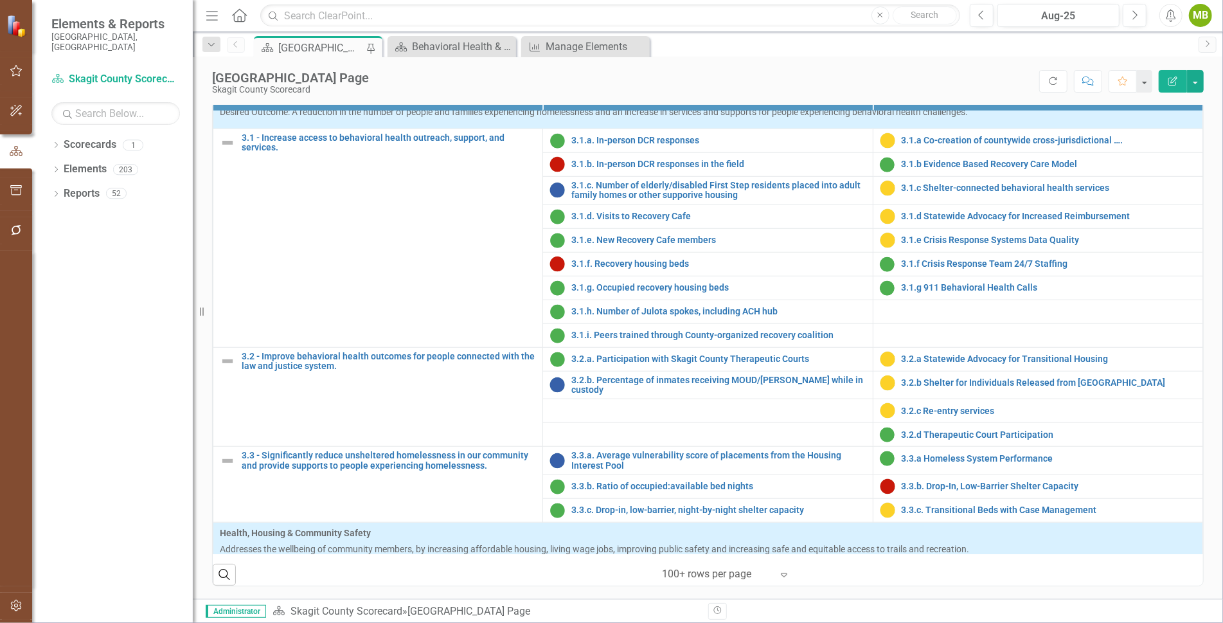
scroll to position [738, 0]
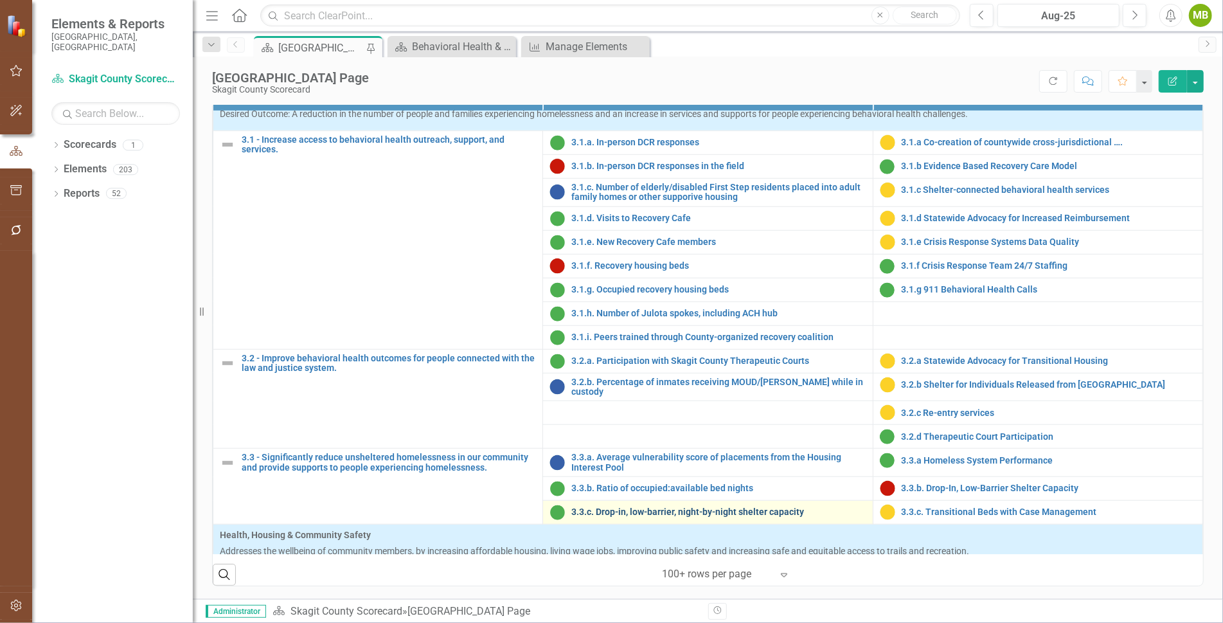
click at [648, 507] on link "3.3.c. Drop-in, low-barrier, night-by-night shelter capacity" at bounding box center [718, 512] width 294 height 10
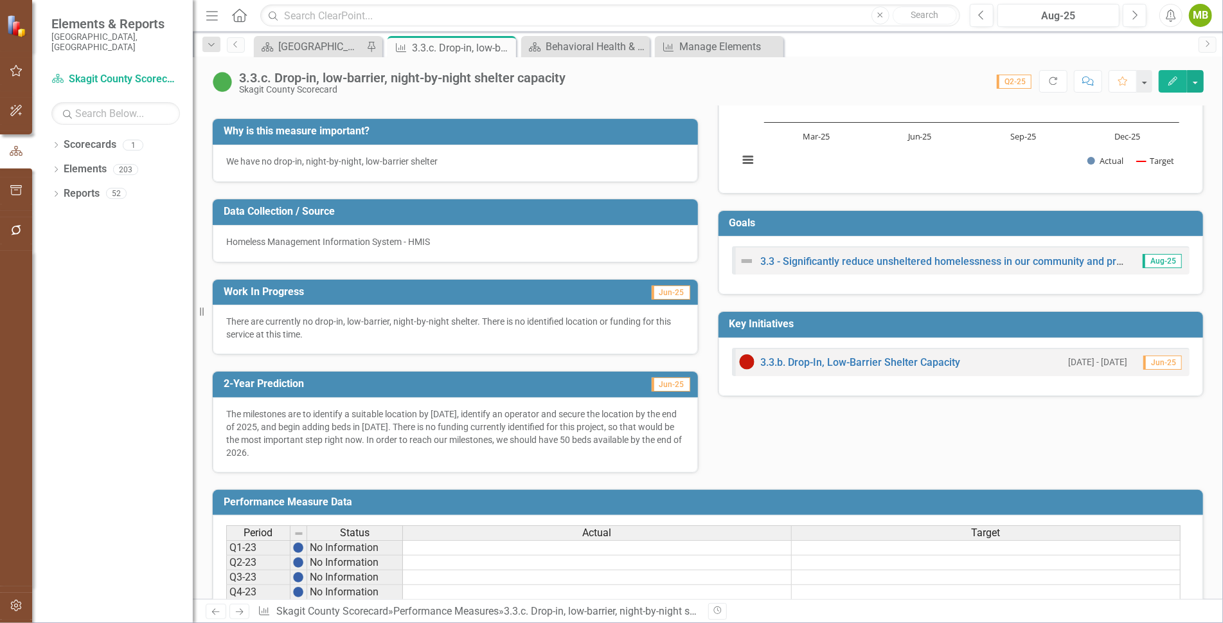
scroll to position [142, 0]
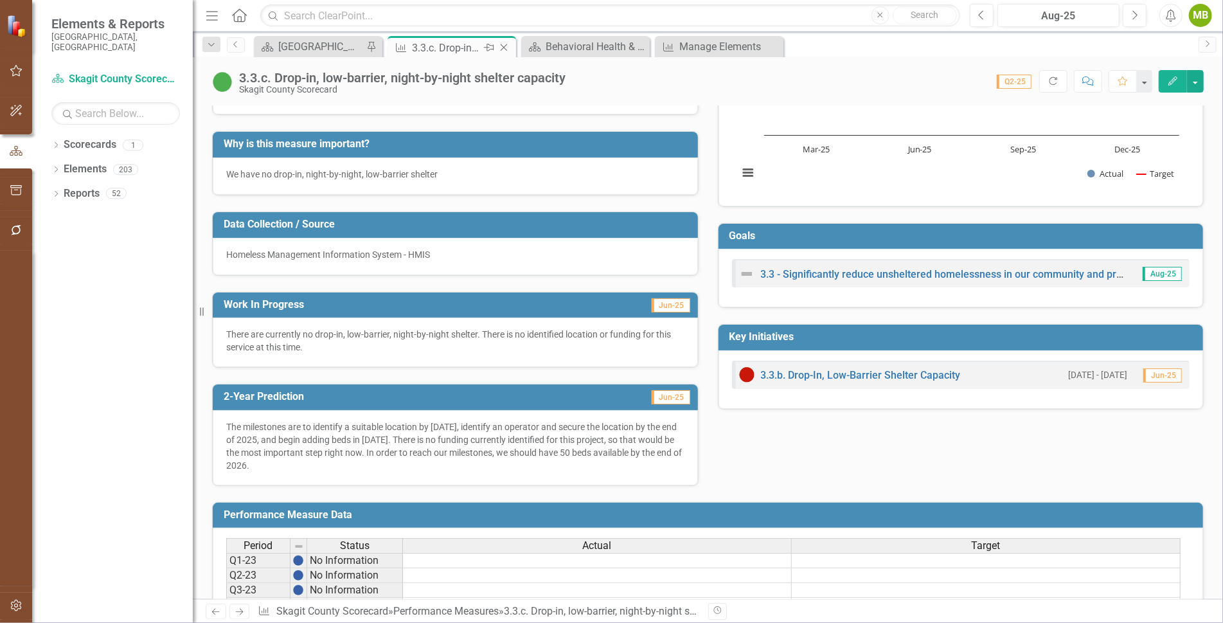
click at [506, 42] on icon "Close" at bounding box center [503, 47] width 13 height 10
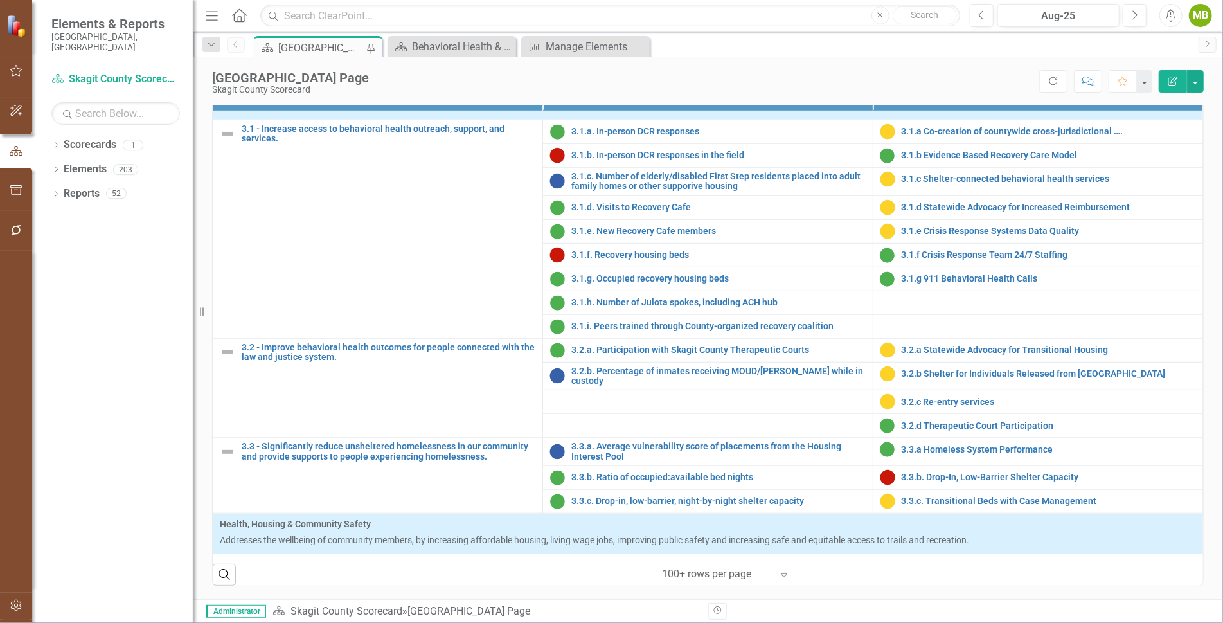
scroll to position [754, 0]
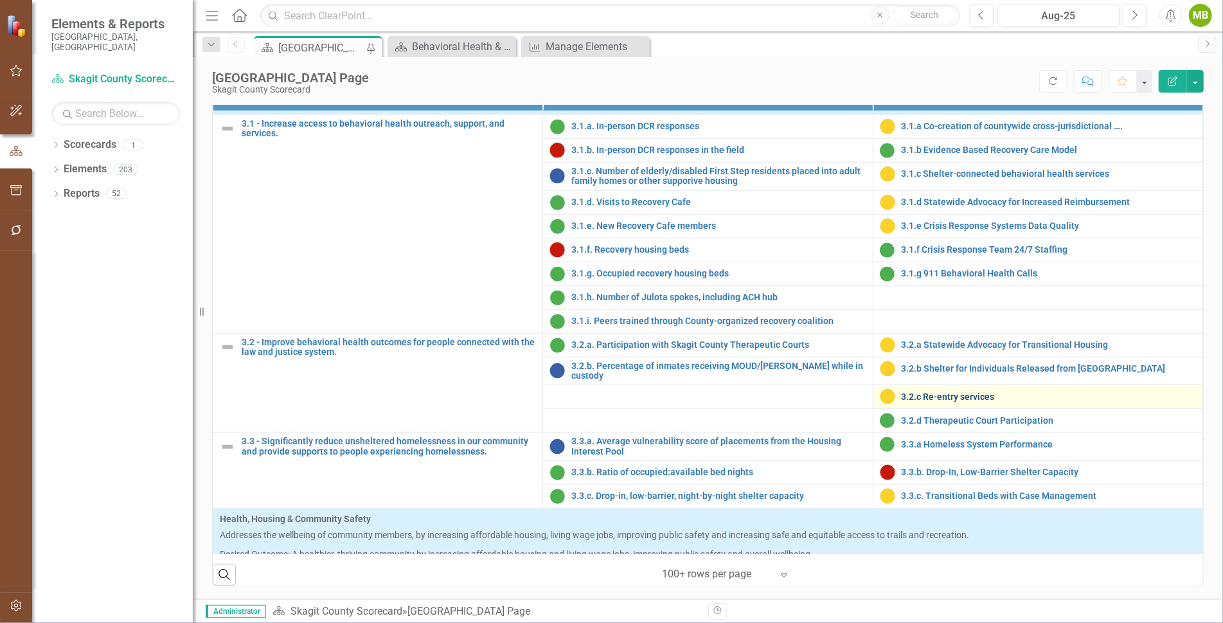
click at [940, 392] on link "3.2.c Re-entry services" at bounding box center [1049, 397] width 294 height 10
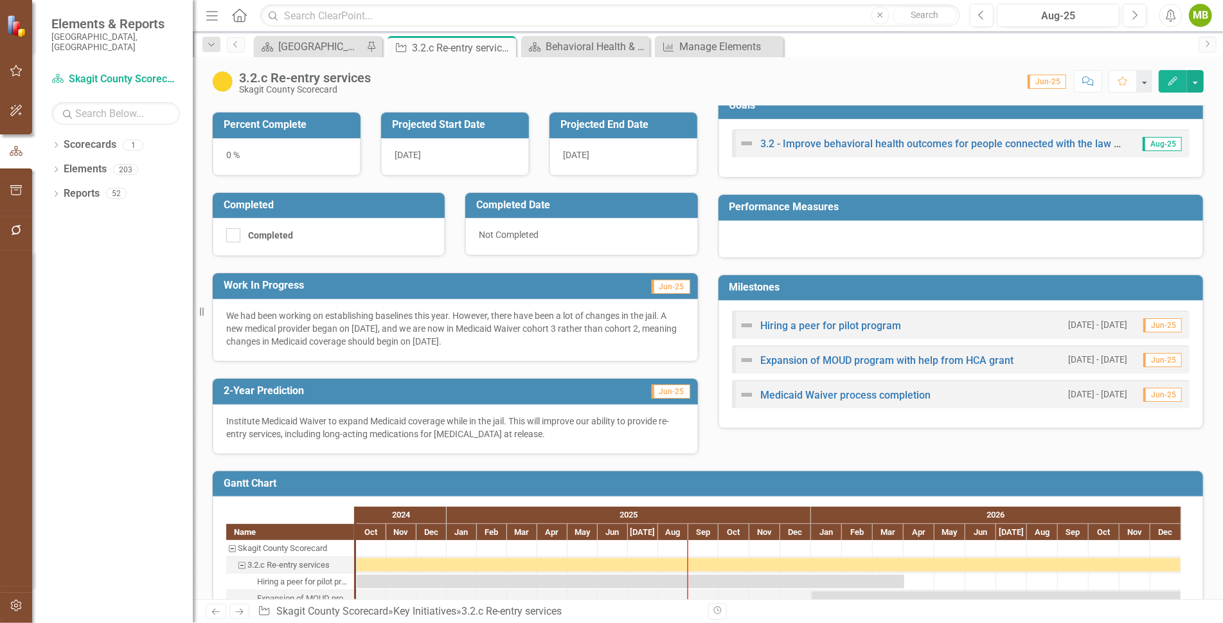
scroll to position [222, 0]
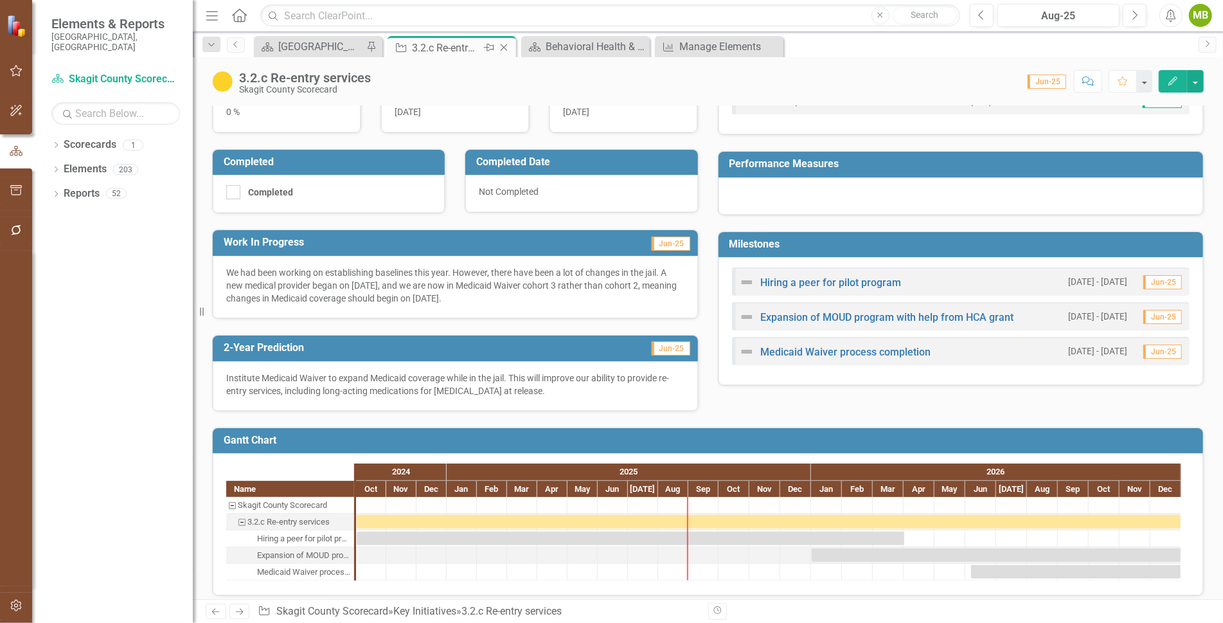
click at [504, 44] on icon "Close" at bounding box center [503, 47] width 13 height 10
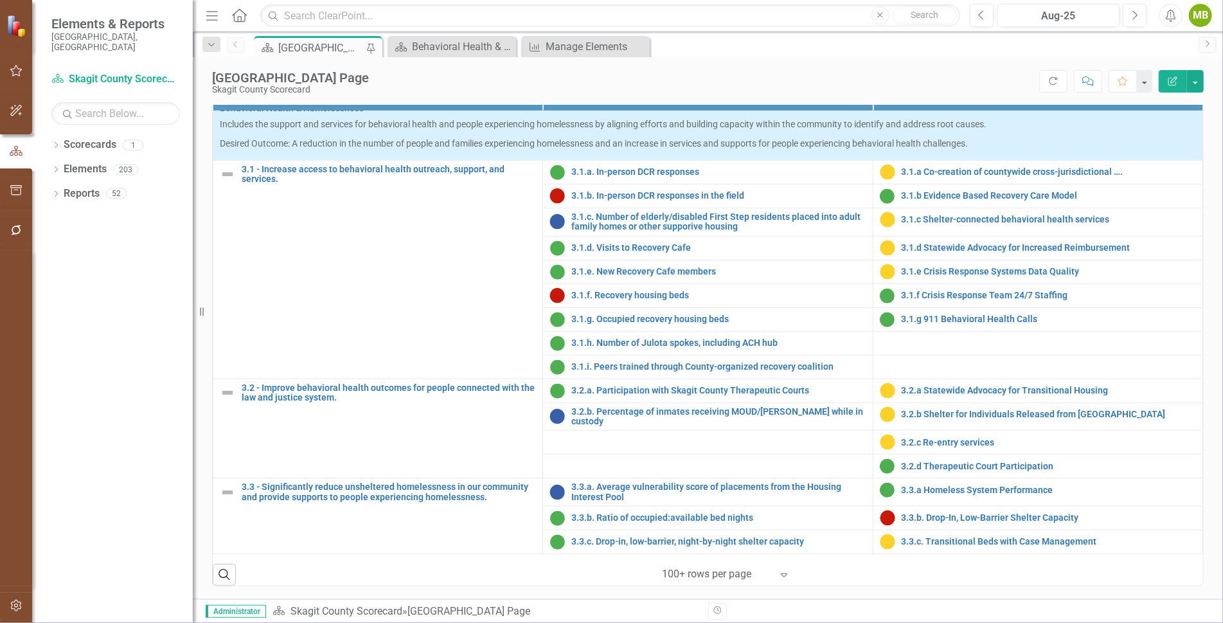
scroll to position [728, 0]
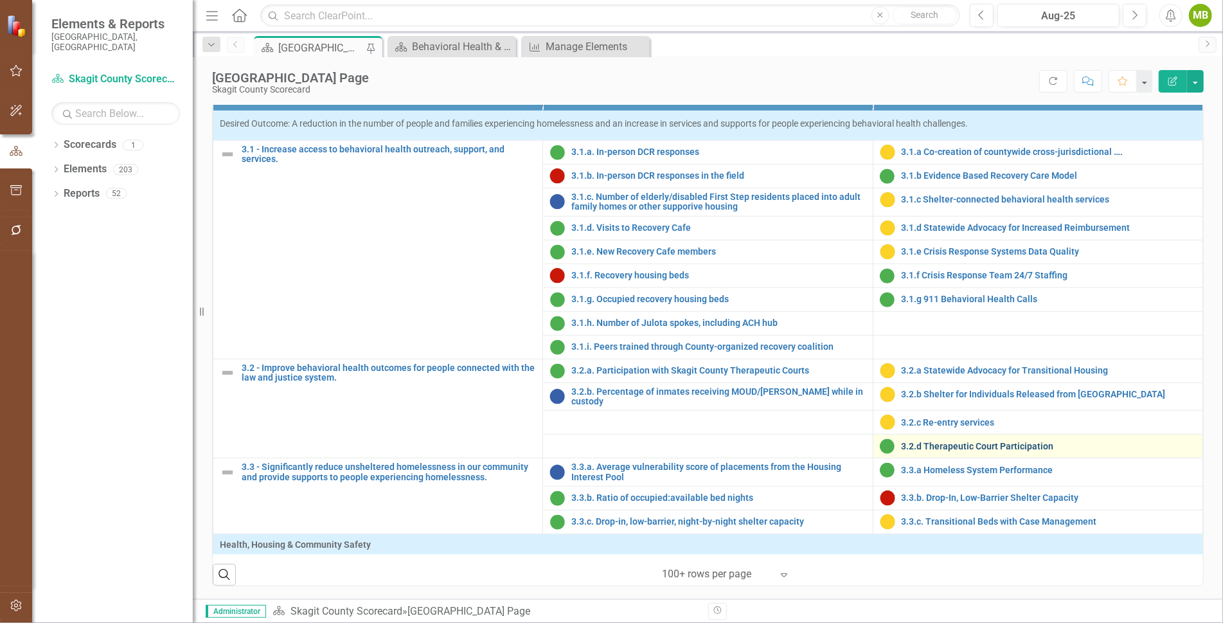
click at [927, 451] on link "3.2.d Therapeutic Court Participation" at bounding box center [1049, 446] width 294 height 10
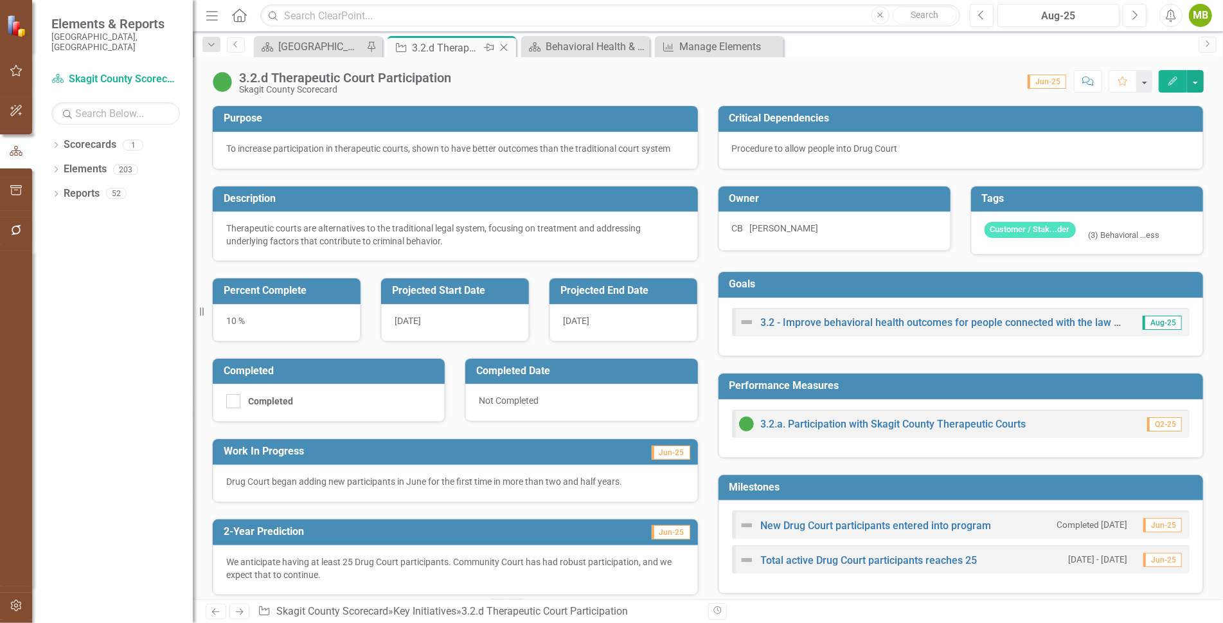
click at [504, 45] on icon "Close" at bounding box center [503, 47] width 13 height 10
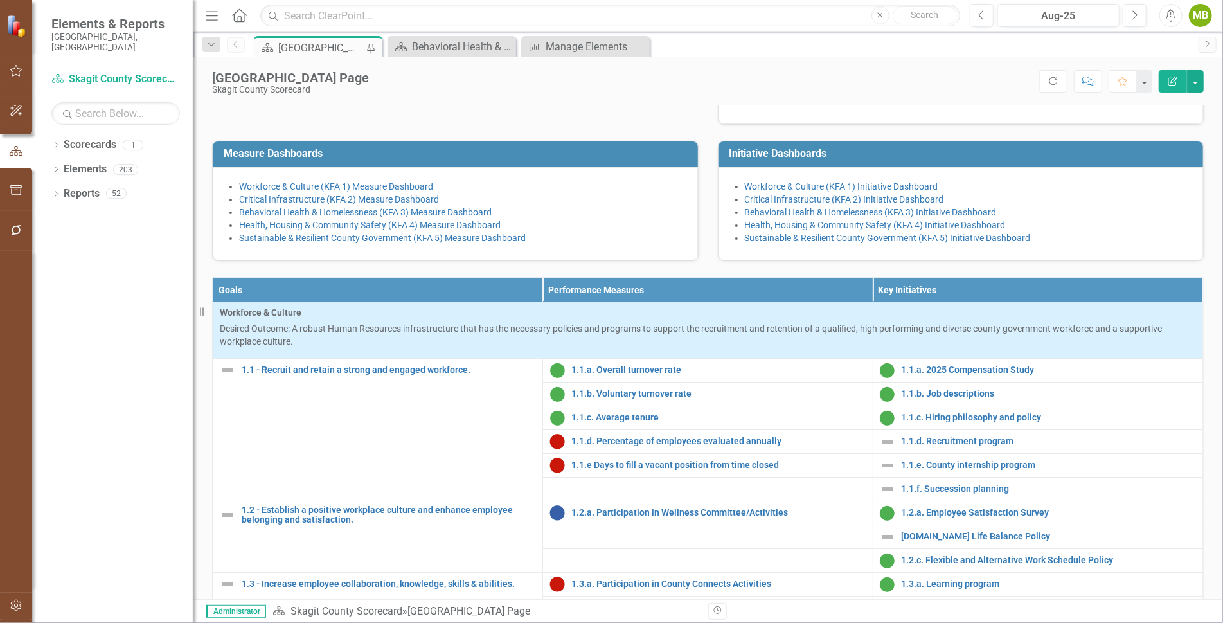
scroll to position [221, 0]
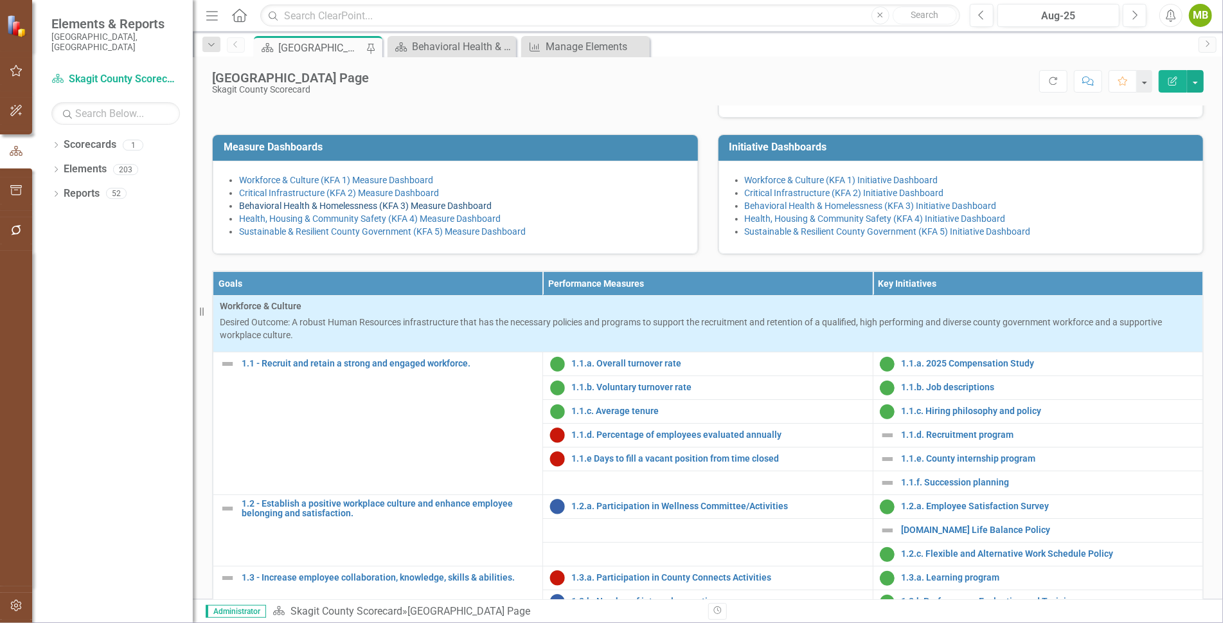
click at [352, 211] on link "Behavioral Health & Homelessness (KFA 3) Measure Dashboard" at bounding box center [365, 206] width 253 height 10
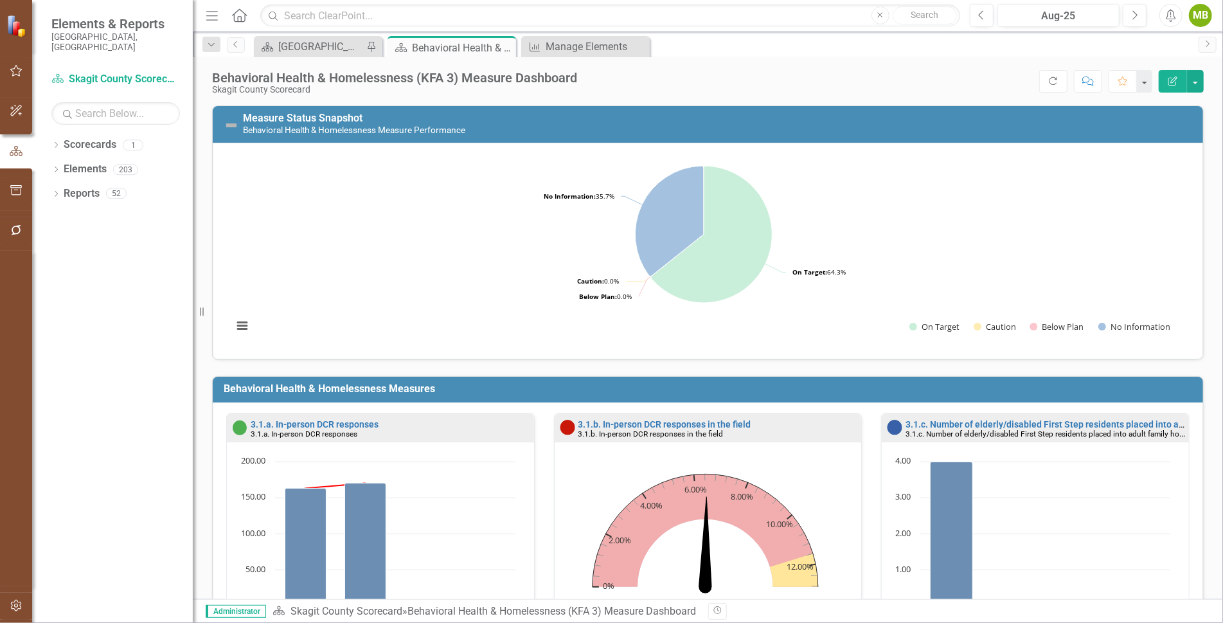
click at [1173, 82] on icon "button" at bounding box center [1172, 80] width 9 height 9
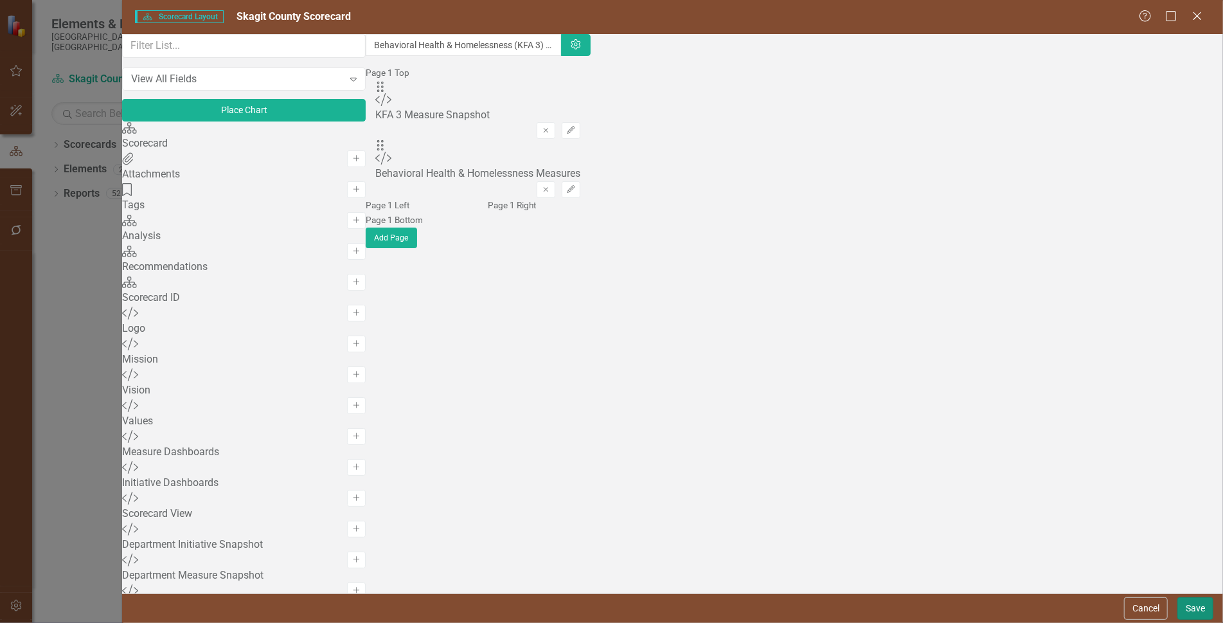
click at [1197, 607] on button "Save" at bounding box center [1195, 608] width 36 height 22
click at [1196, 13] on icon "Close" at bounding box center [1197, 16] width 16 height 12
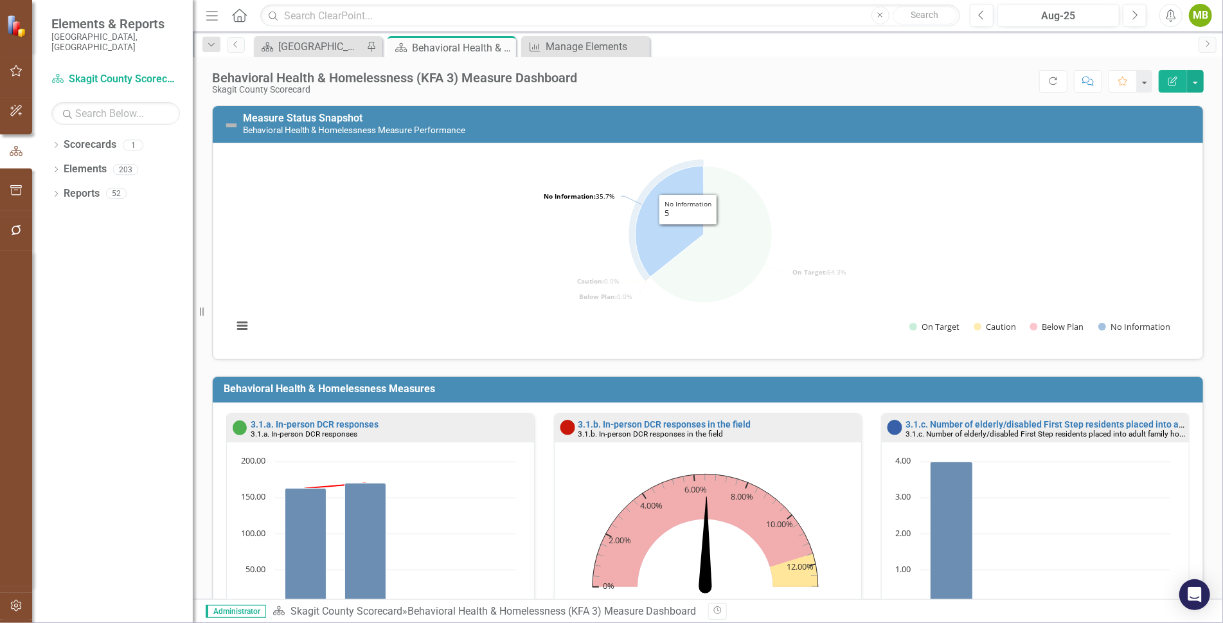
click at [686, 235] on icon "No Information, 5." at bounding box center [670, 221] width 68 height 111
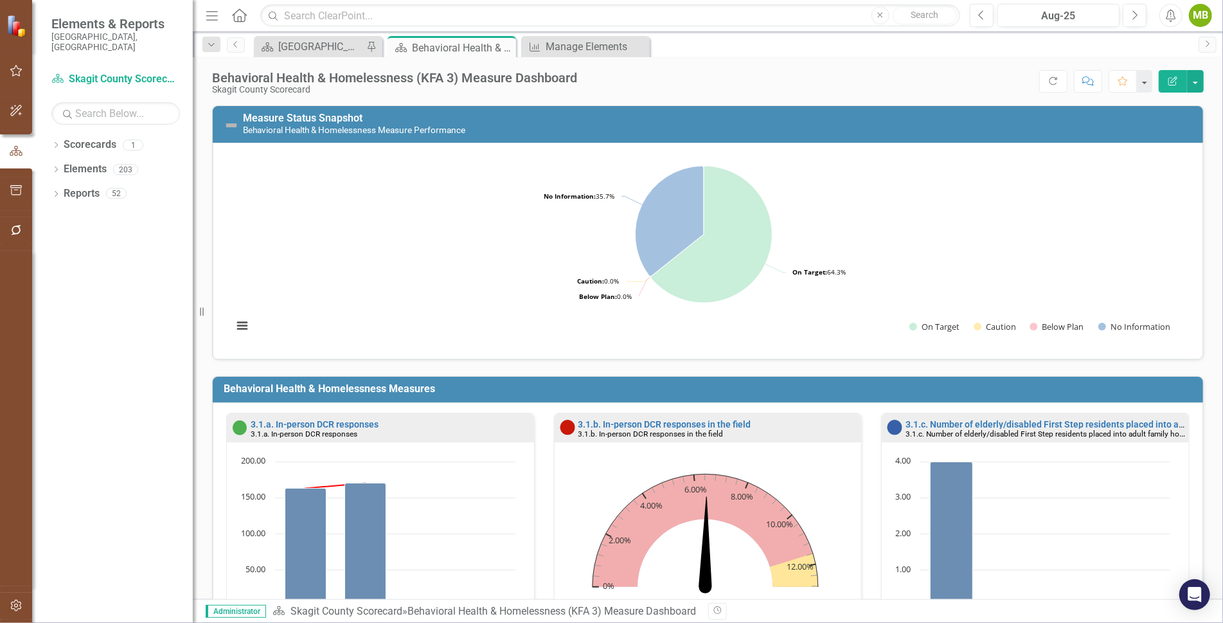
click at [1175, 78] on icon "Edit Report" at bounding box center [1173, 80] width 12 height 9
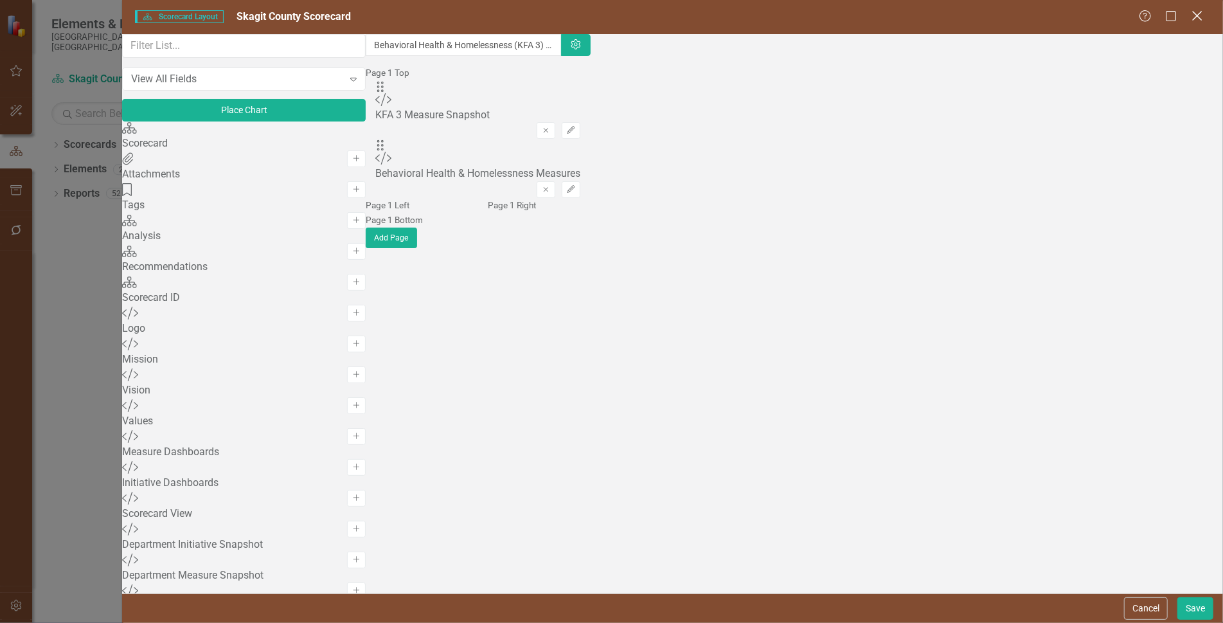
click at [1200, 10] on div "Close" at bounding box center [1197, 16] width 16 height 17
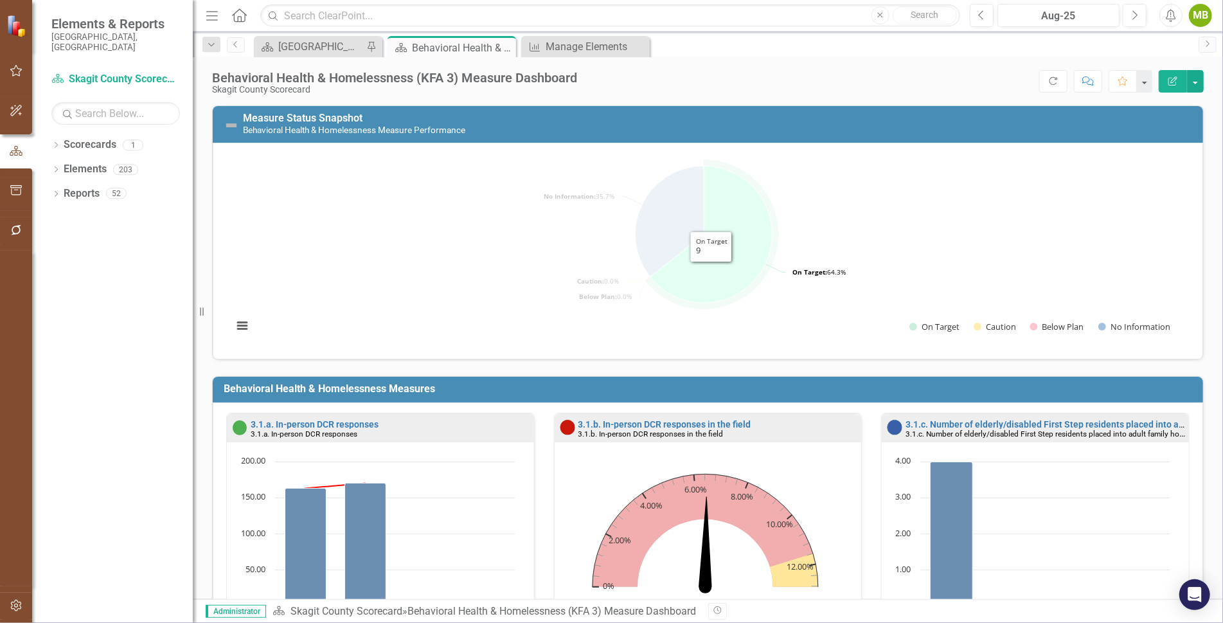
click at [711, 271] on icon "On Target, 9." at bounding box center [711, 234] width 121 height 137
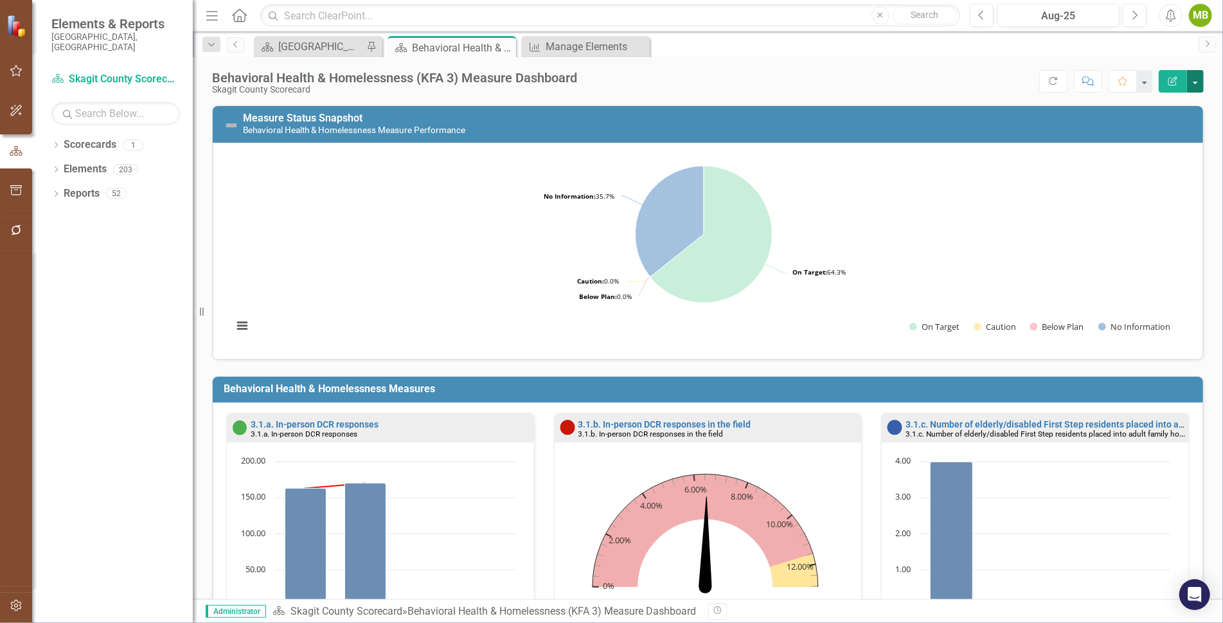
click at [1200, 74] on button "button" at bounding box center [1195, 81] width 17 height 22
click at [1035, 195] on rect "Interactive chart" at bounding box center [703, 249] width 955 height 193
click at [280, 116] on link "Measure Status Snapshot" at bounding box center [303, 118] width 120 height 12
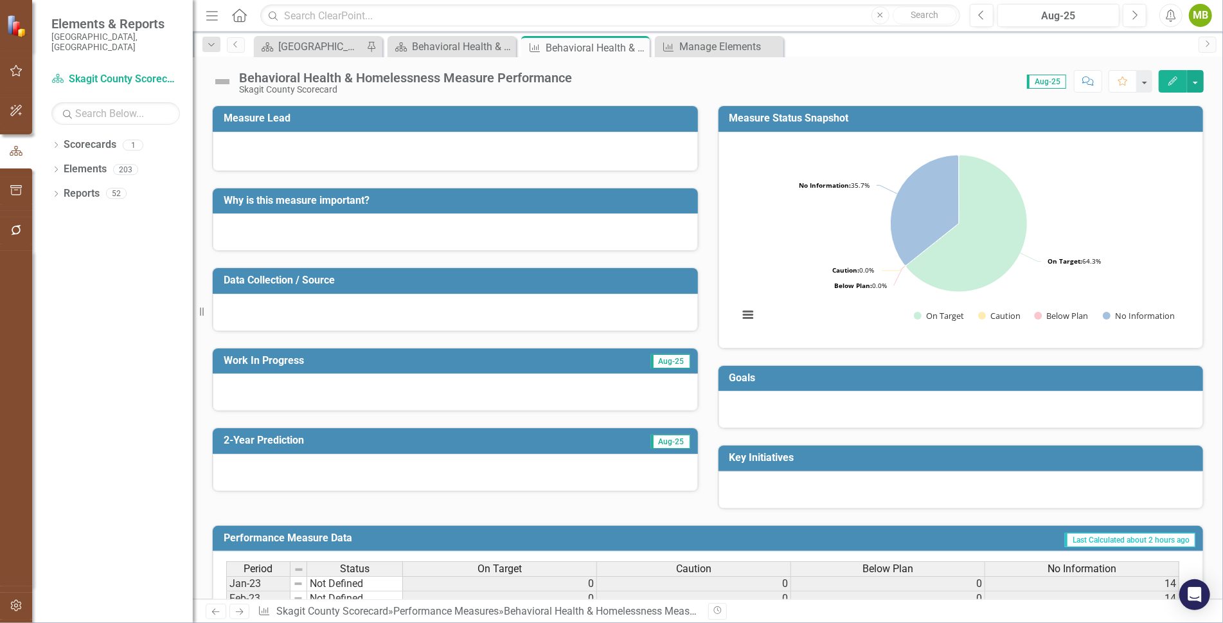
click at [800, 118] on h3 "Measure Status Snapshot" at bounding box center [963, 118] width 468 height 12
click at [1174, 80] on icon "Edit" at bounding box center [1173, 80] width 12 height 9
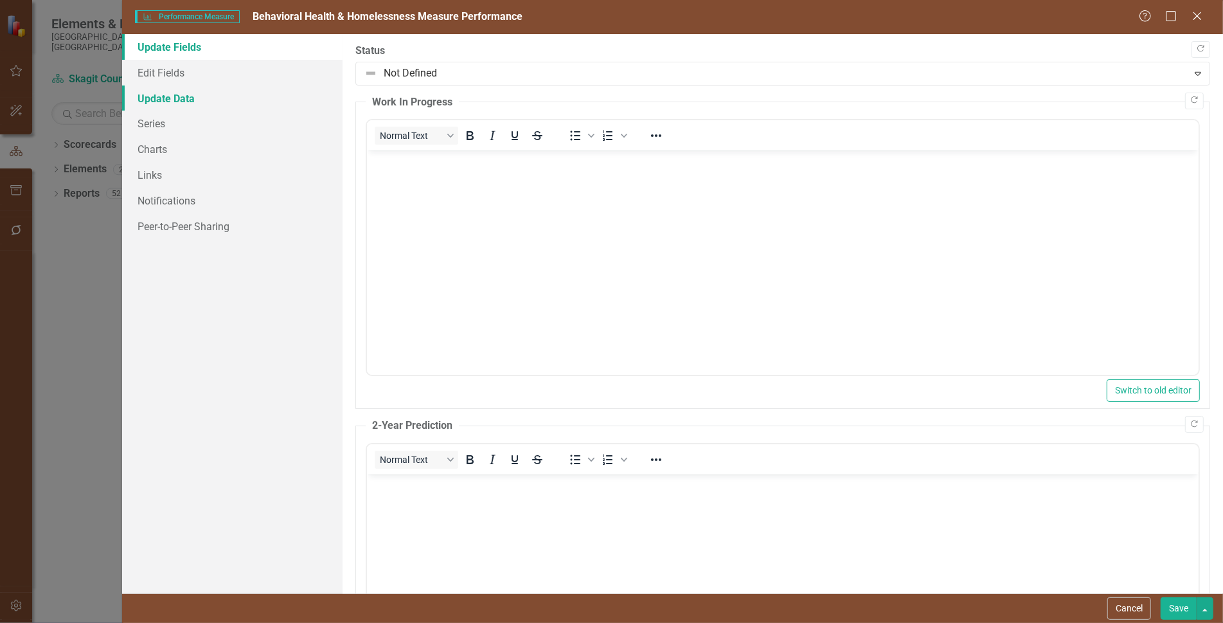
click at [167, 105] on link "Update Data" at bounding box center [232, 98] width 220 height 26
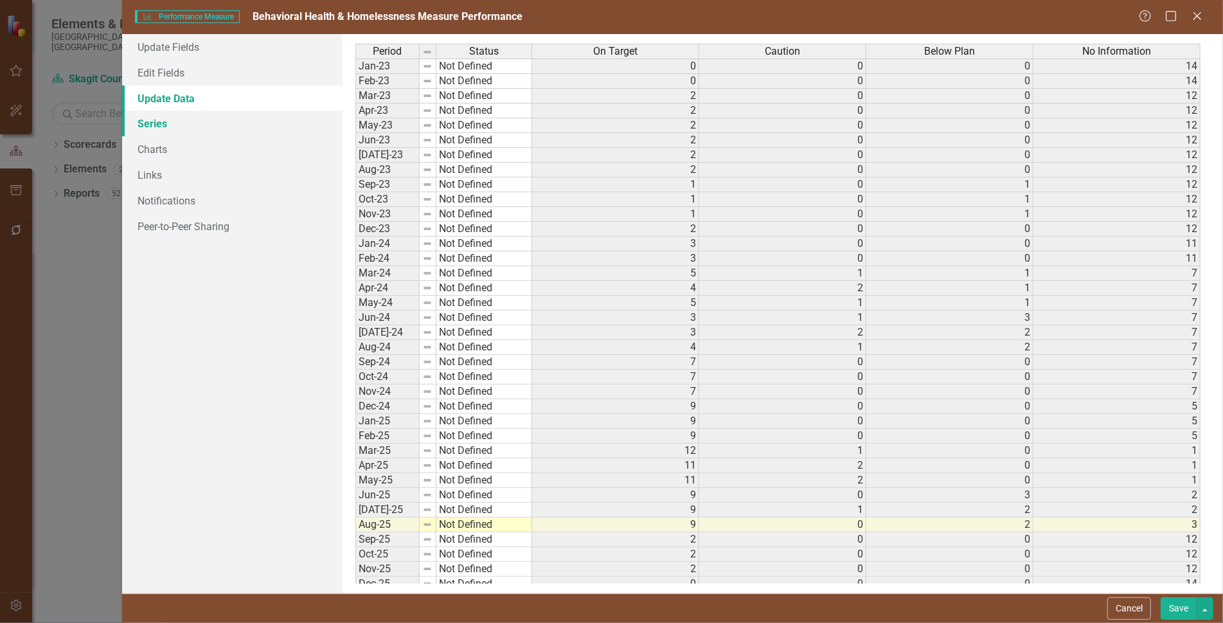
click at [162, 129] on link "Series" at bounding box center [232, 124] width 220 height 26
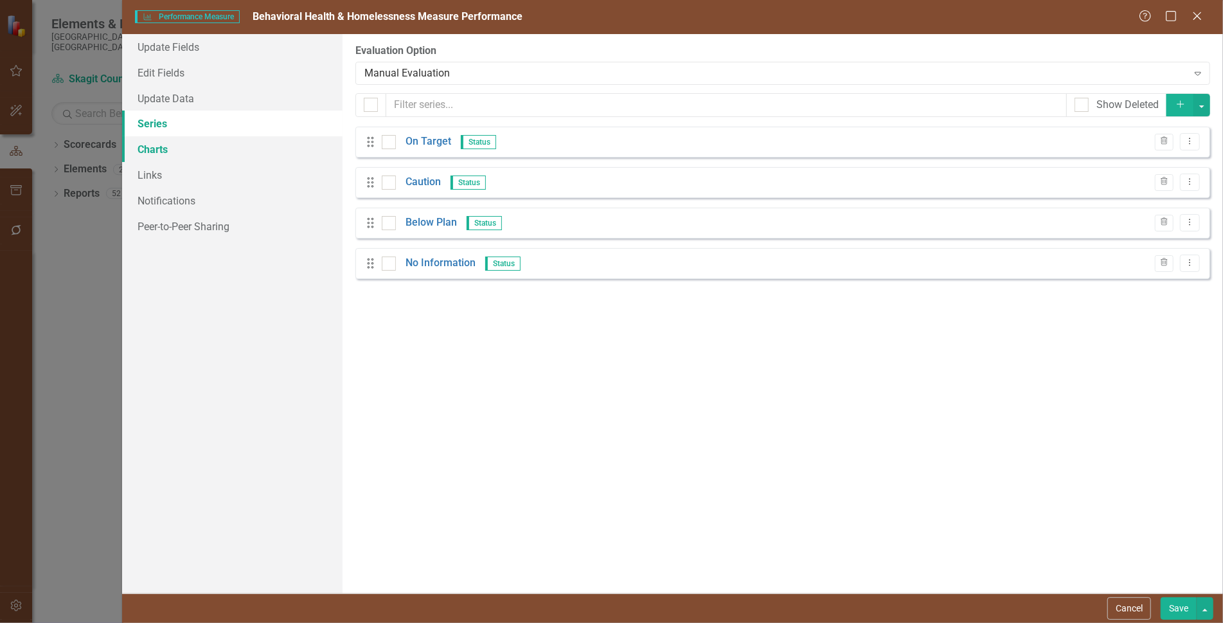
click at [156, 154] on link "Charts" at bounding box center [232, 149] width 220 height 26
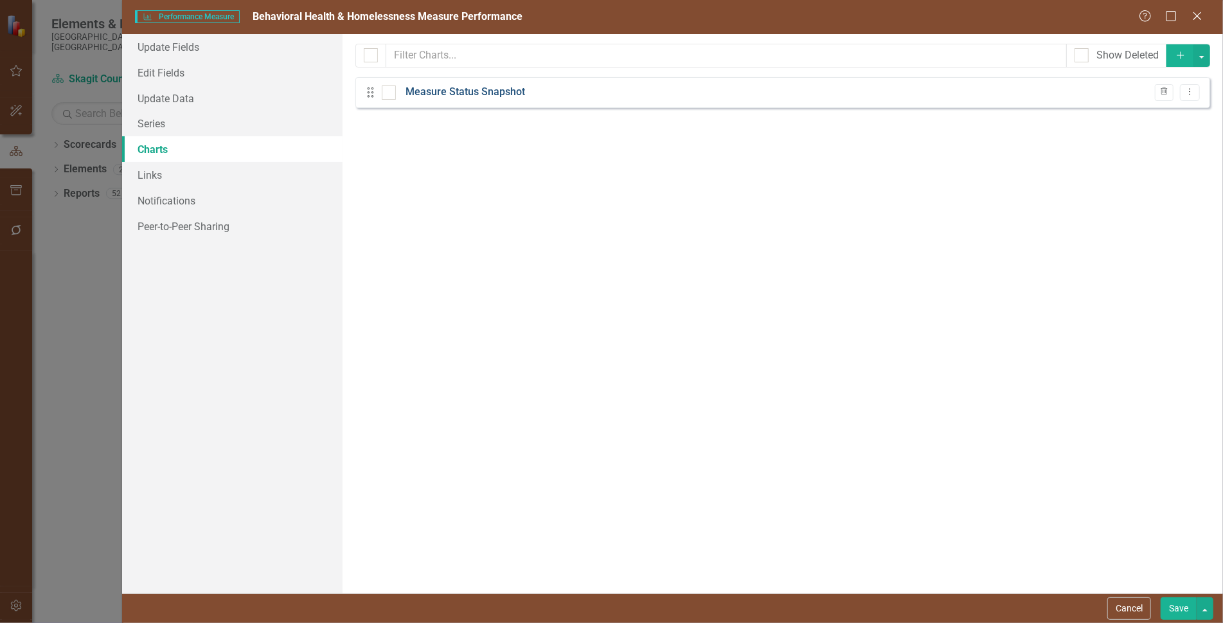
click at [488, 89] on link "Measure Status Snapshot" at bounding box center [466, 92] width 120 height 15
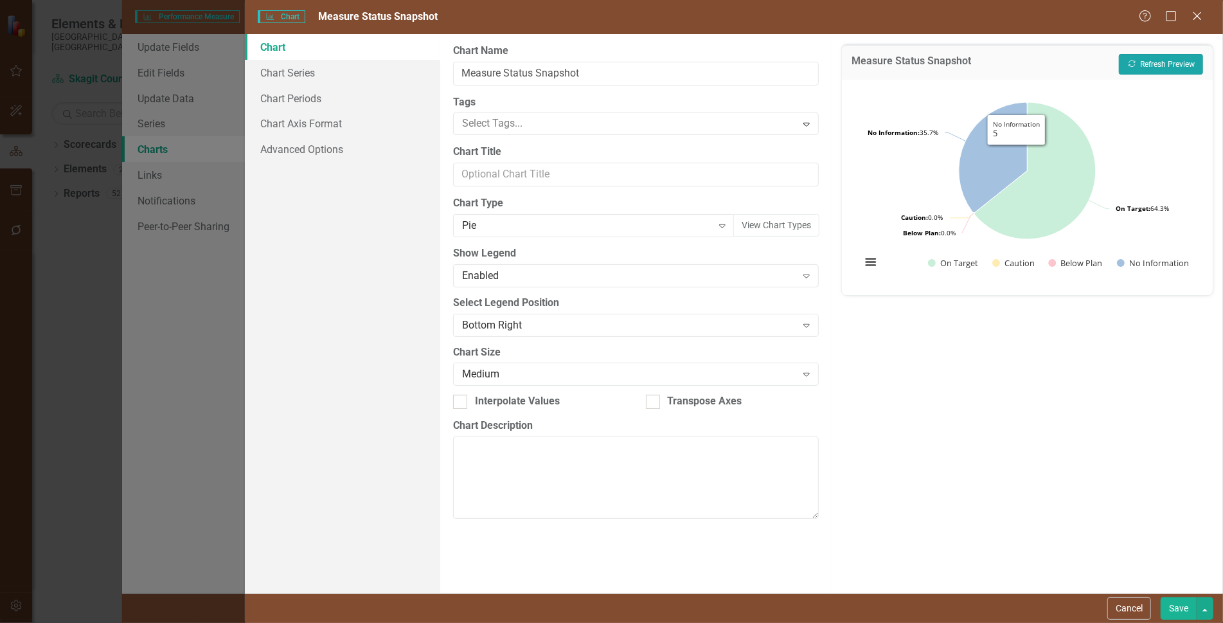
click at [1170, 59] on button "Recalculate Refresh Preview" at bounding box center [1161, 64] width 84 height 21
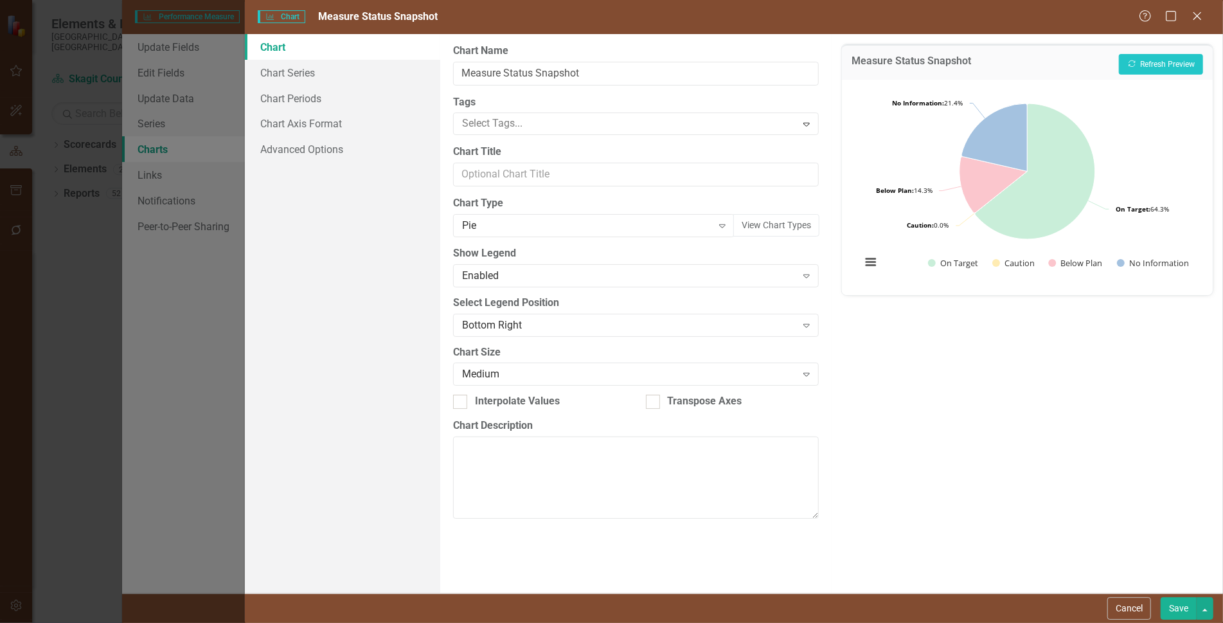
click at [1175, 608] on button "Save" at bounding box center [1179, 608] width 36 height 22
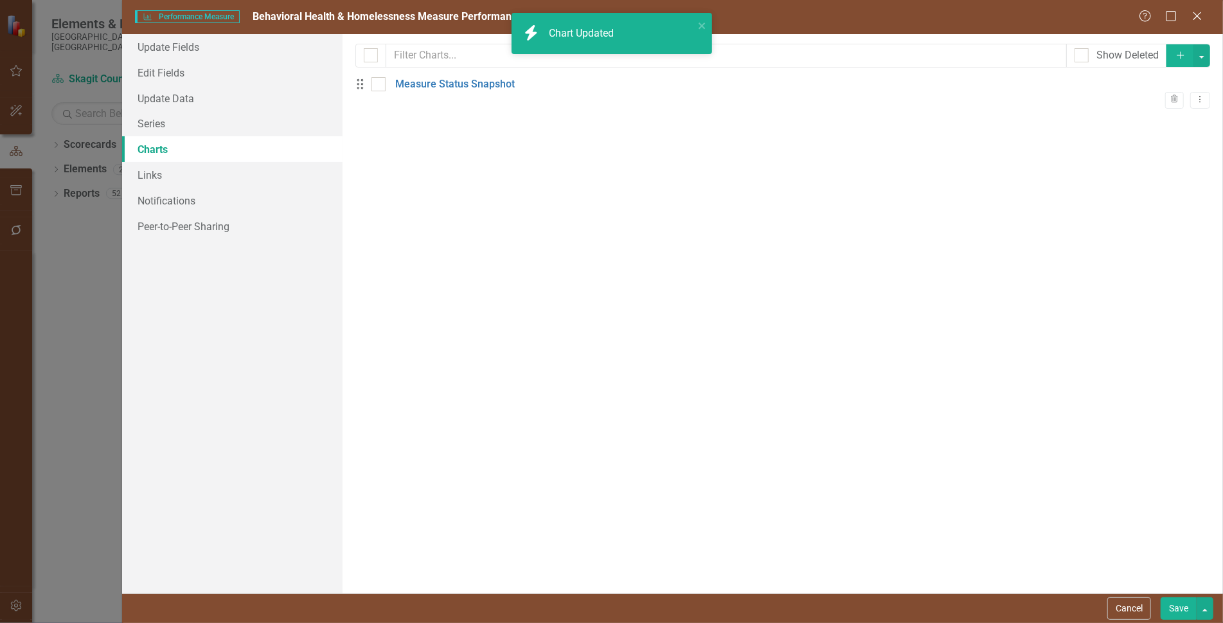
click at [1177, 603] on button "Save" at bounding box center [1179, 608] width 36 height 22
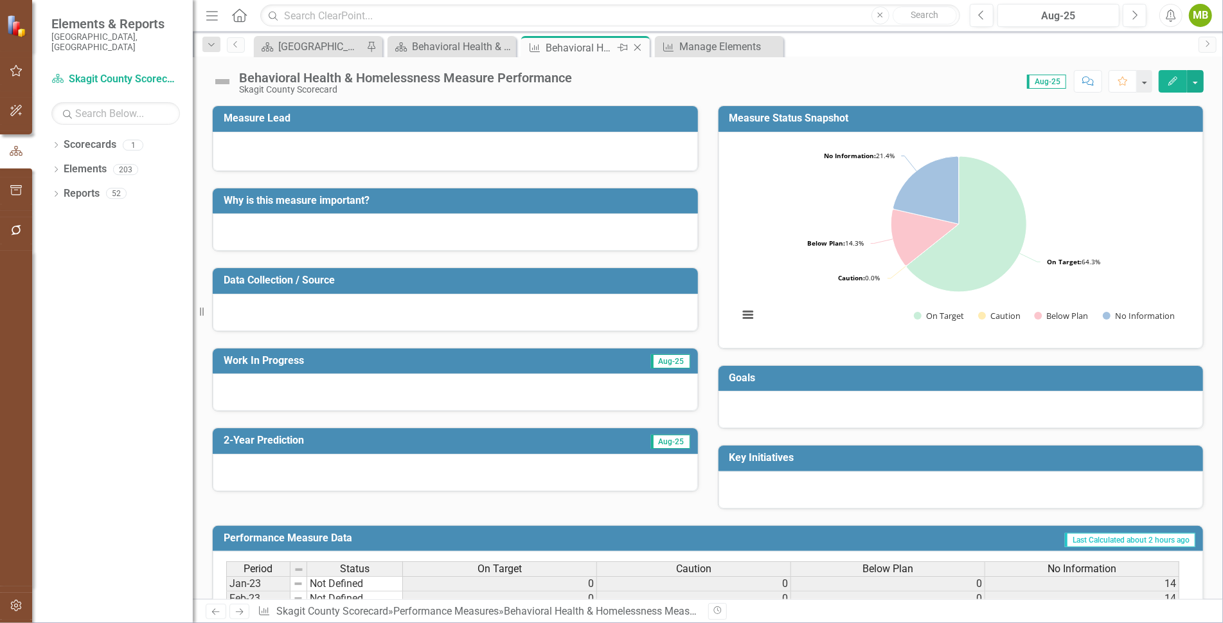
click at [639, 48] on icon at bounding box center [637, 47] width 7 height 7
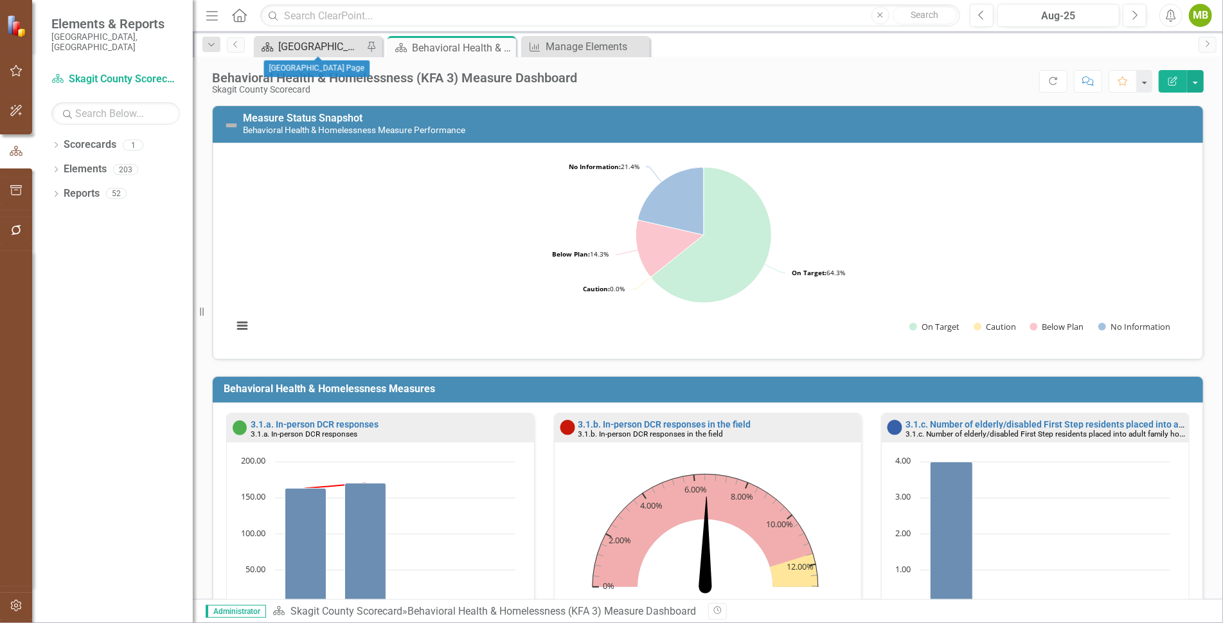
click at [337, 46] on div "[GEOGRAPHIC_DATA] Page" at bounding box center [320, 47] width 85 height 16
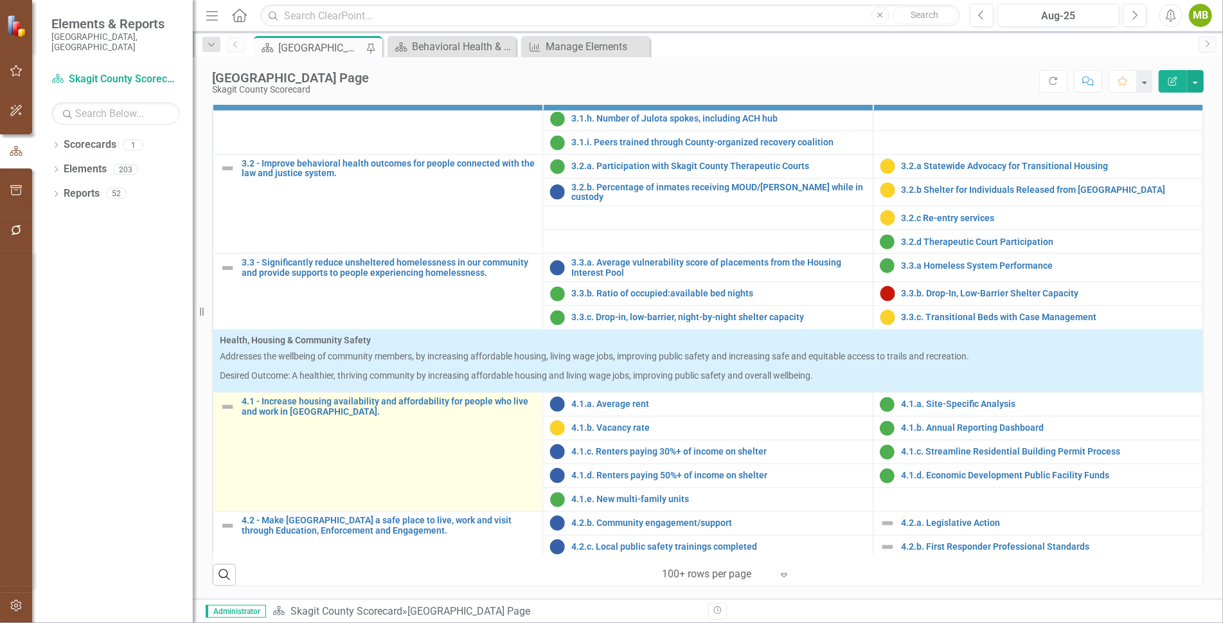
scroll to position [919, 0]
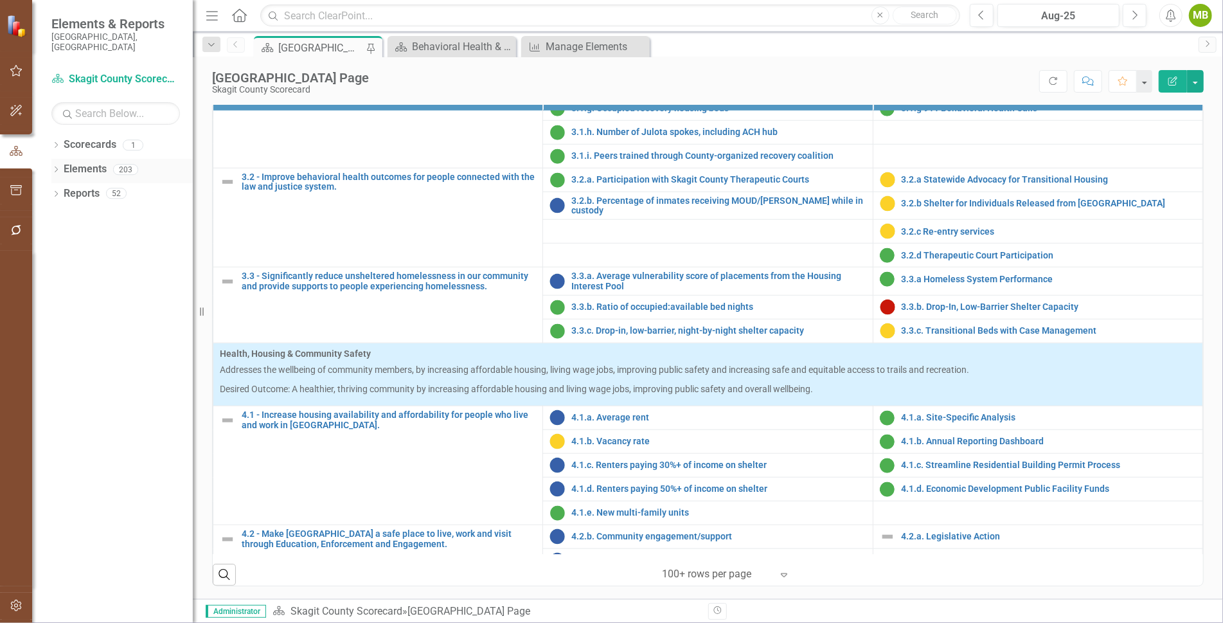
click at [58, 167] on icon "Dropdown" at bounding box center [55, 170] width 9 height 7
click at [98, 211] on link "Performance Measure Performance Measures" at bounding box center [114, 218] width 127 height 15
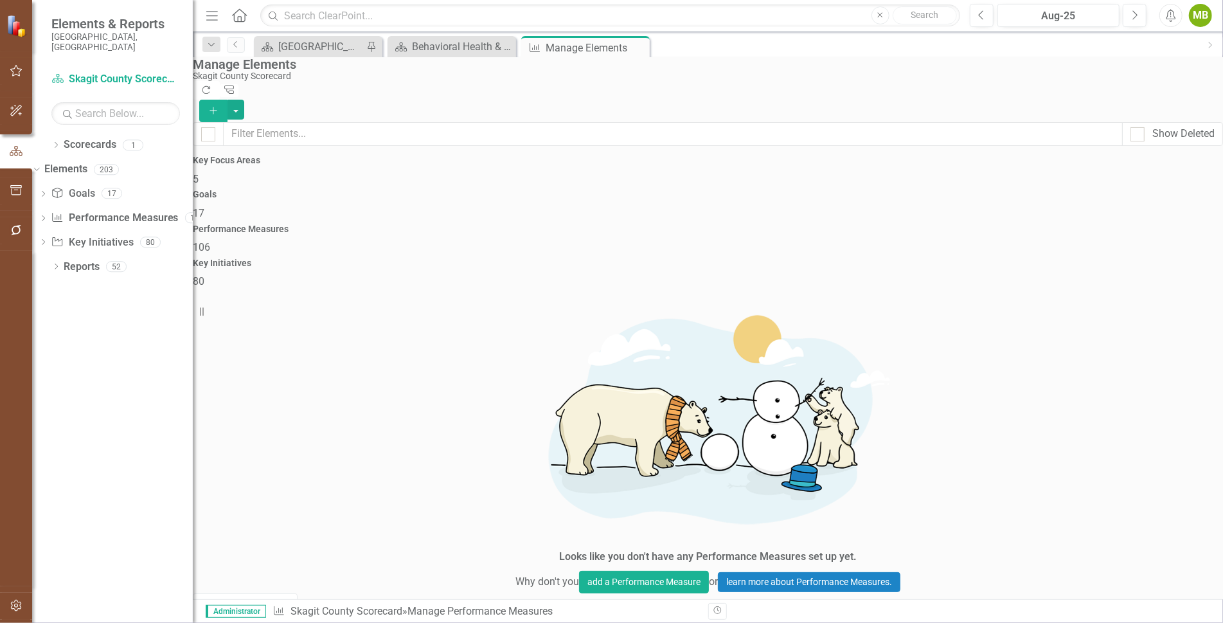
click at [272, 593] on button "Show All (Enable Sort)" at bounding box center [245, 604] width 105 height 22
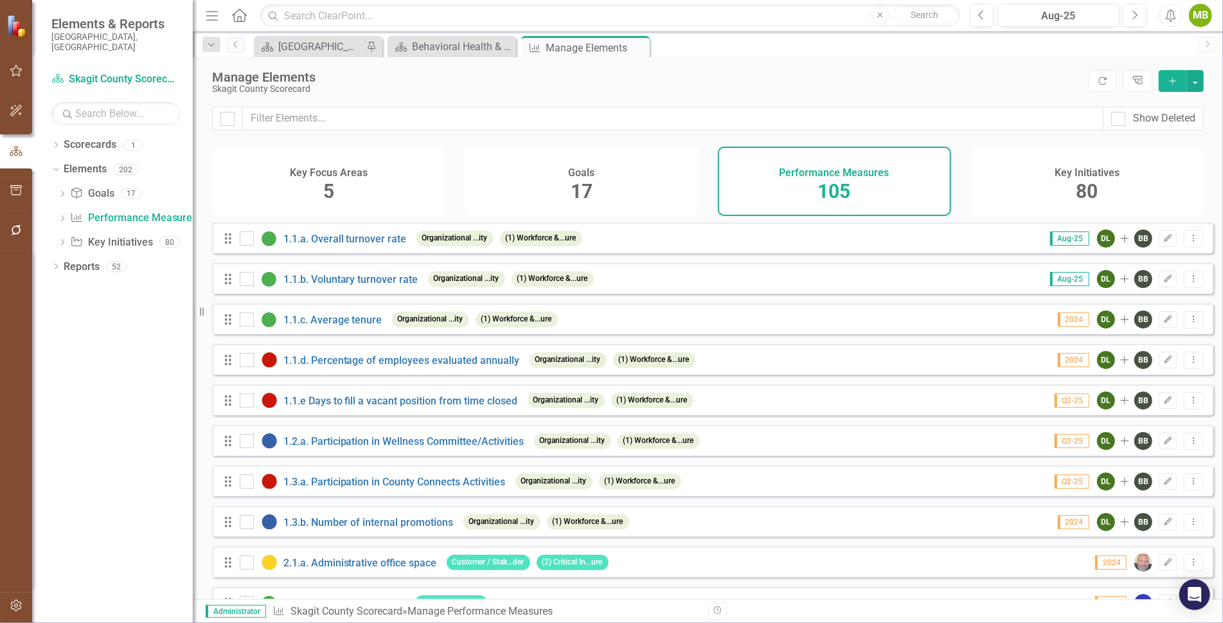
scroll to position [311, 0]
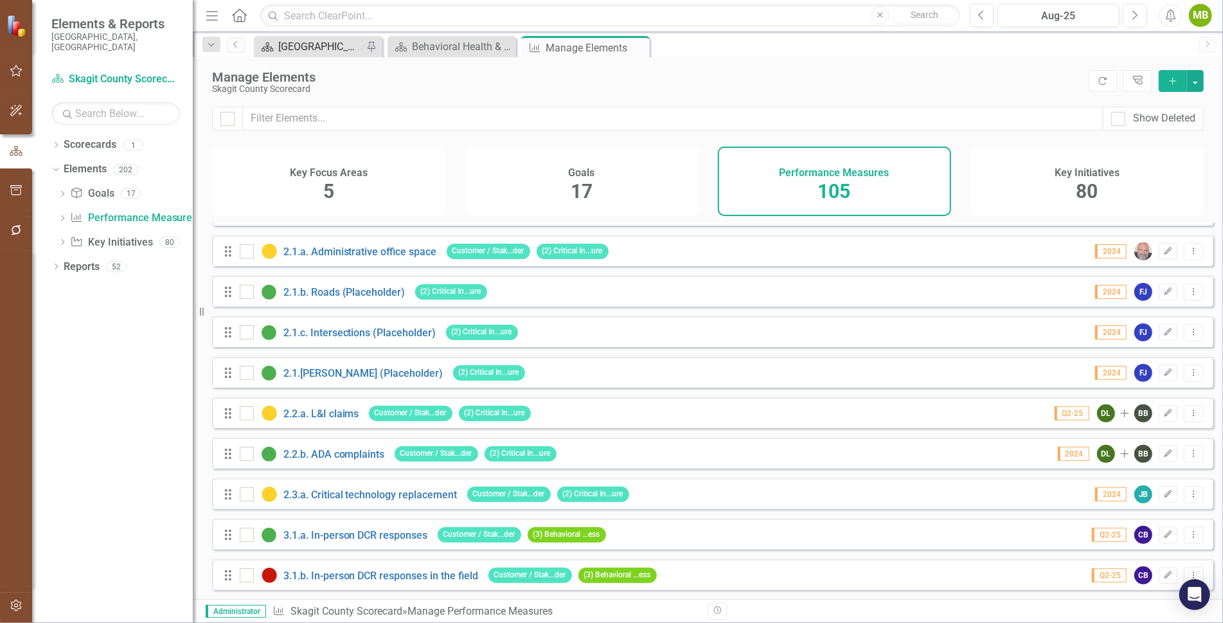
click at [314, 46] on div "[GEOGRAPHIC_DATA] Page" at bounding box center [320, 47] width 85 height 16
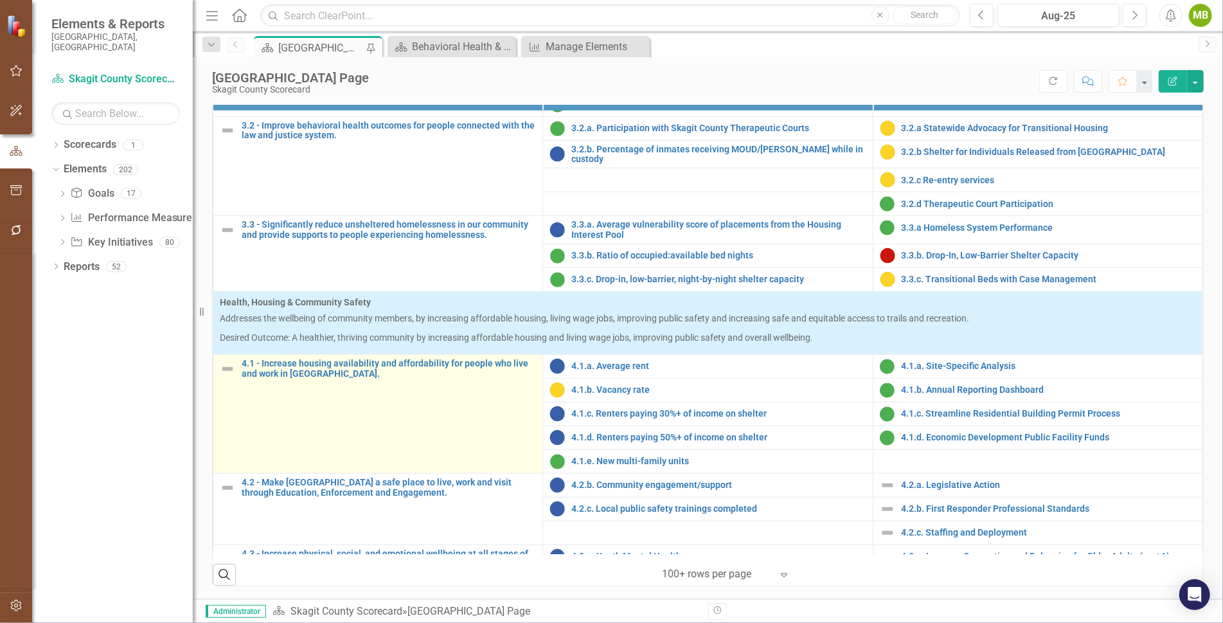
scroll to position [981, 0]
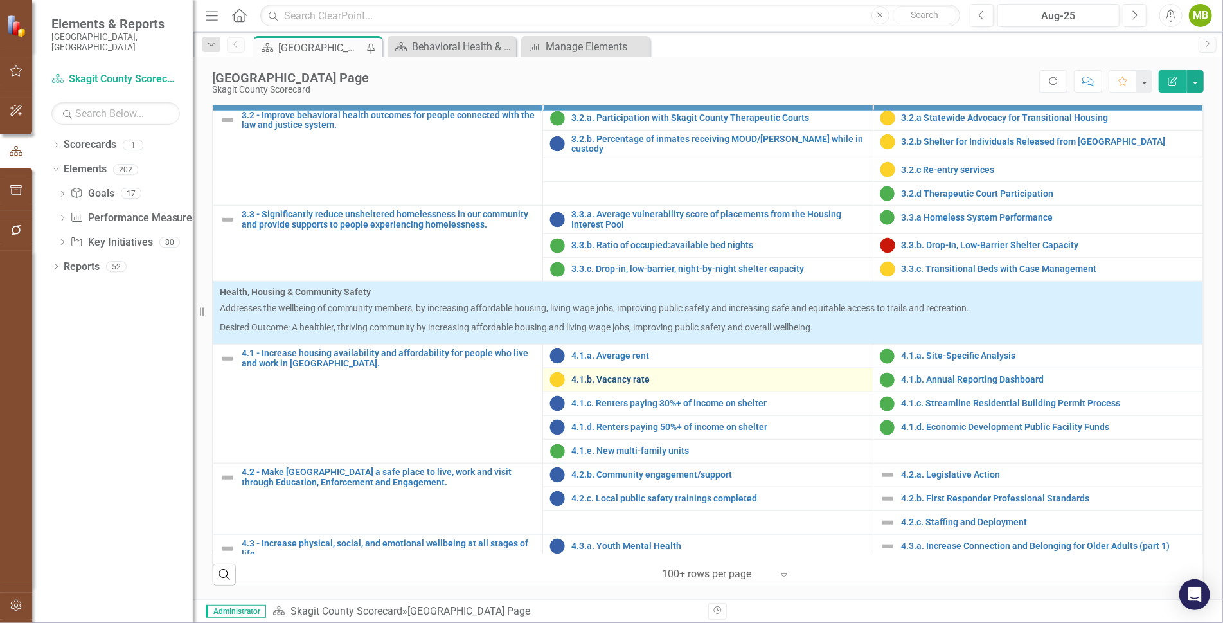
click at [603, 376] on link "4.1.b. Vacancy rate" at bounding box center [718, 380] width 294 height 10
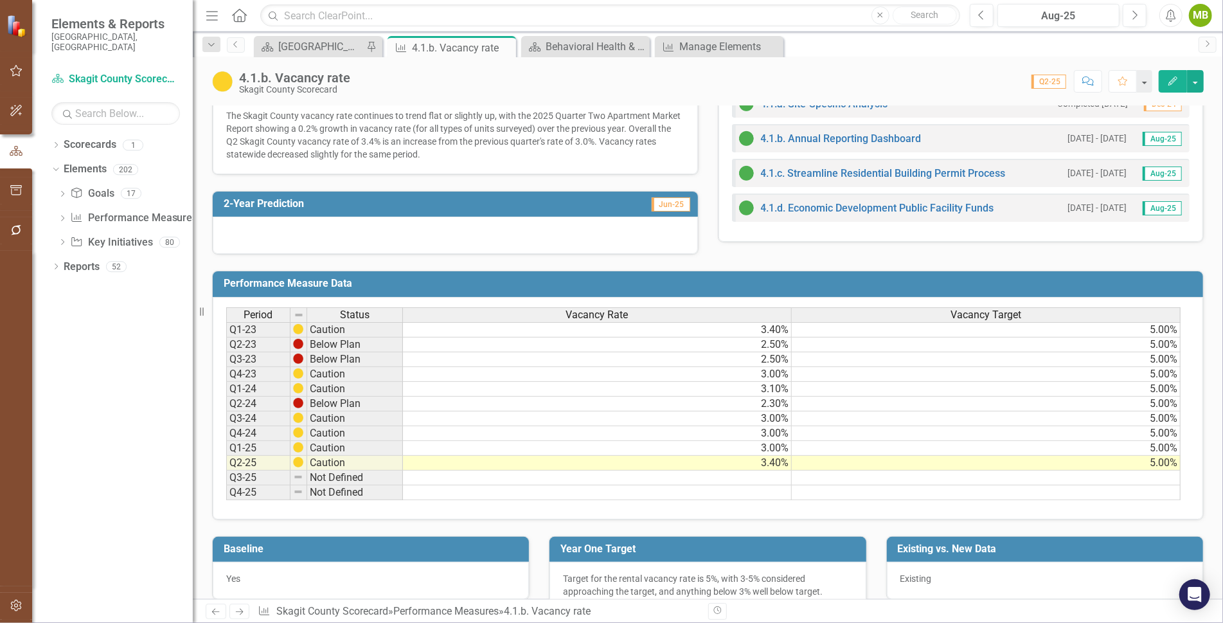
scroll to position [429, 0]
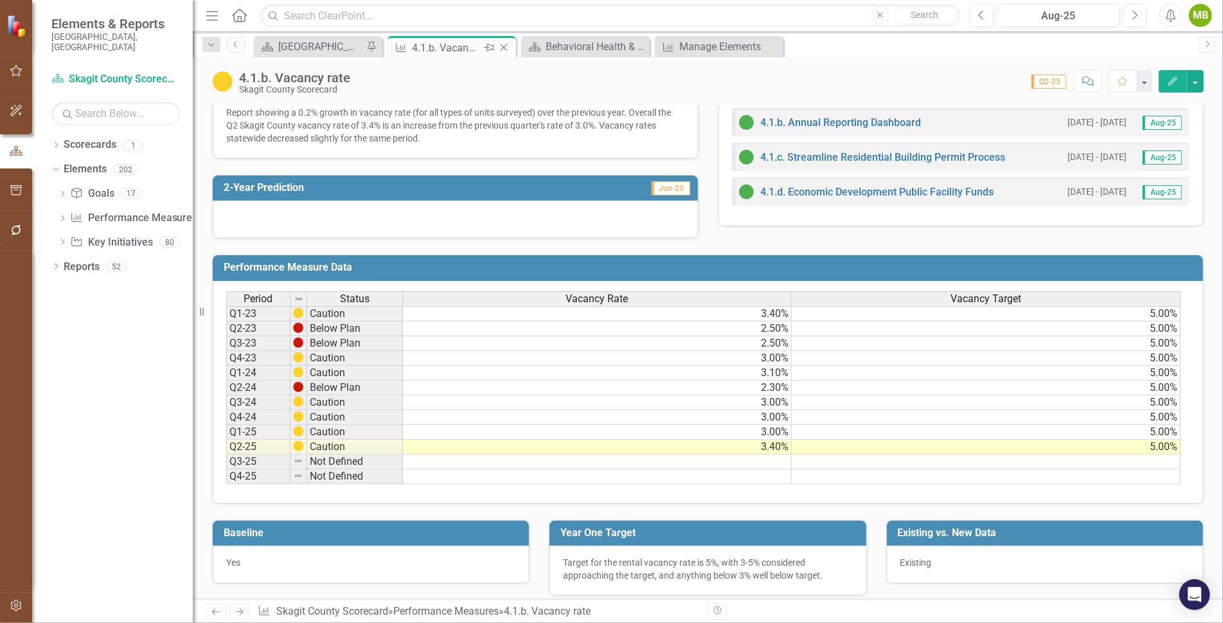
click at [506, 42] on icon "Close" at bounding box center [503, 47] width 13 height 10
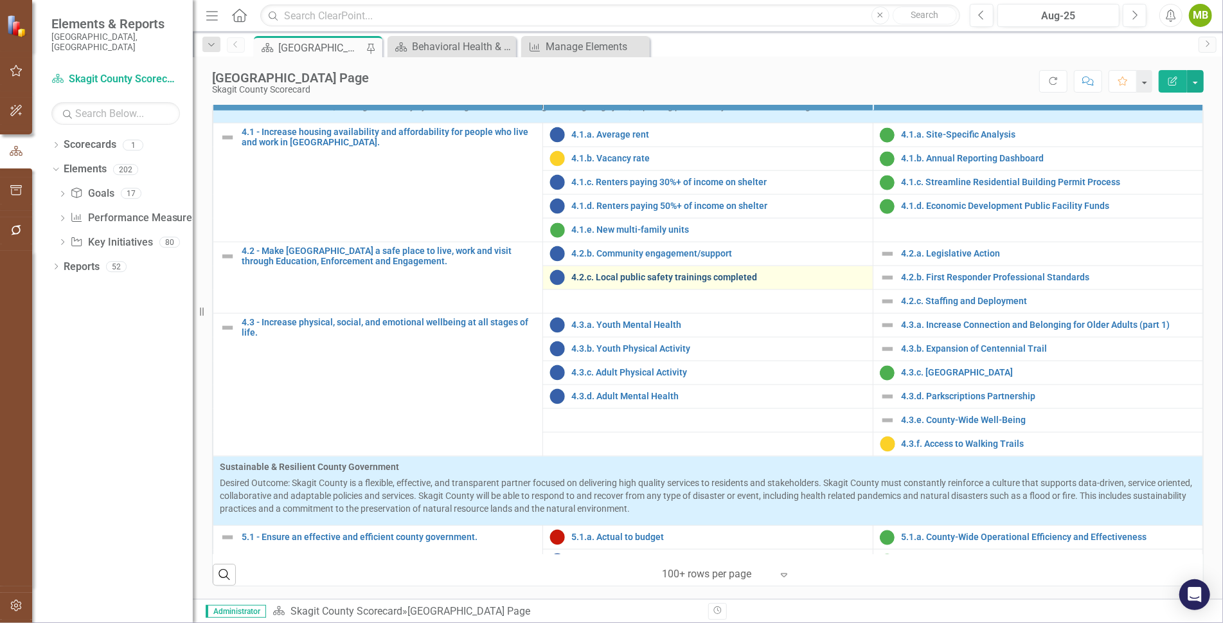
scroll to position [1204, 0]
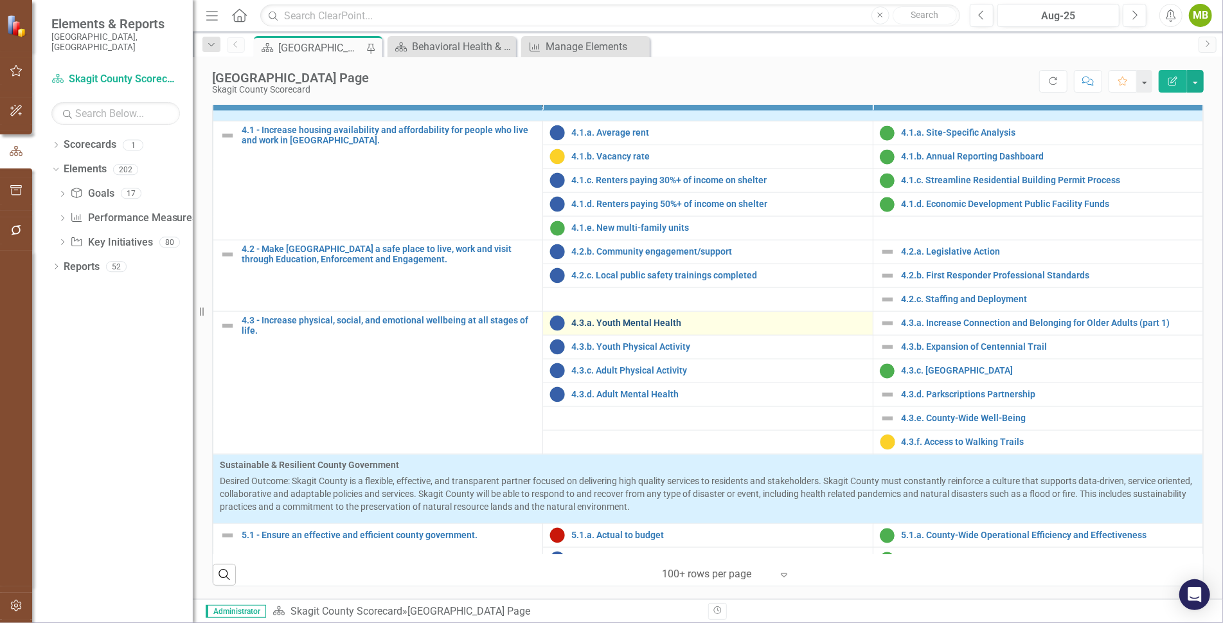
click at [637, 328] on link "4.3.a. Youth Mental Health" at bounding box center [718, 323] width 294 height 10
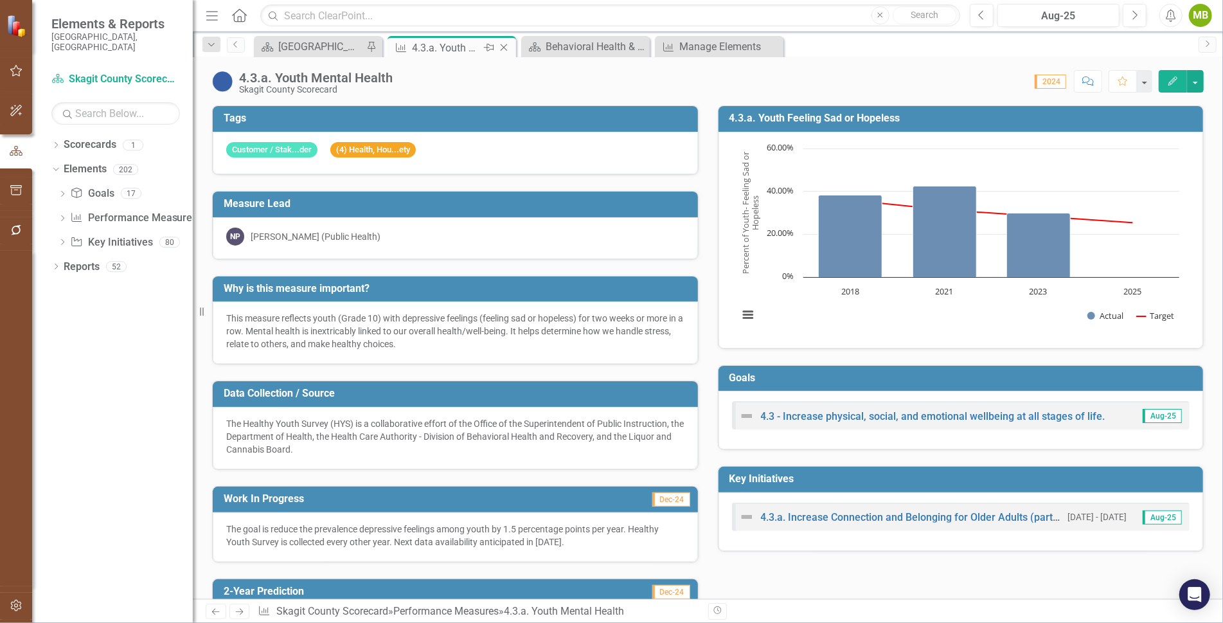
click at [506, 45] on icon "Close" at bounding box center [503, 47] width 13 height 10
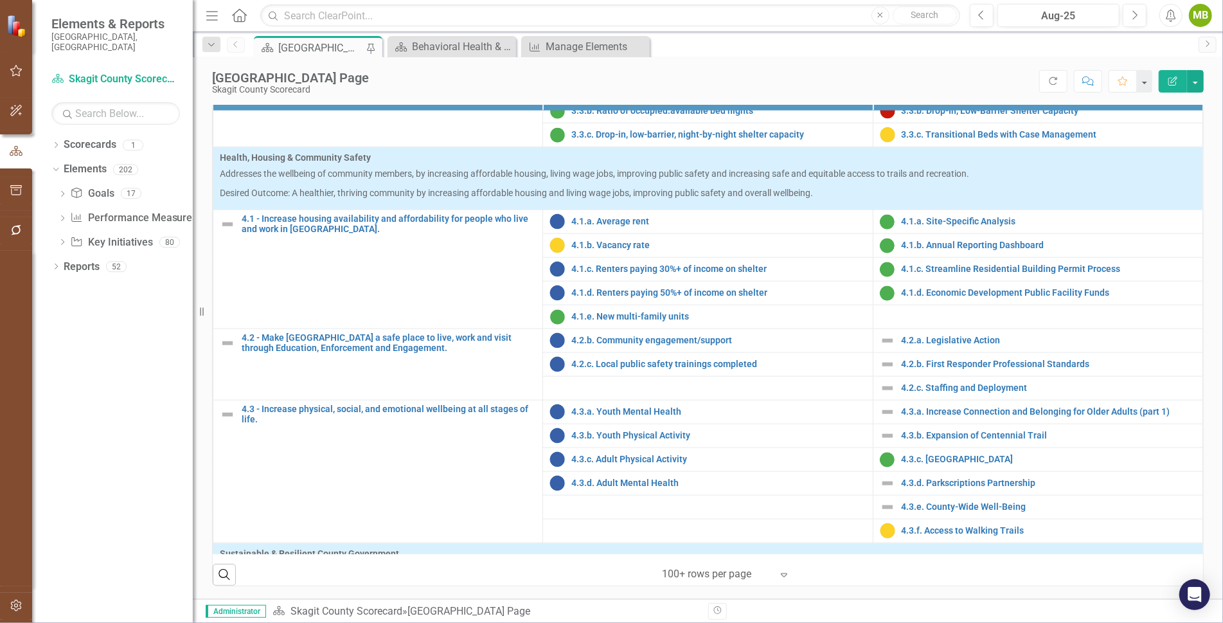
scroll to position [1116, 0]
click at [913, 454] on link "4.3.c. [GEOGRAPHIC_DATA]" at bounding box center [1049, 459] width 294 height 10
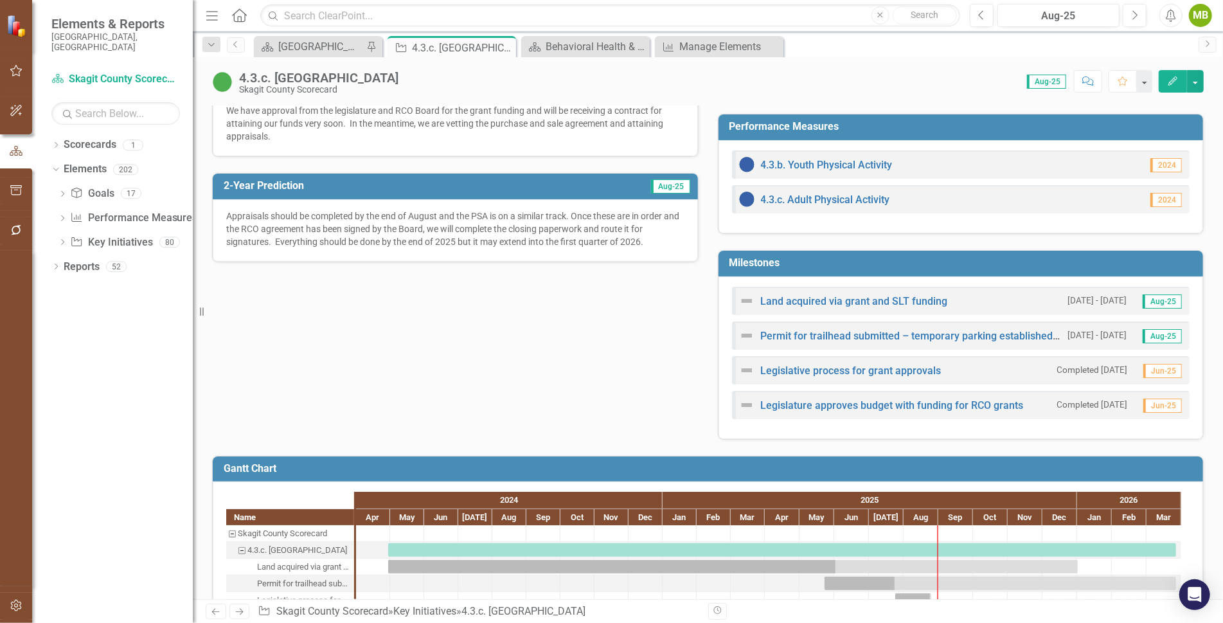
scroll to position [519, 0]
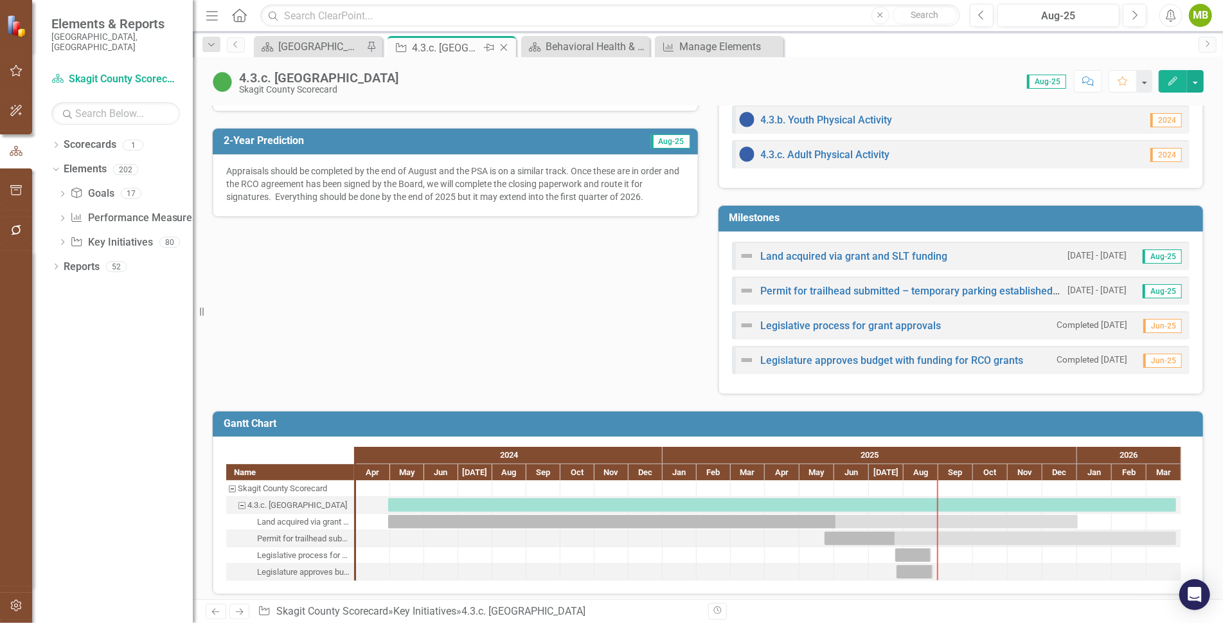
click at [501, 46] on icon "Close" at bounding box center [503, 47] width 13 height 10
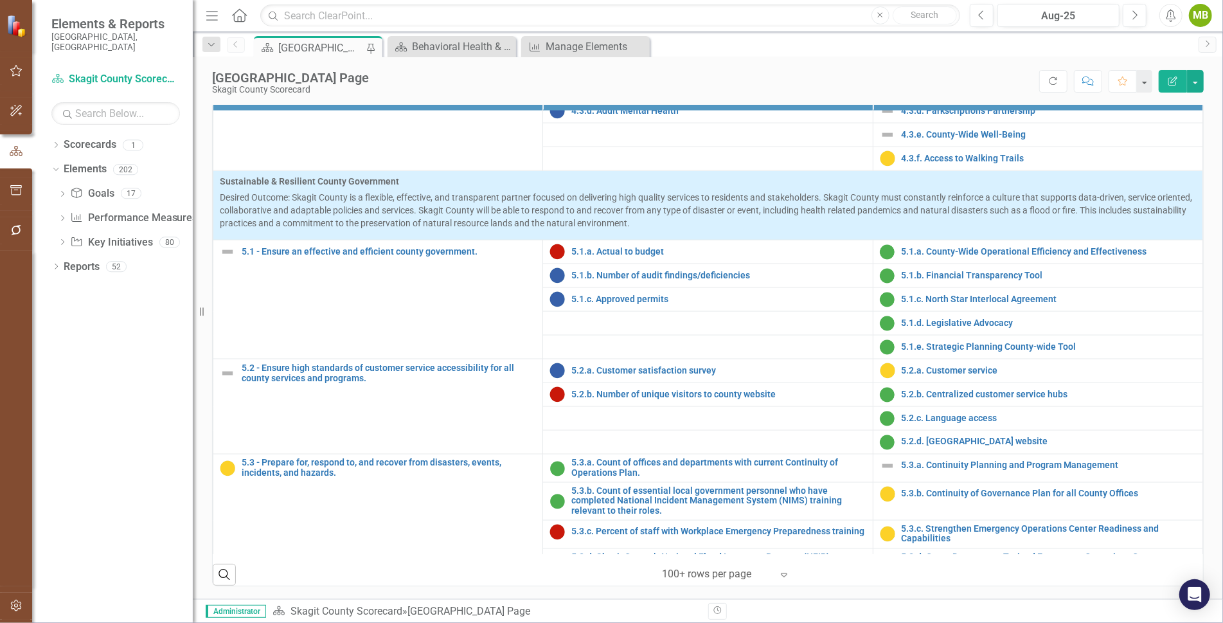
scroll to position [1776, 0]
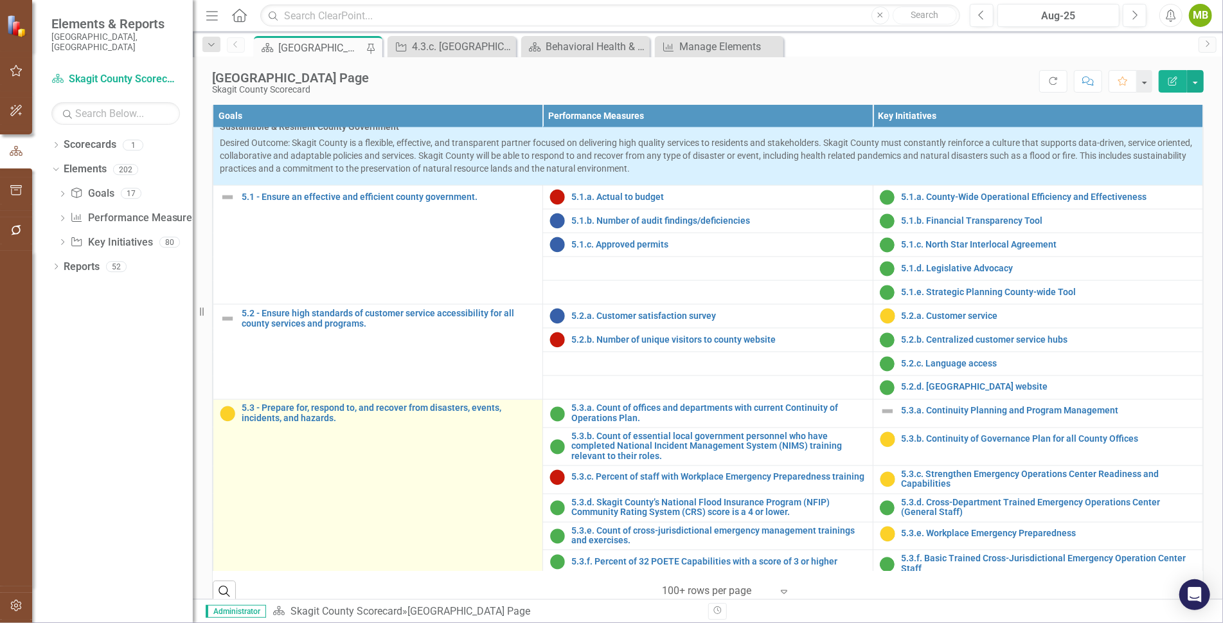
scroll to position [1542, 0]
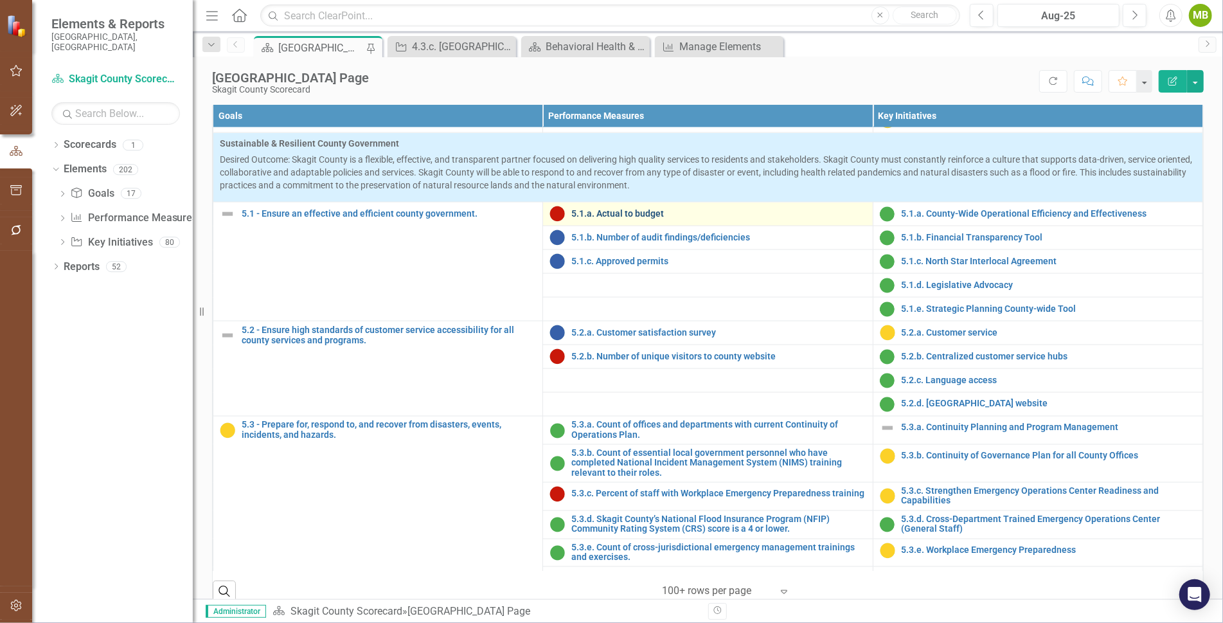
click at [614, 218] on link "5.1.a. Actual to budget" at bounding box center [718, 214] width 294 height 10
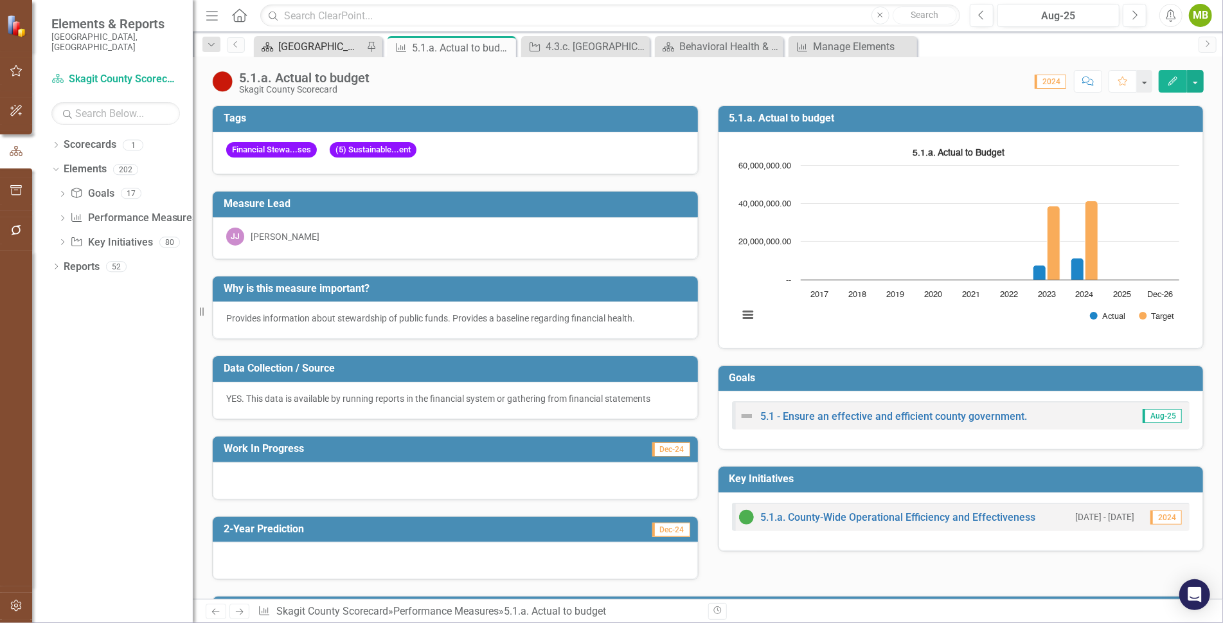
click at [327, 44] on div "[GEOGRAPHIC_DATA] Page" at bounding box center [320, 47] width 85 height 16
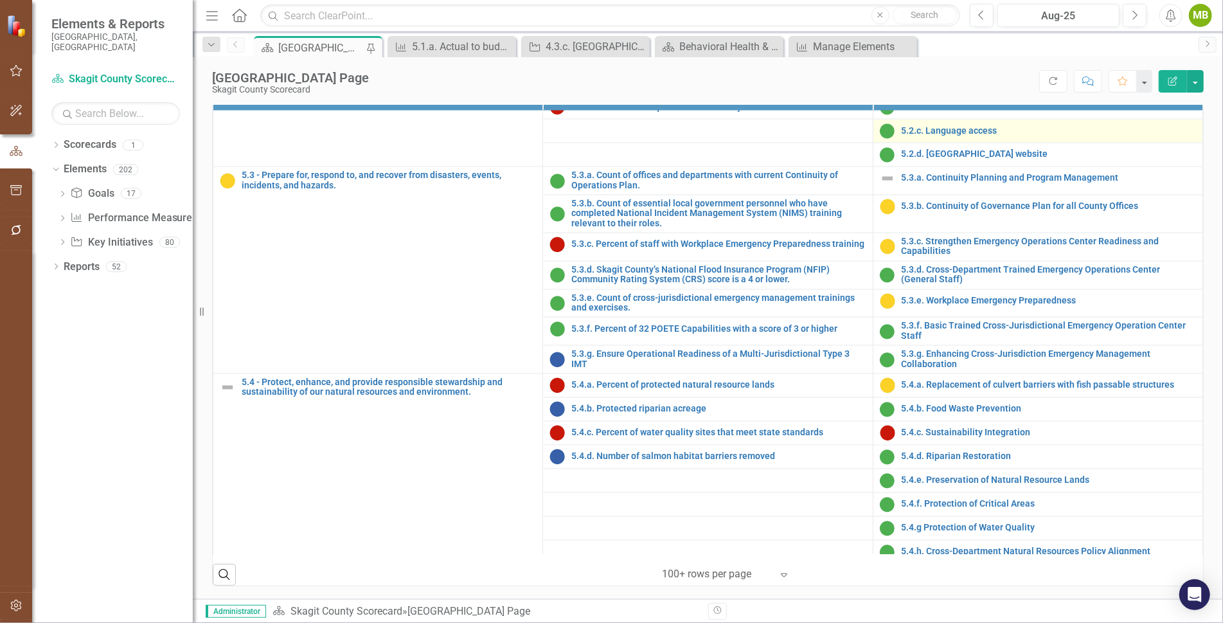
scroll to position [1776, 0]
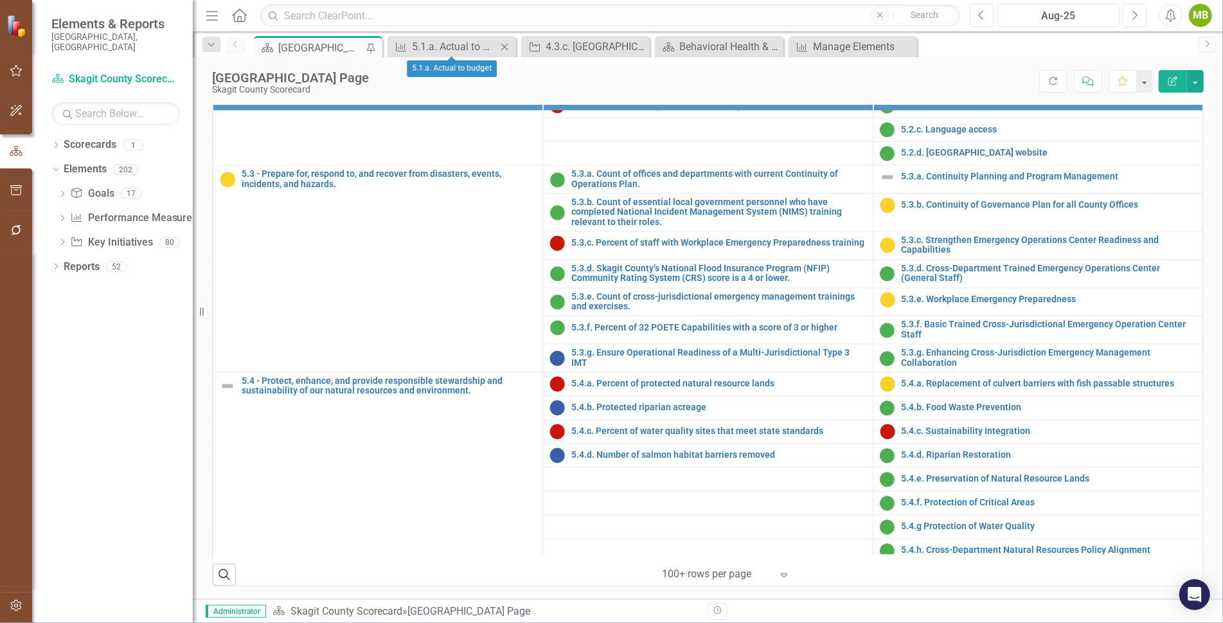
click at [503, 42] on icon "Close" at bounding box center [504, 47] width 13 height 10
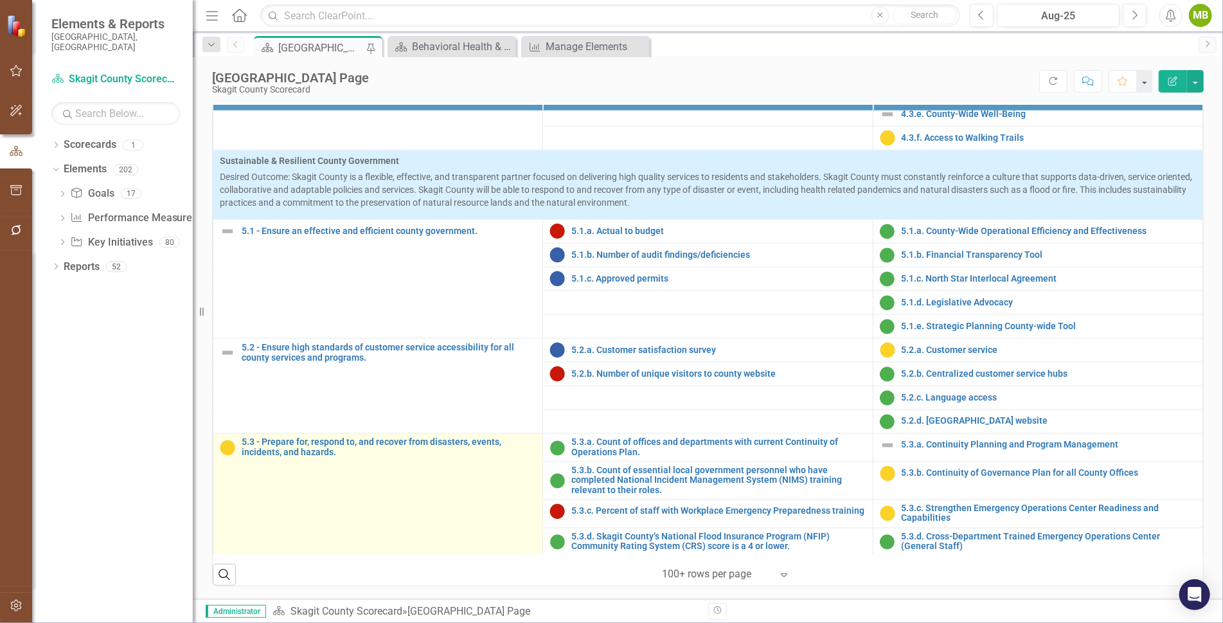
scroll to position [1507, 0]
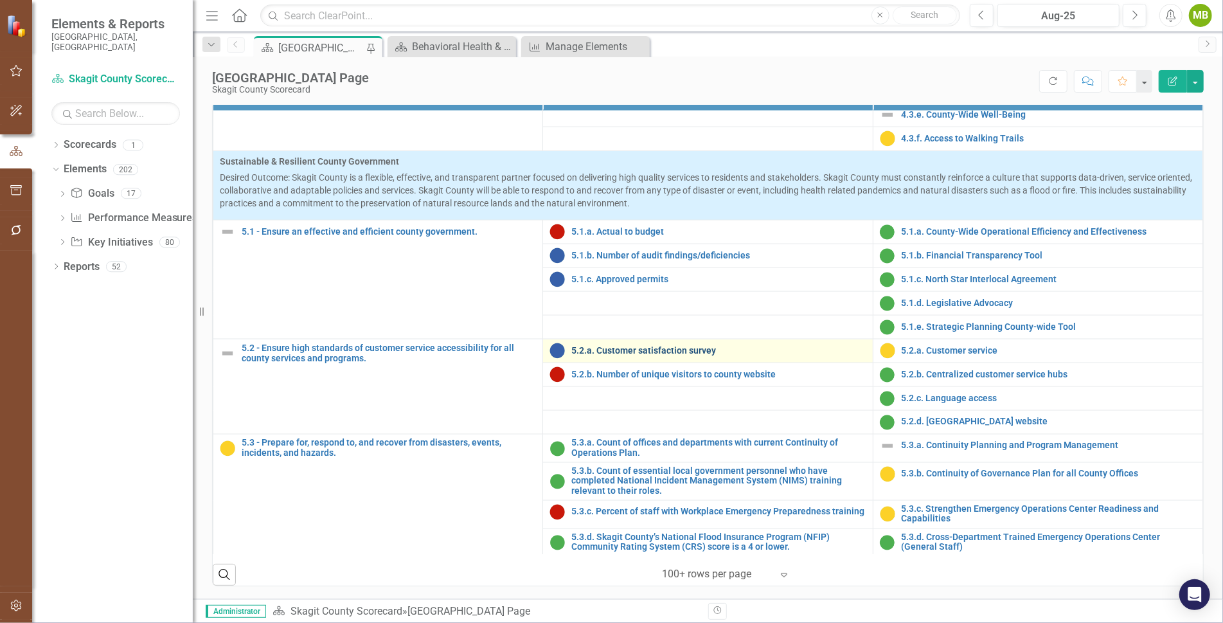
click at [612, 346] on link "5.2.a. Customer satisfaction survey" at bounding box center [718, 351] width 294 height 10
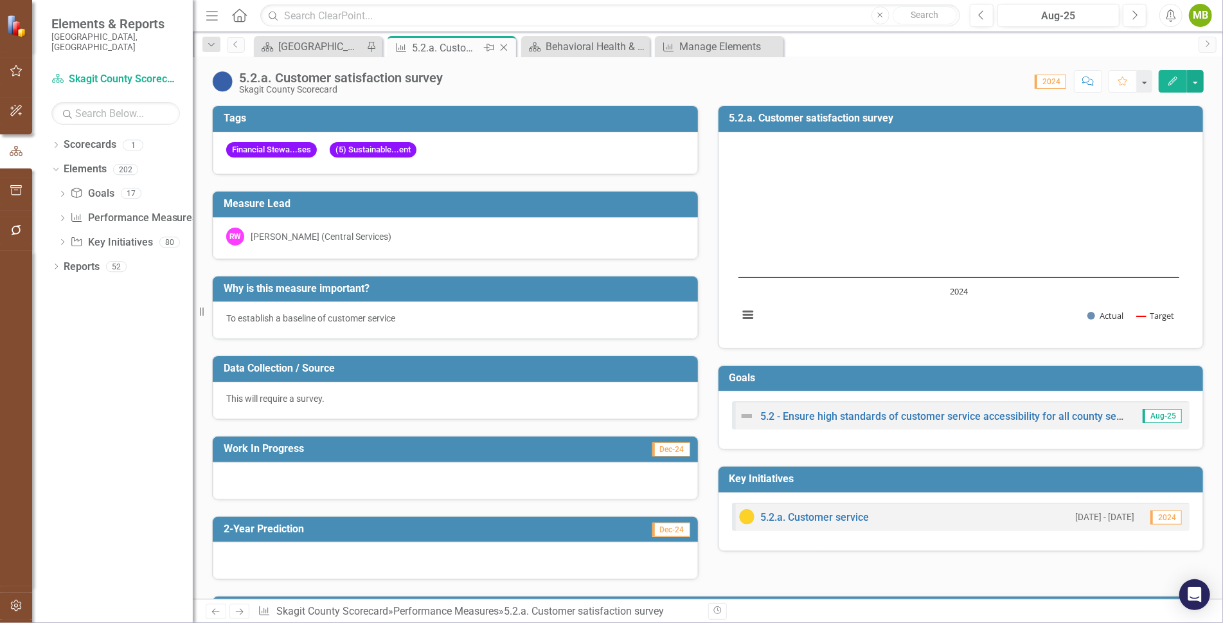
click at [503, 44] on icon "Close" at bounding box center [503, 47] width 13 height 10
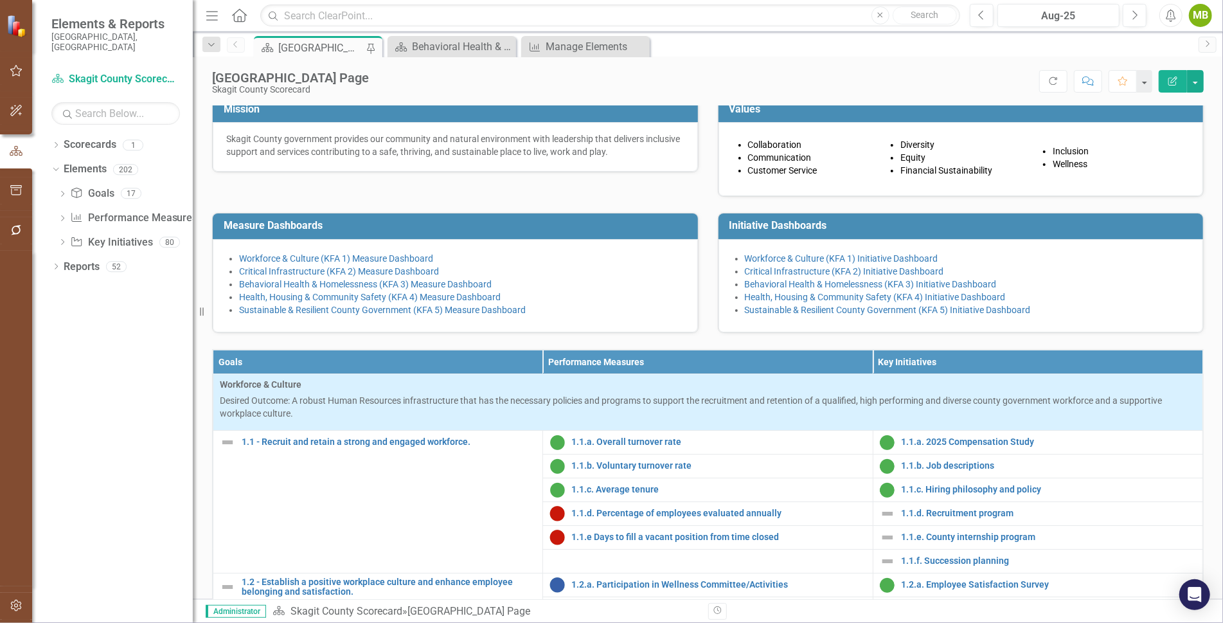
scroll to position [107, 0]
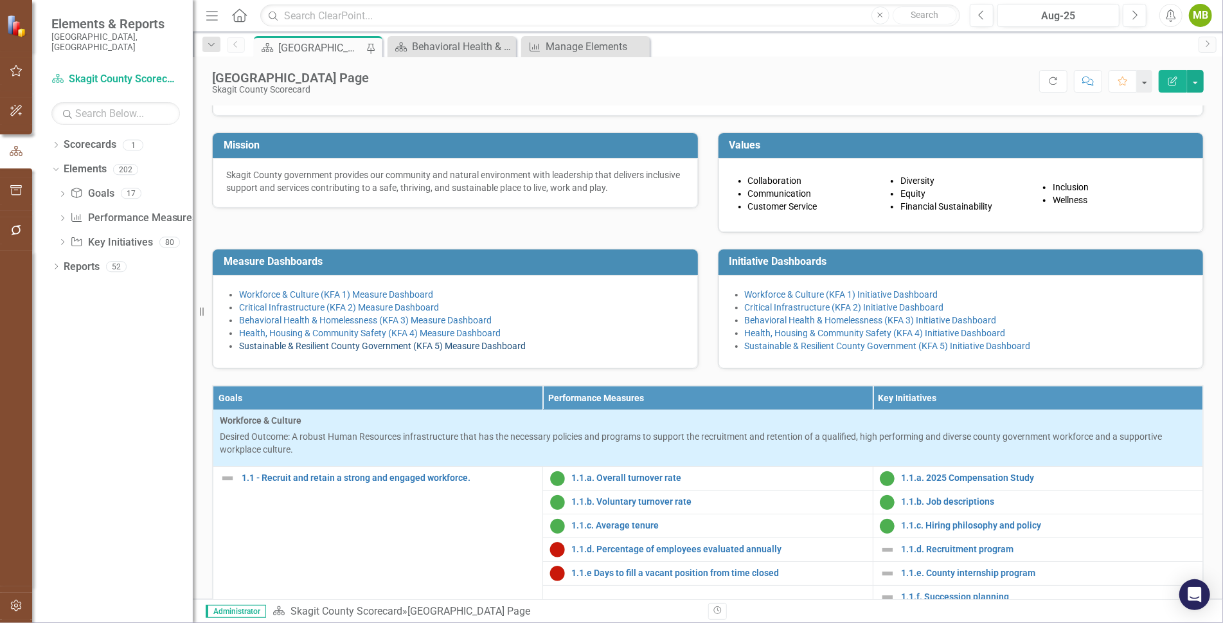
click at [368, 351] on link "Sustainable & Resilient County Government (KFA 5) Measure Dashboard" at bounding box center [382, 346] width 287 height 10
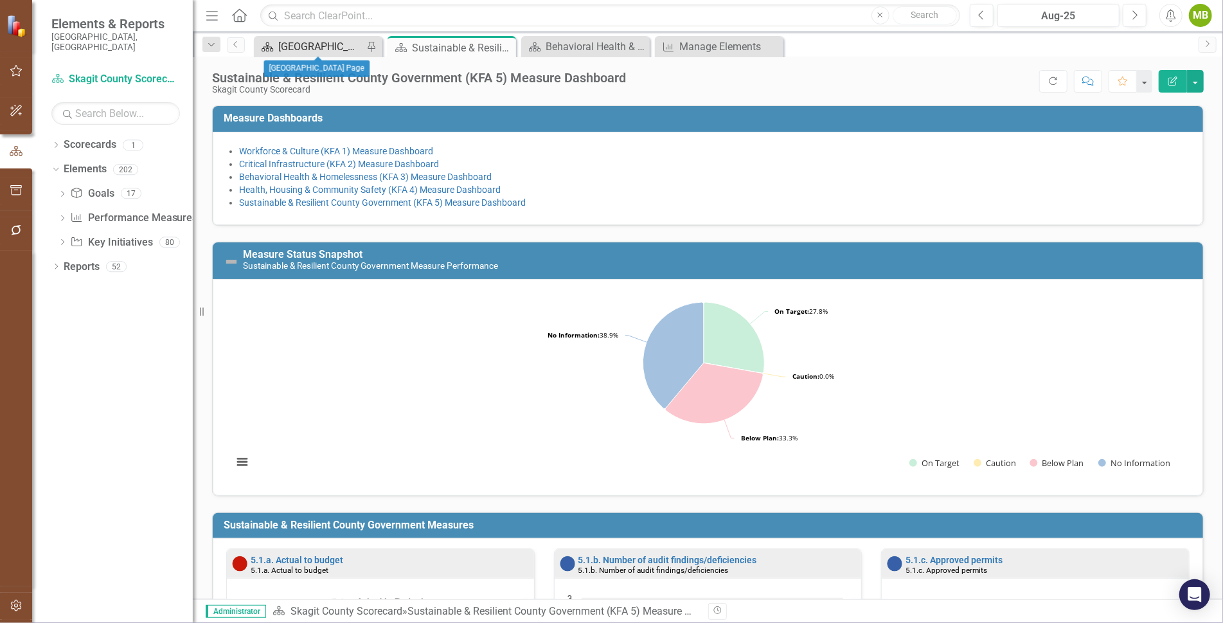
click at [328, 44] on div "[GEOGRAPHIC_DATA] Page" at bounding box center [320, 47] width 85 height 16
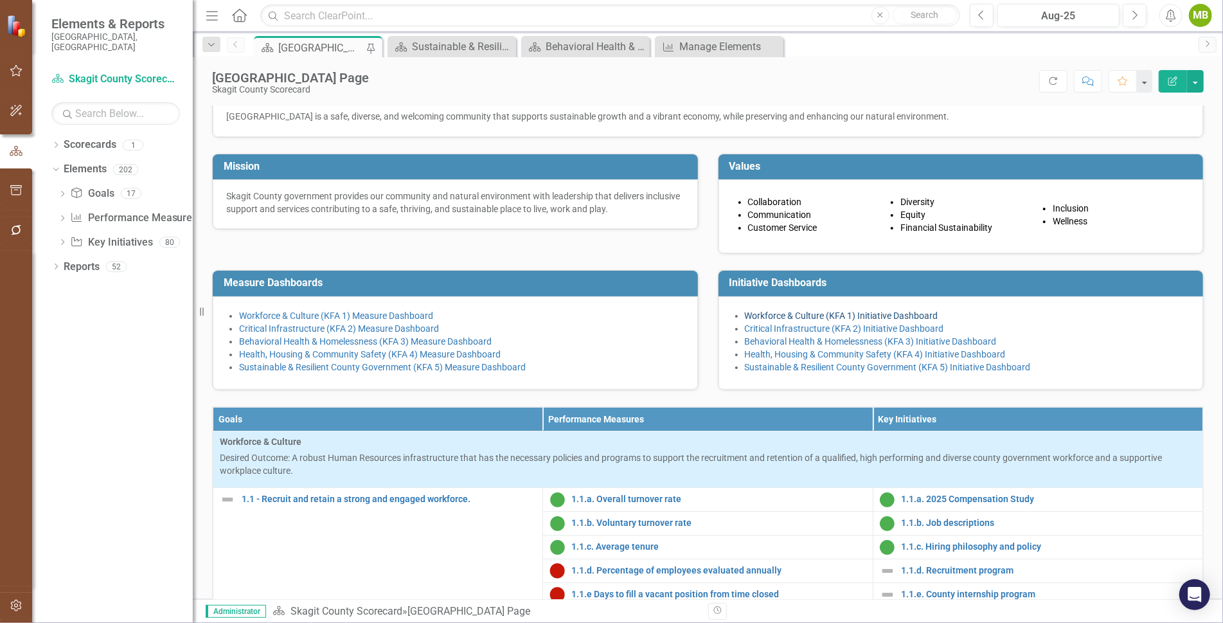
scroll to position [88, 0]
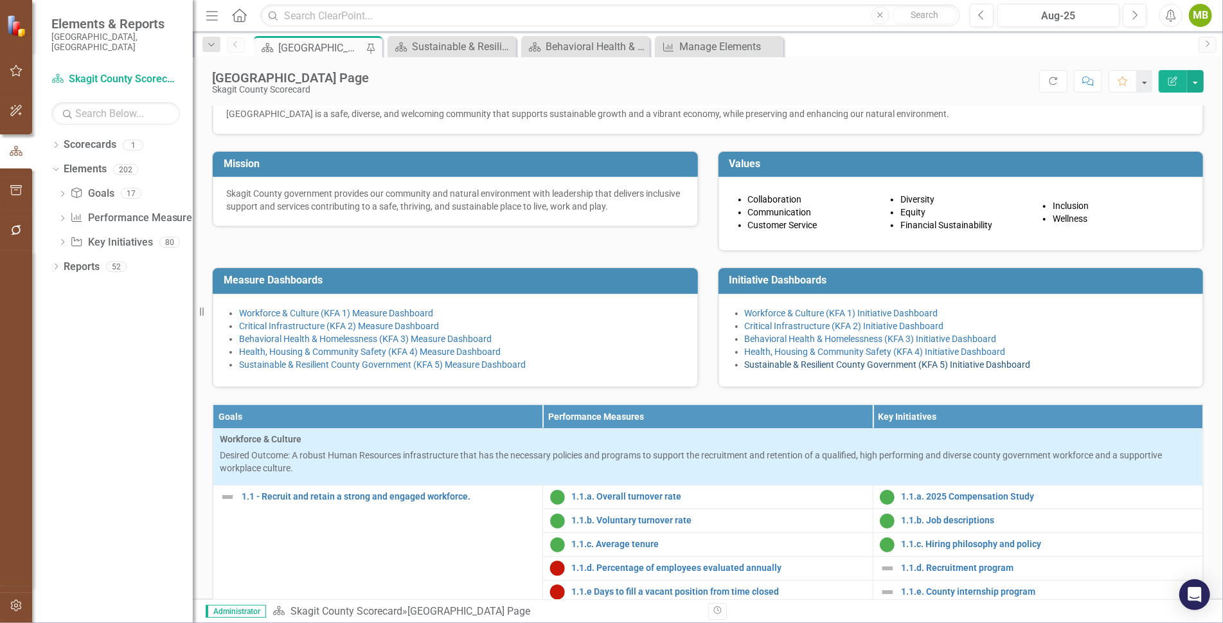
click at [789, 370] on link "Sustainable & Resilient County Government (KFA 5) Initiative Dashboard" at bounding box center [888, 364] width 286 height 10
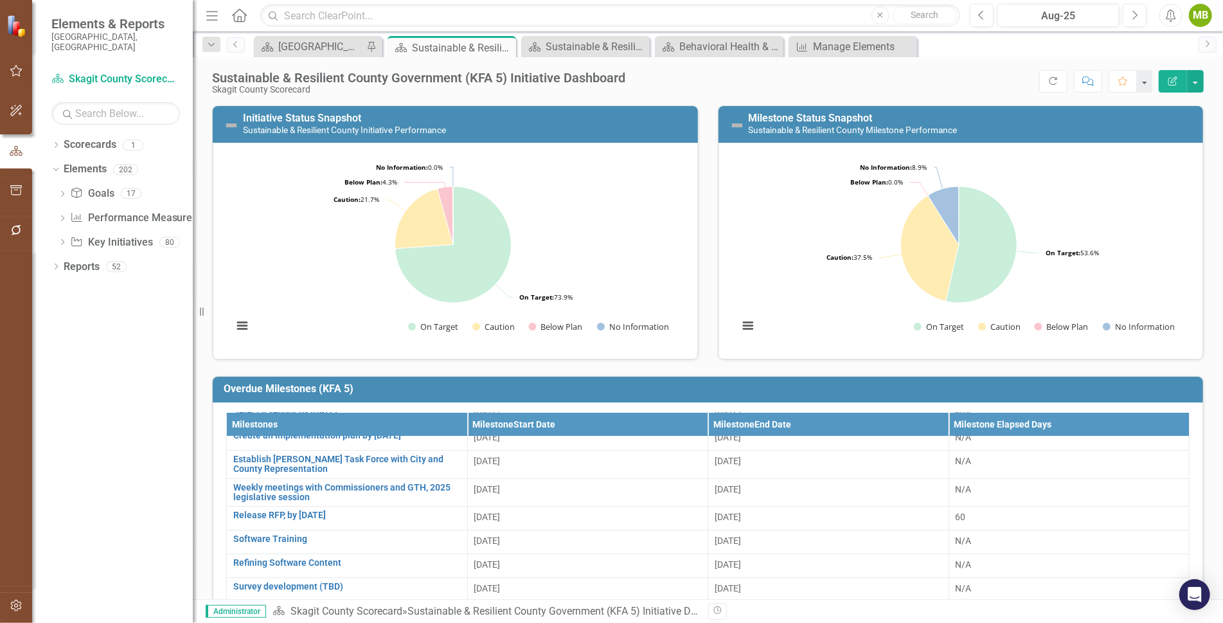
scroll to position [47, 0]
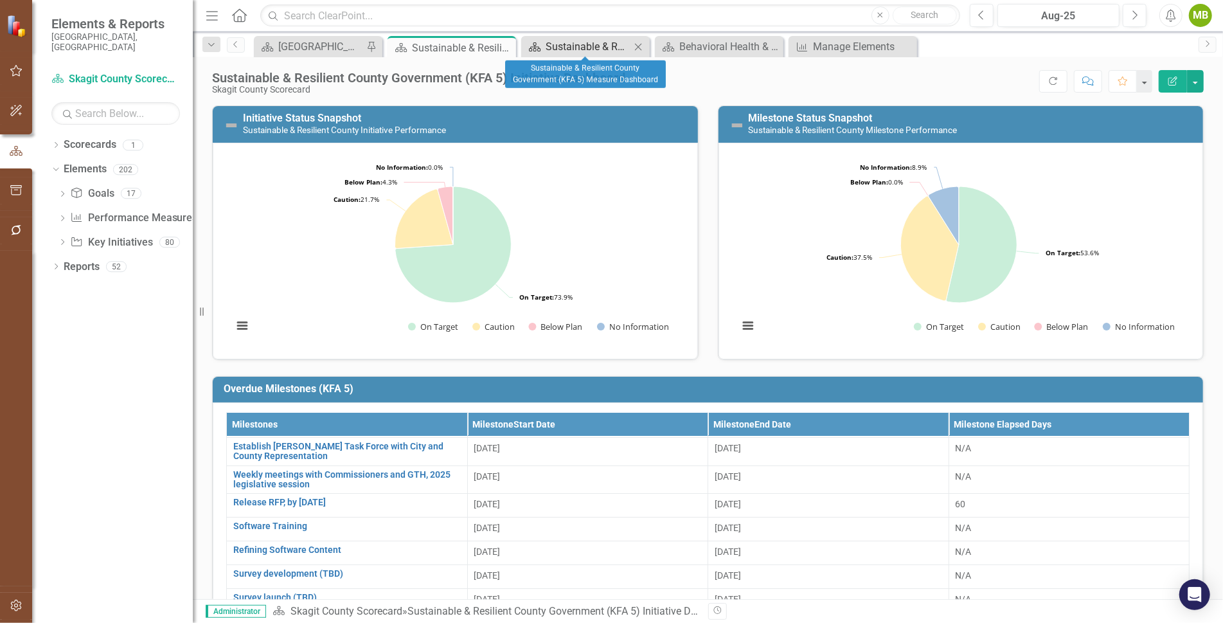
click at [575, 45] on div "Sustainable & Resilient County Government (KFA 5) Measure Dashboard" at bounding box center [588, 47] width 85 height 16
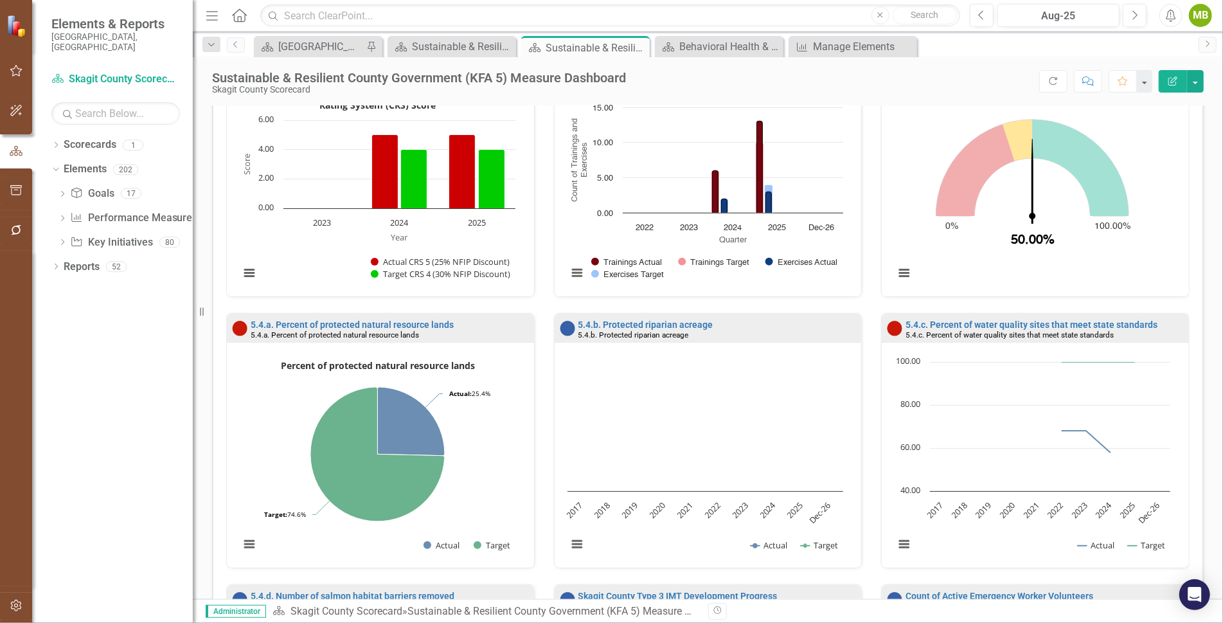
scroll to position [1323, 0]
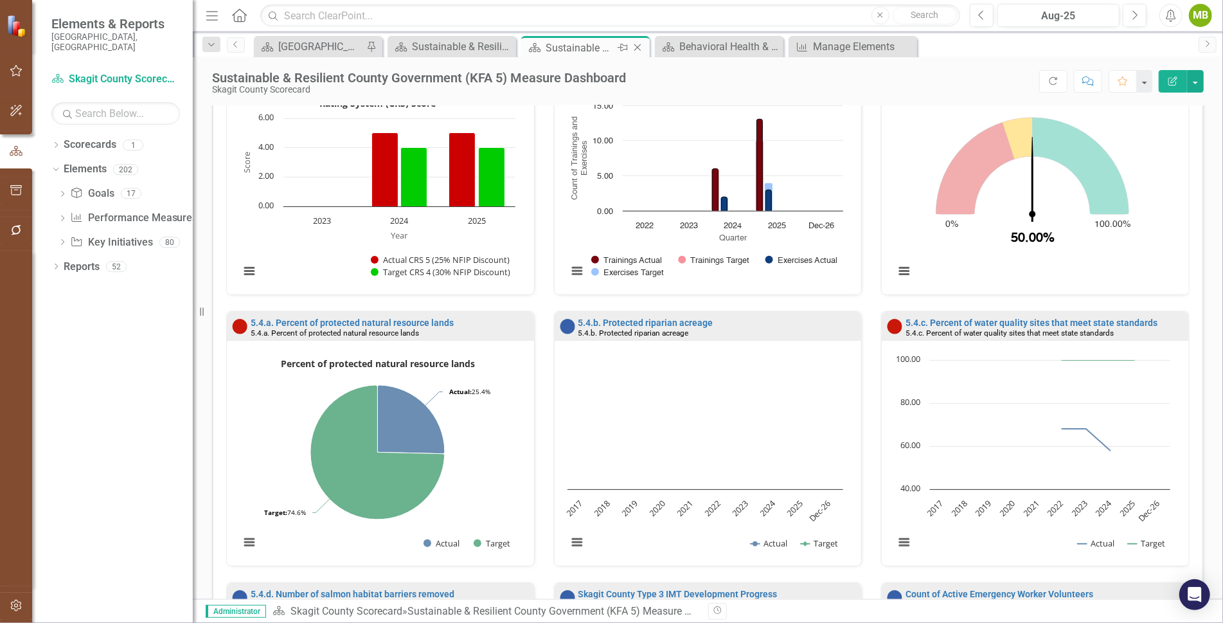
click at [638, 44] on icon "Close" at bounding box center [637, 47] width 13 height 10
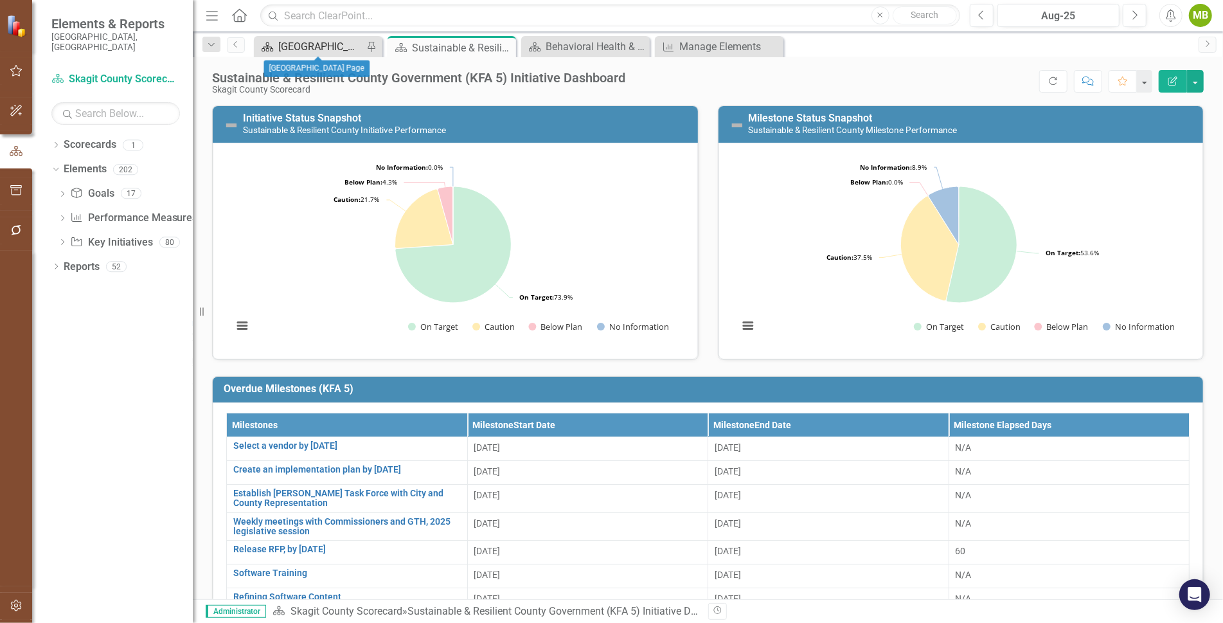
click at [311, 45] on div "[GEOGRAPHIC_DATA] Page" at bounding box center [320, 47] width 85 height 16
